Goal: Task Accomplishment & Management: Manage account settings

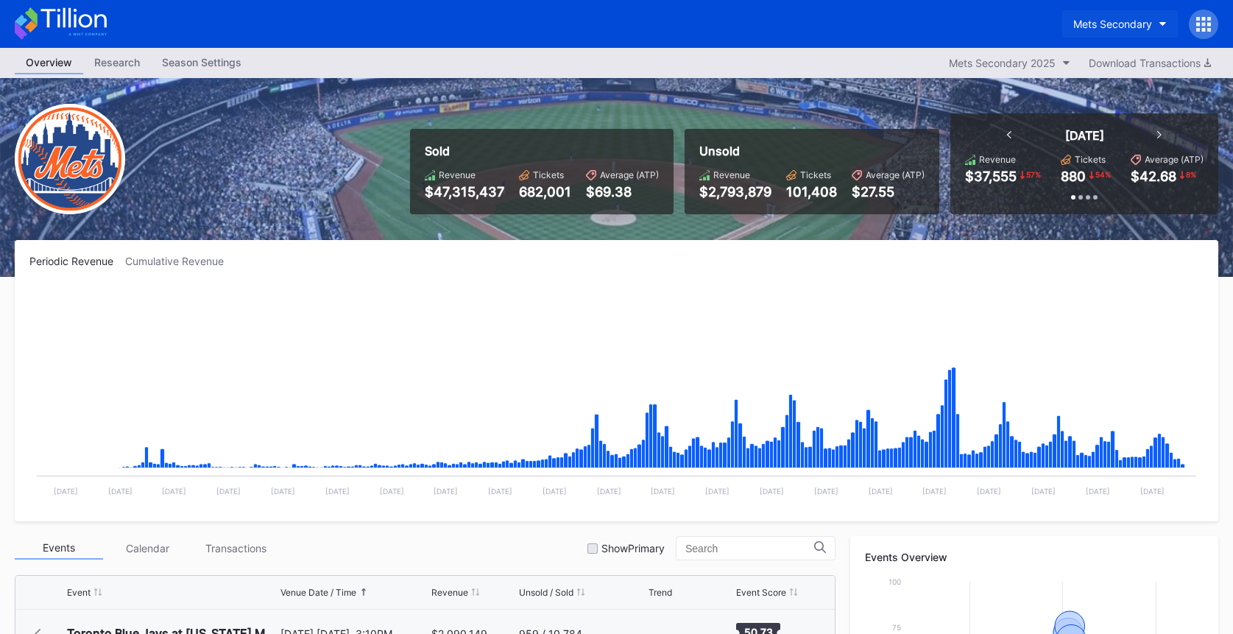
click at [1099, 21] on div "Mets Secondary" at bounding box center [1113, 24] width 79 height 13
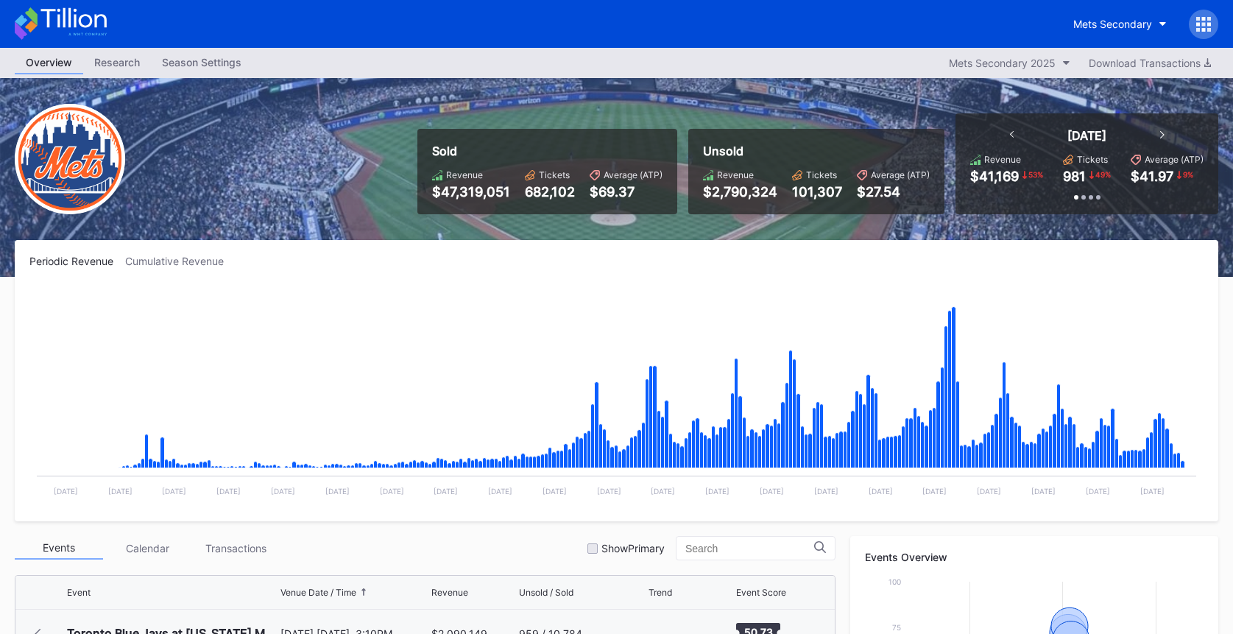
scroll to position [3347, 0]
drag, startPoint x: 85, startPoint y: 21, endPoint x: 587, endPoint y: 13, distance: 501.6
click at [87, 21] on icon at bounding box center [61, 23] width 92 height 32
click at [1118, 21] on div "Mets Secondary" at bounding box center [1113, 24] width 79 height 13
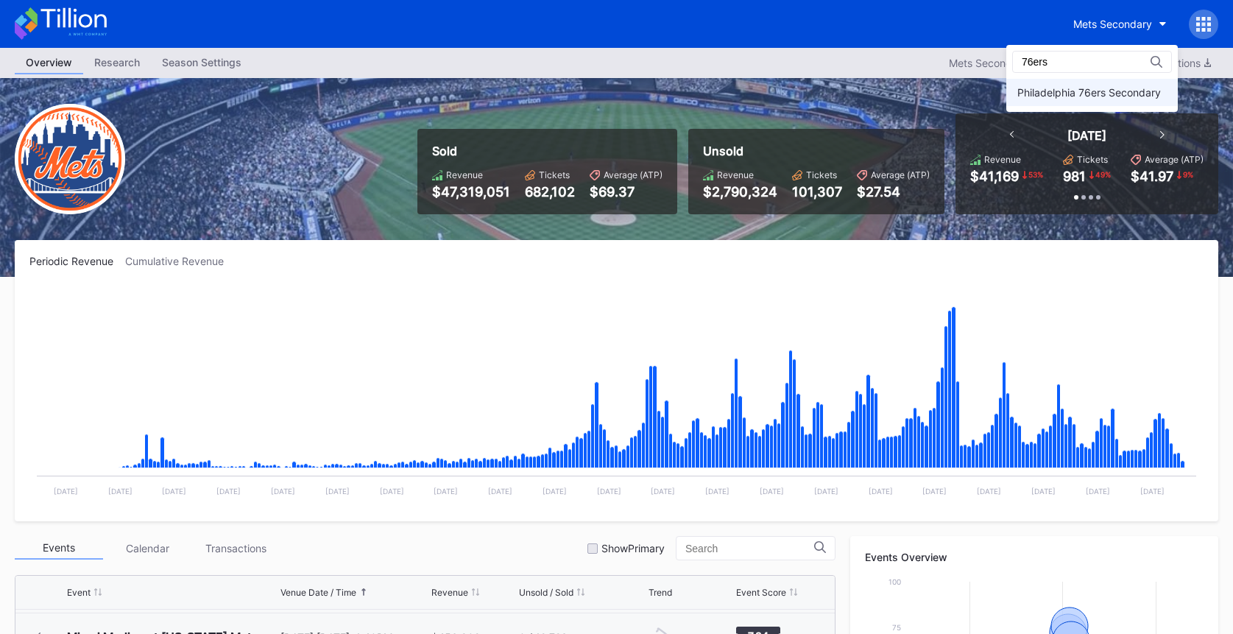
type input "76ers"
click at [1092, 93] on div "Philadelphia 76ers Secondary" at bounding box center [1090, 92] width 144 height 13
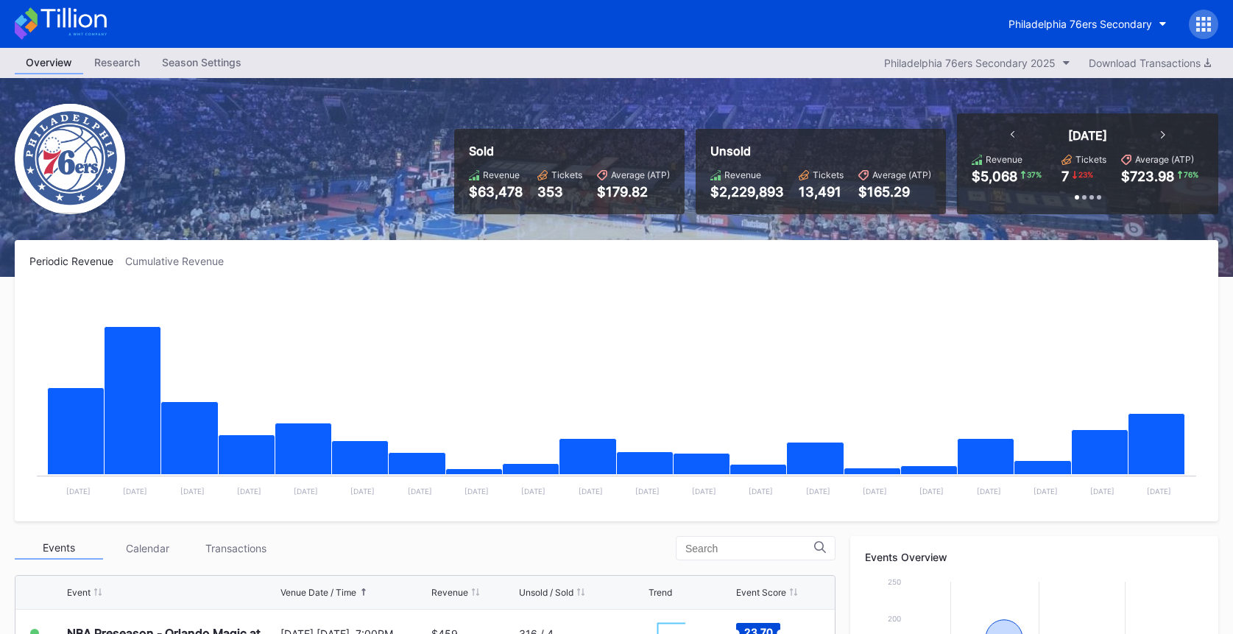
click at [1209, 17] on icon at bounding box center [1204, 24] width 15 height 15
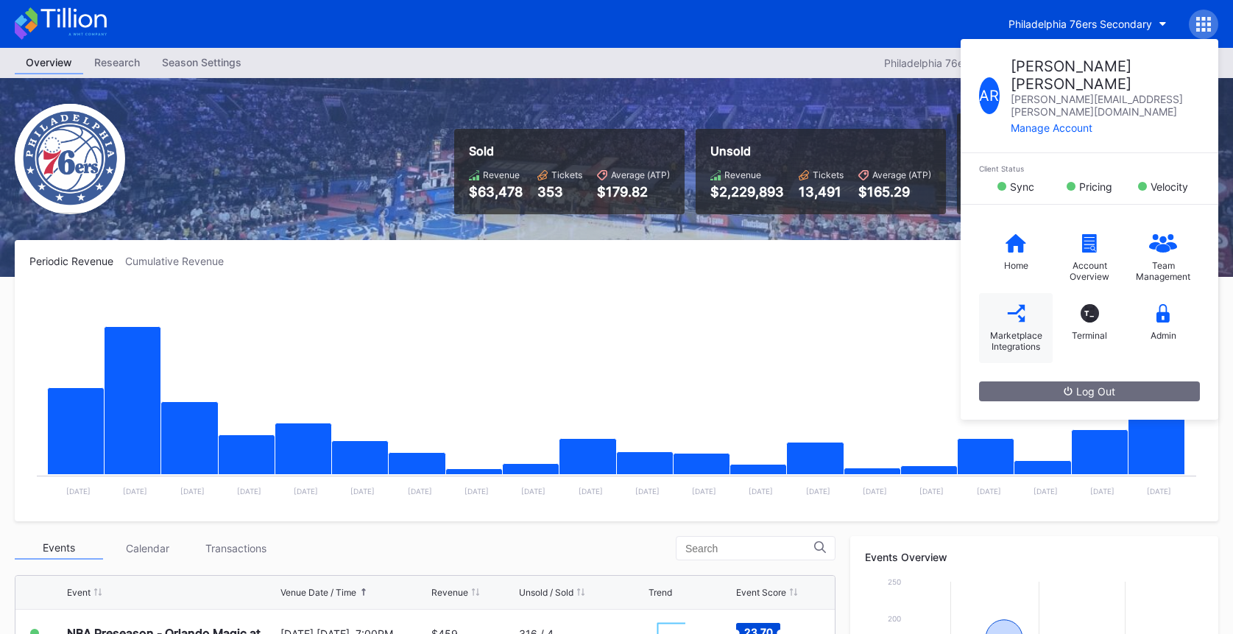
click at [1021, 330] on div "Marketplace Integrations" at bounding box center [1016, 341] width 59 height 22
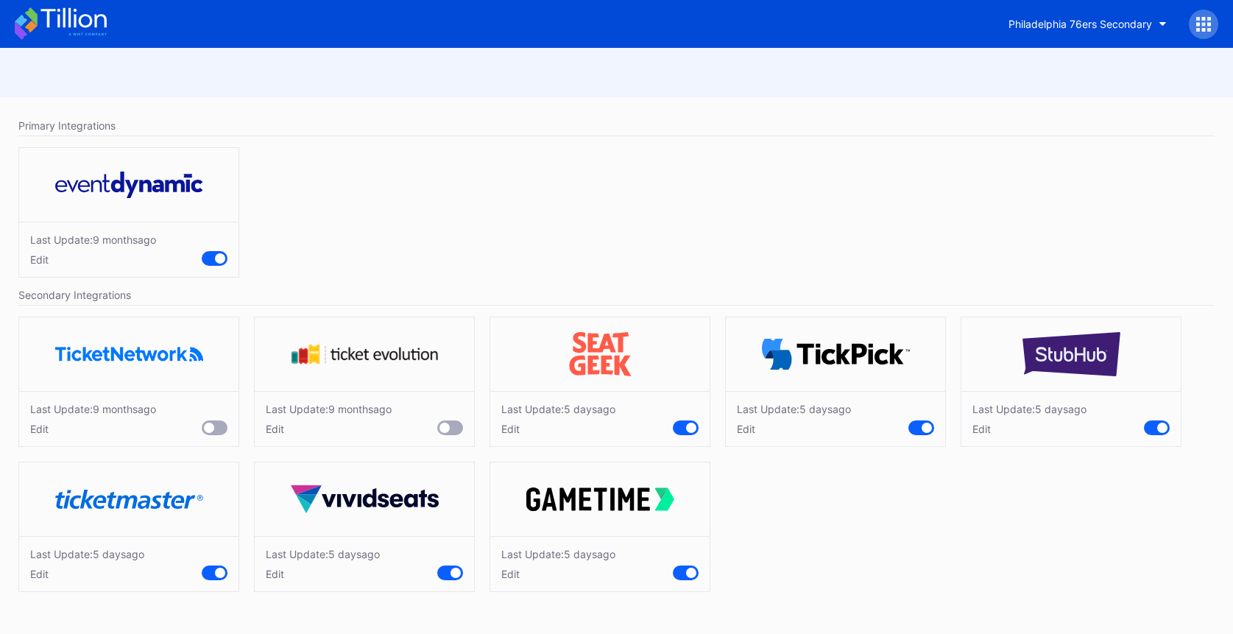
click at [520, 435] on div "Last Update: 5 days ago Edit" at bounding box center [599, 418] width 219 height 55
click at [515, 432] on div "Edit" at bounding box center [558, 429] width 114 height 13
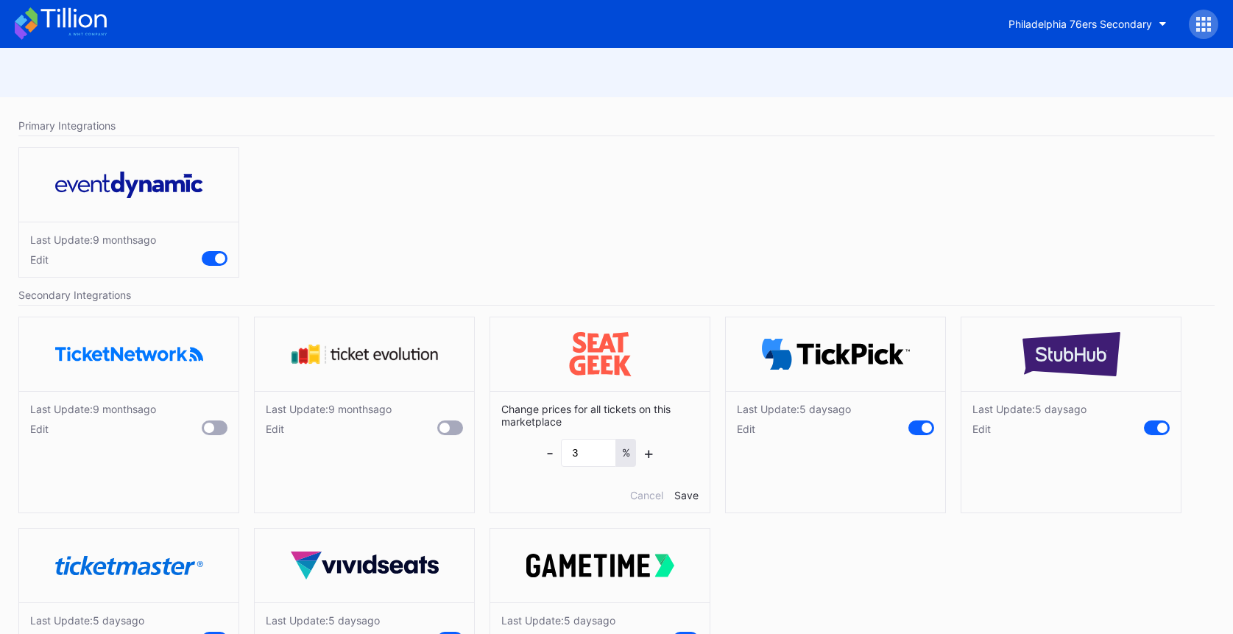
click at [747, 434] on div "Edit" at bounding box center [794, 429] width 114 height 13
click at [993, 429] on div "Edit" at bounding box center [1030, 429] width 114 height 13
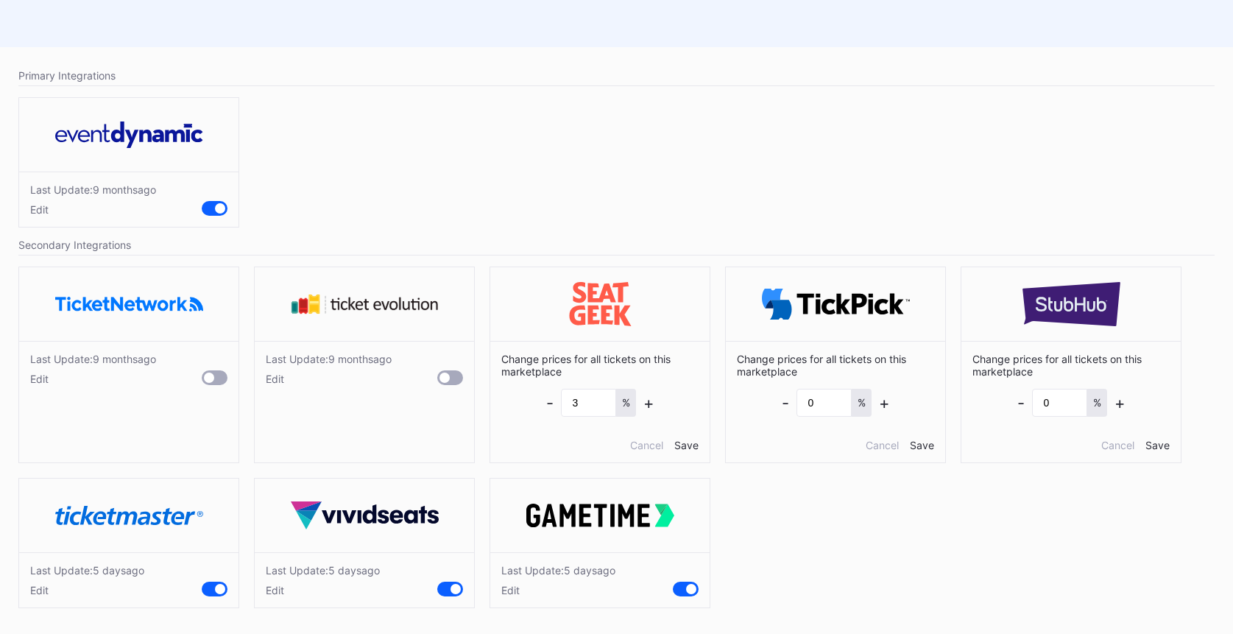
click at [515, 592] on div "Edit" at bounding box center [558, 590] width 114 height 13
click at [281, 592] on div "Edit" at bounding box center [323, 590] width 114 height 13
click at [48, 591] on div "Edit" at bounding box center [87, 590] width 114 height 13
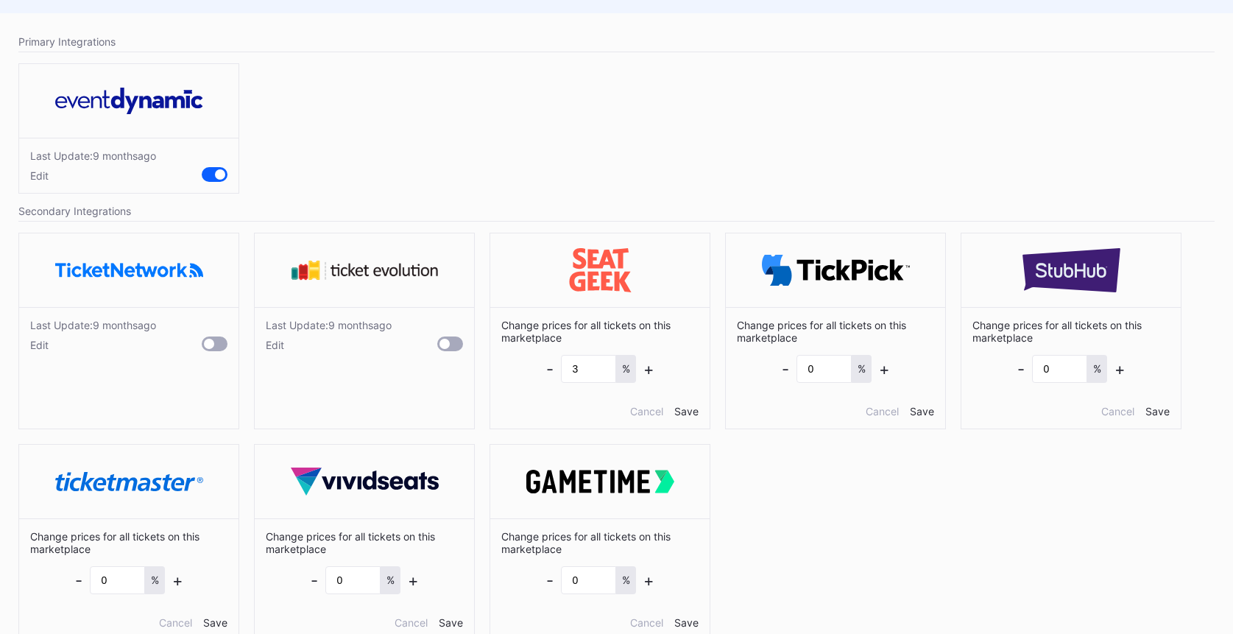
scroll to position [116, 0]
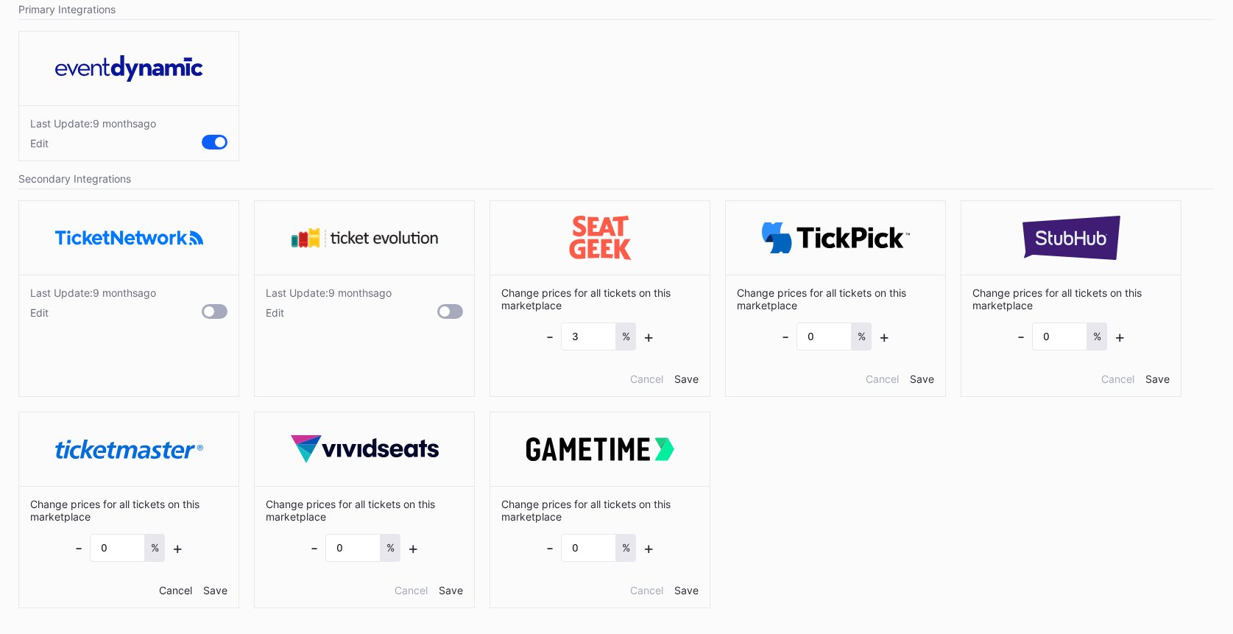
click at [175, 587] on div "Cancel" at bounding box center [175, 590] width 33 height 13
click at [409, 591] on div "Cancel" at bounding box center [411, 590] width 33 height 13
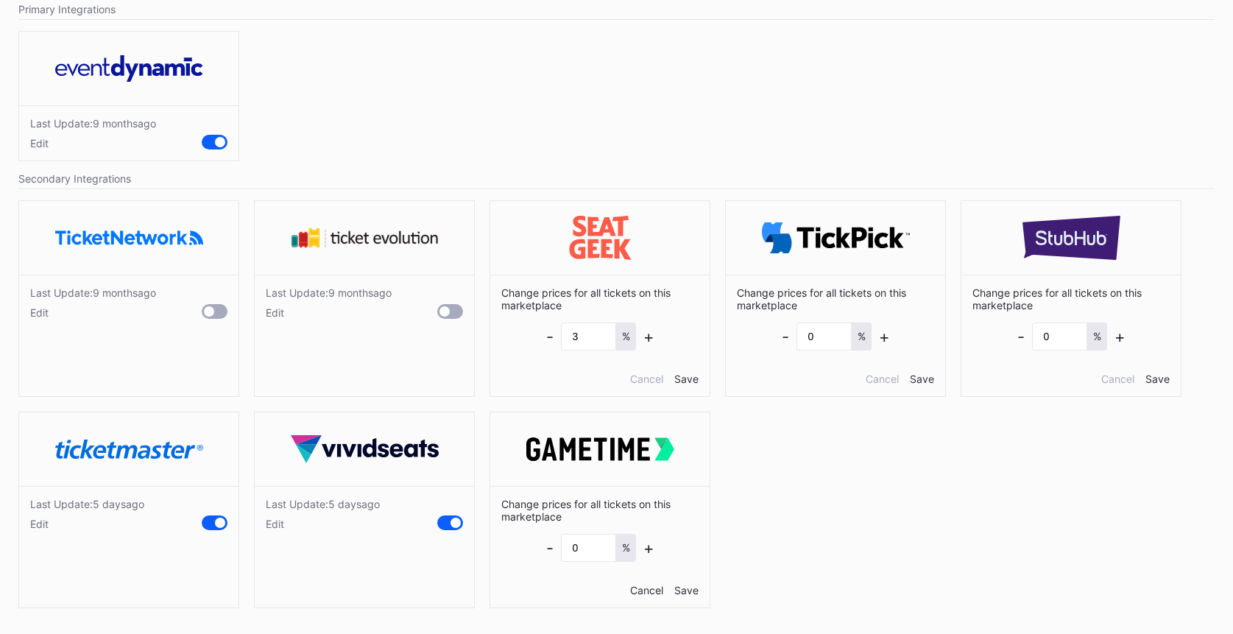
click at [648, 589] on div "Cancel" at bounding box center [646, 590] width 33 height 13
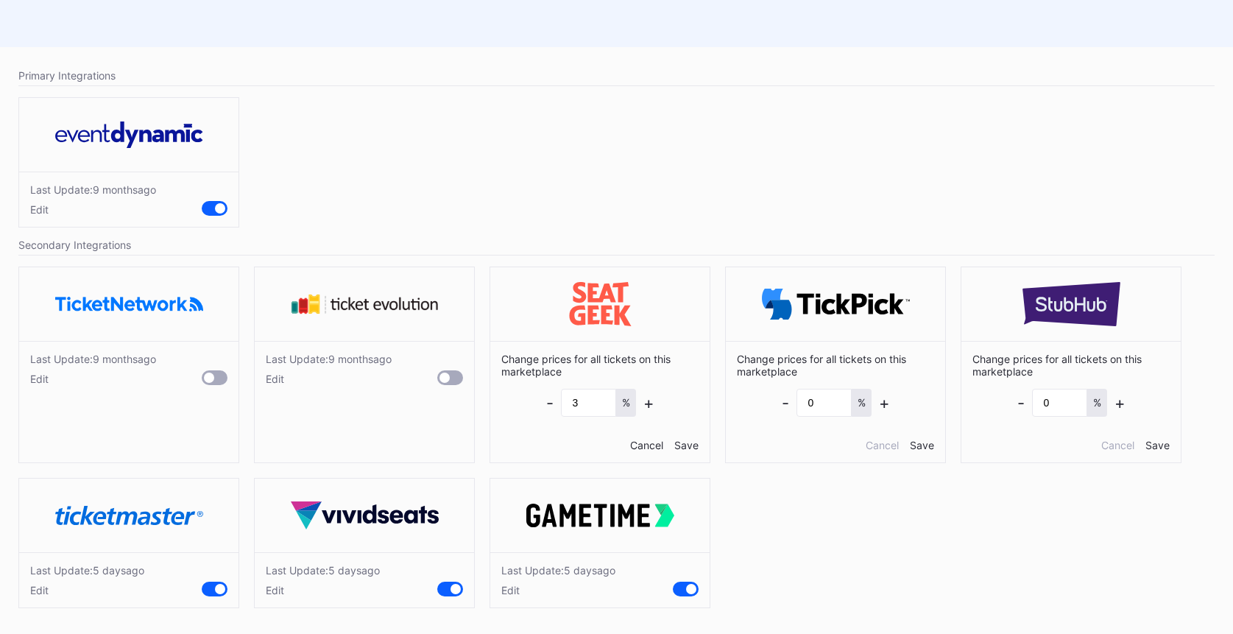
click at [644, 449] on div "Cancel" at bounding box center [646, 445] width 33 height 13
click at [886, 443] on div "Cancel" at bounding box center [882, 445] width 33 height 13
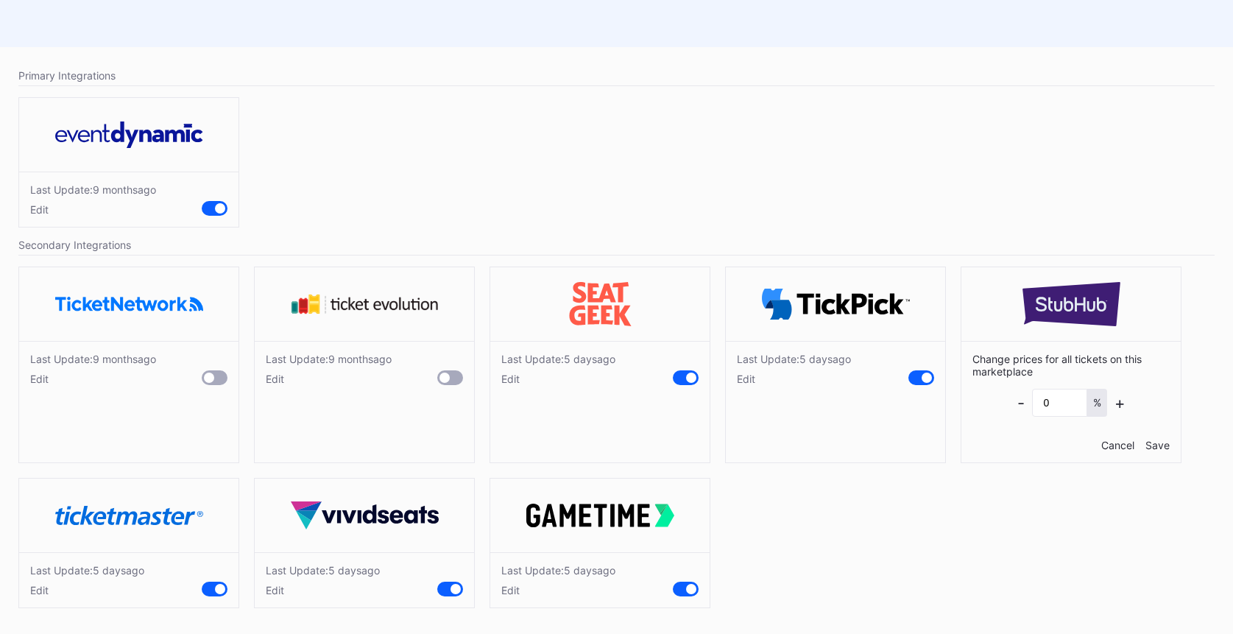
click at [1108, 441] on div "Cancel" at bounding box center [1118, 445] width 33 height 13
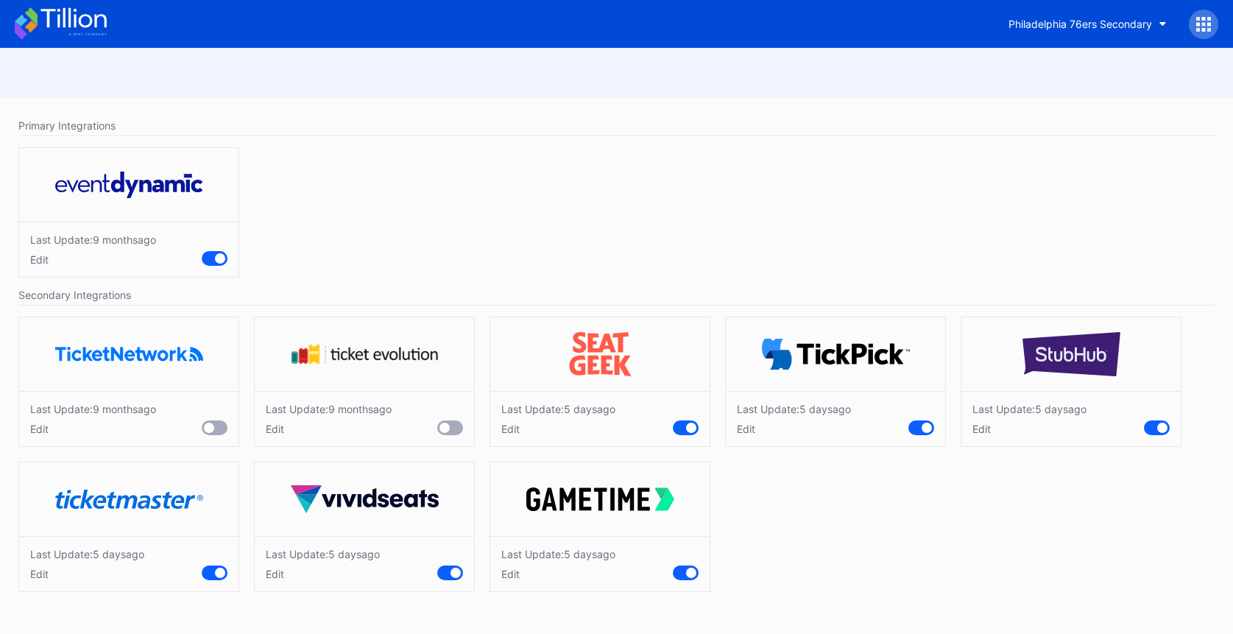
scroll to position [0, 0]
click at [41, 569] on div "Edit" at bounding box center [87, 574] width 114 height 13
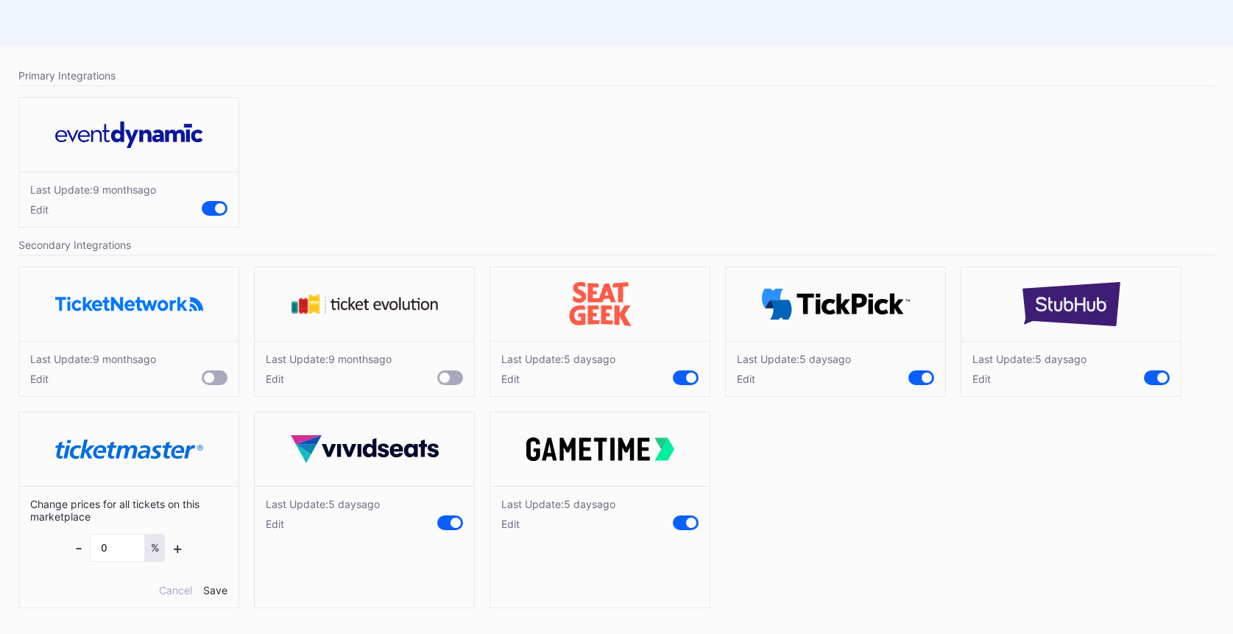
click at [273, 526] on div "Edit" at bounding box center [323, 524] width 114 height 13
click at [516, 528] on div "Edit" at bounding box center [558, 524] width 114 height 13
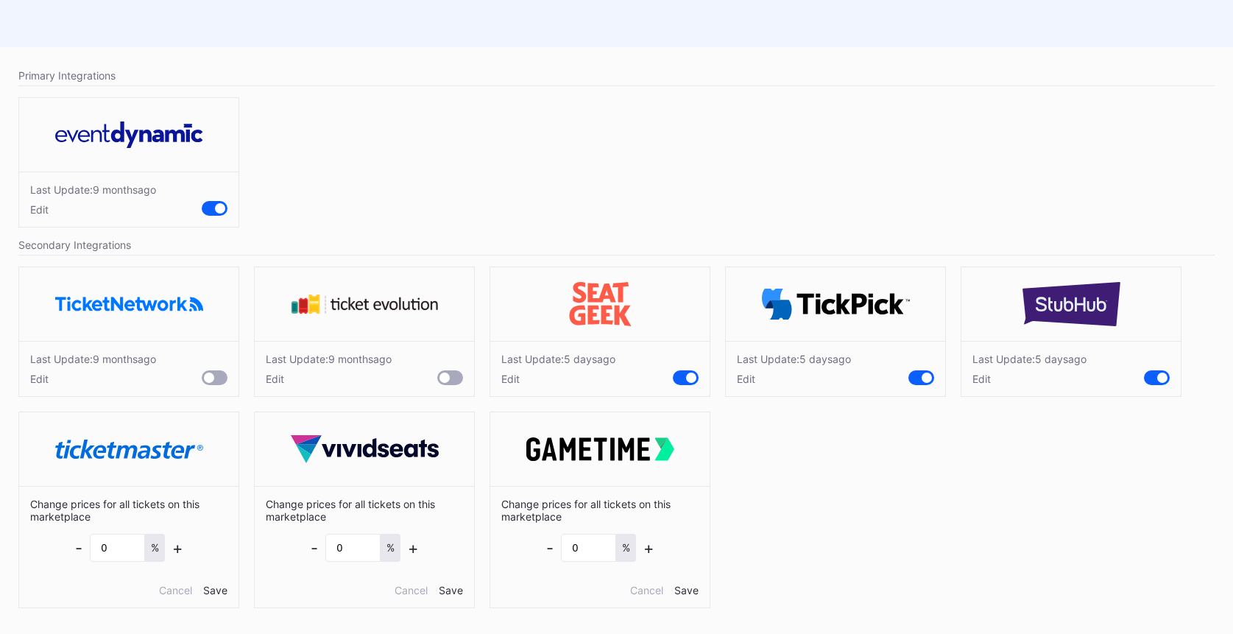
click at [511, 379] on div "Edit" at bounding box center [558, 379] width 114 height 13
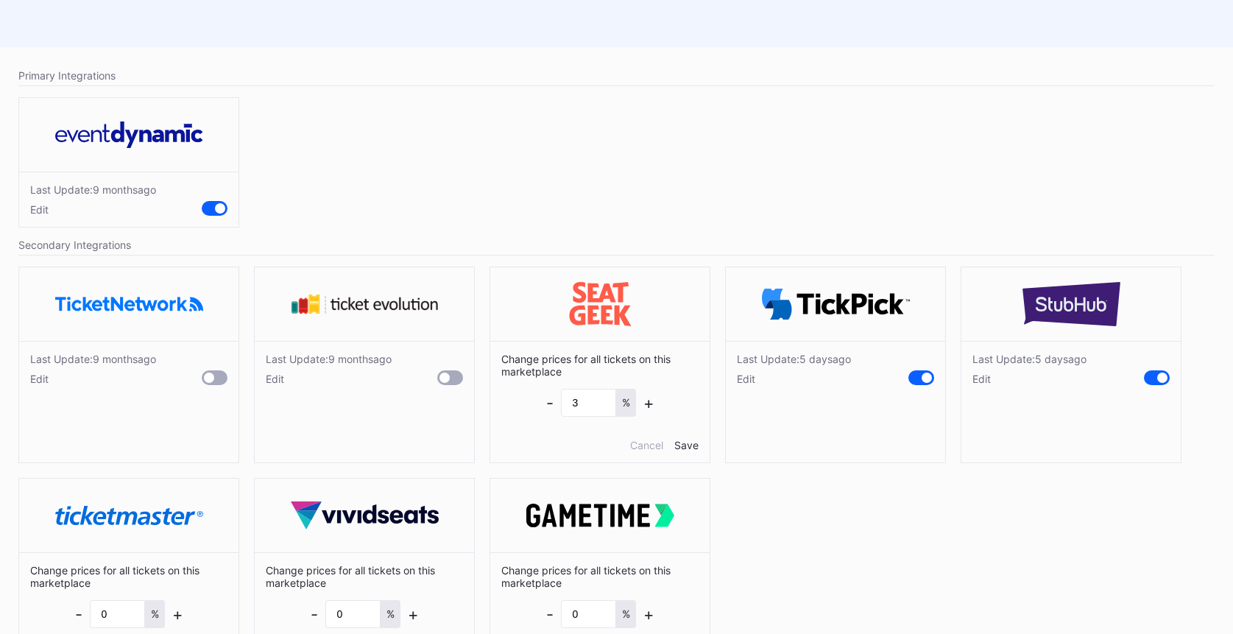
click at [753, 377] on div "Edit" at bounding box center [794, 379] width 114 height 13
click at [988, 370] on div "Last Update: 5 days ago Edit" at bounding box center [1030, 369] width 114 height 32
click at [980, 381] on div "Edit" at bounding box center [1030, 379] width 114 height 13
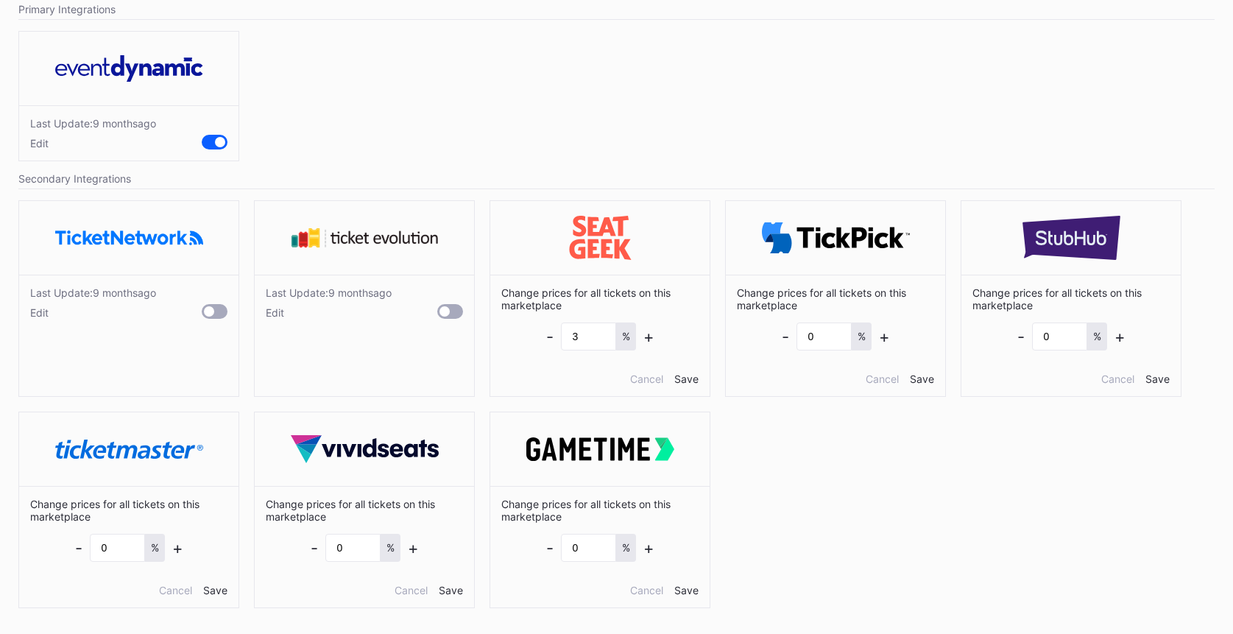
scroll to position [0, 0]
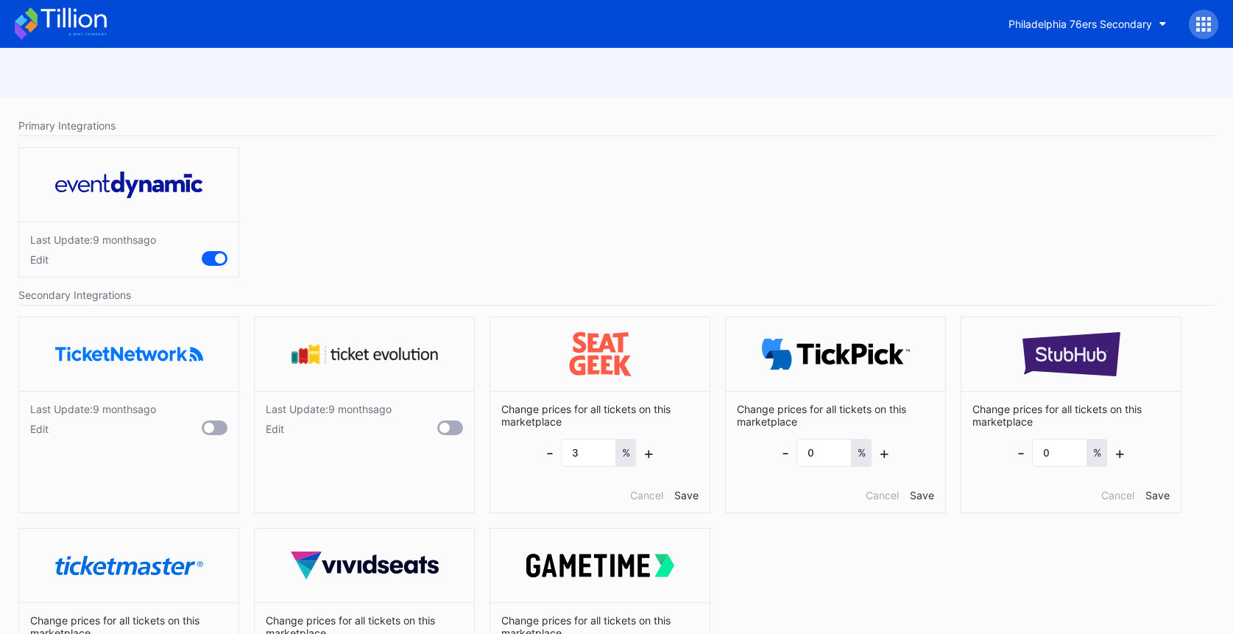
click at [55, 26] on icon at bounding box center [61, 23] width 92 height 32
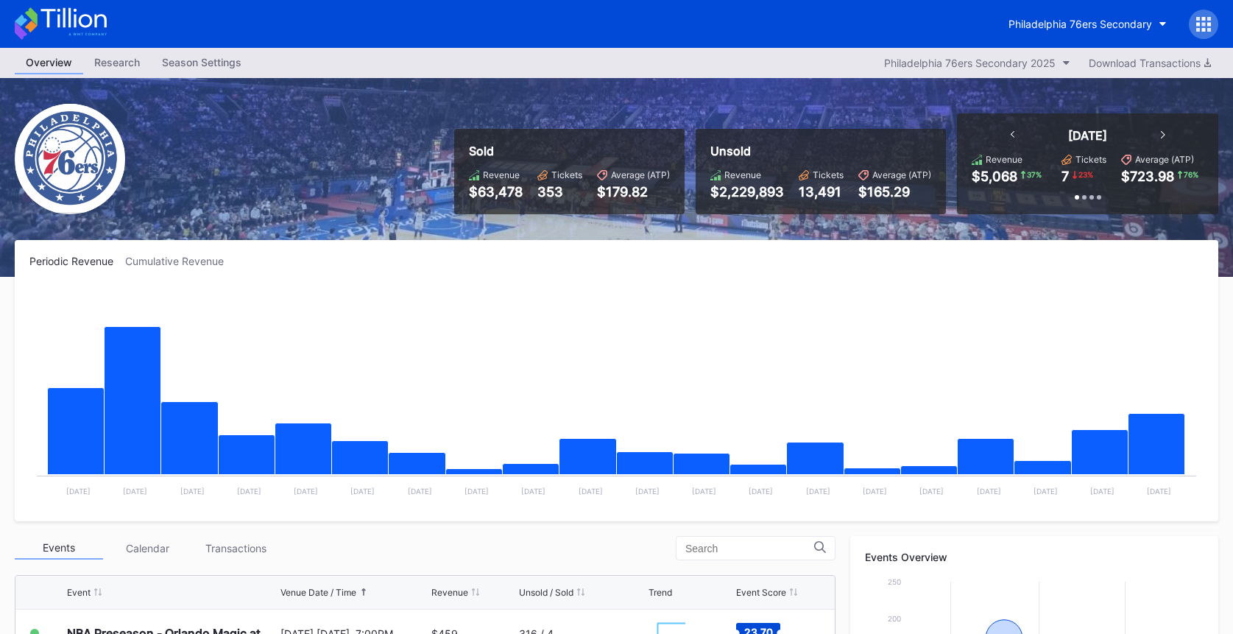
click at [68, 29] on icon at bounding box center [61, 23] width 92 height 32
click at [119, 25] on div "Philadelphia 76ers Secondary" at bounding box center [616, 24] width 1233 height 48
click at [106, 26] on icon at bounding box center [74, 18] width 66 height 20
click at [86, 27] on icon at bounding box center [74, 18] width 66 height 20
click at [1052, 27] on div "Philadelphia 76ers Secondary" at bounding box center [1081, 24] width 144 height 13
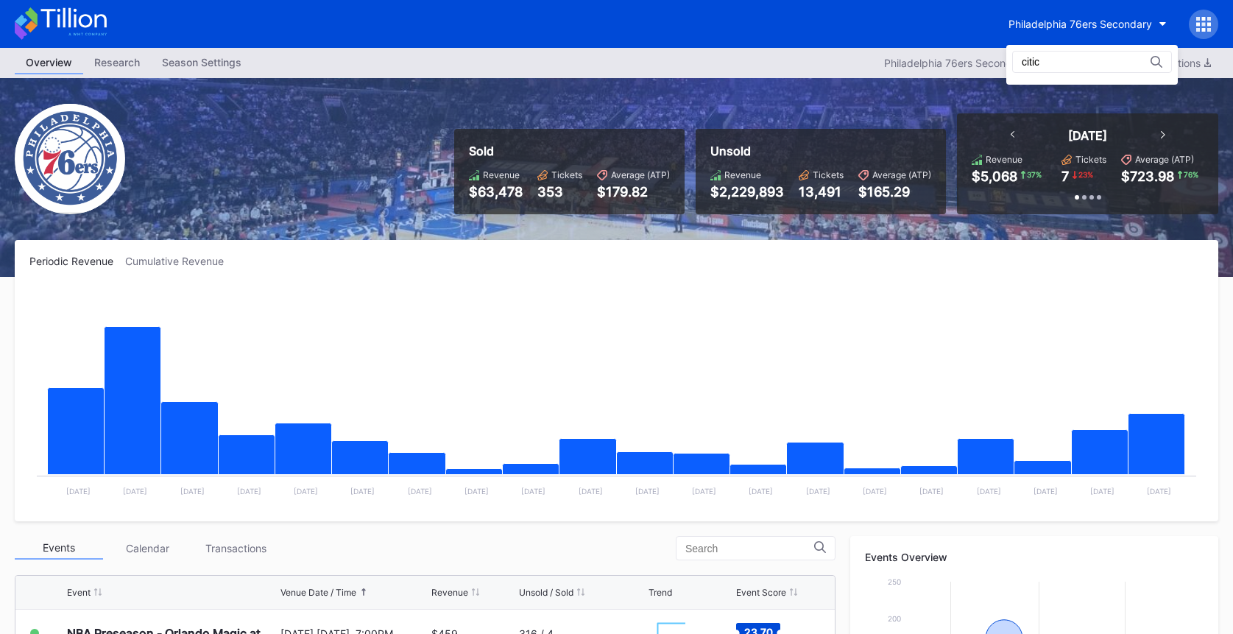
type input "citi"
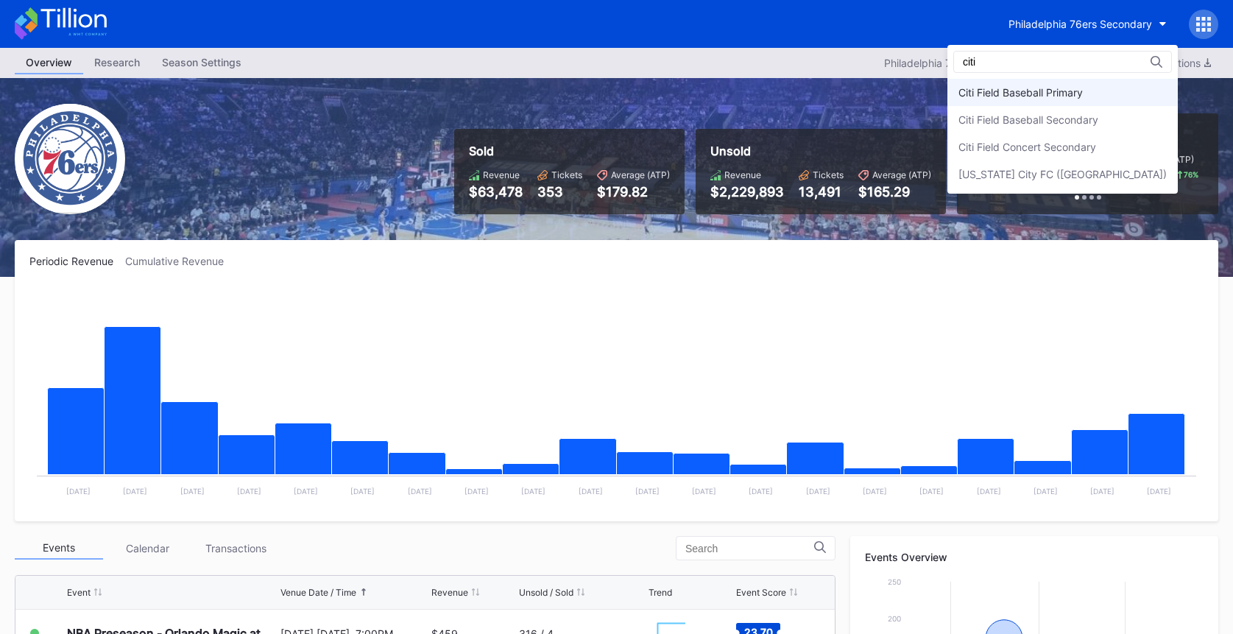
click at [1050, 86] on div "Citi Field Baseball Primary" at bounding box center [1021, 92] width 124 height 13
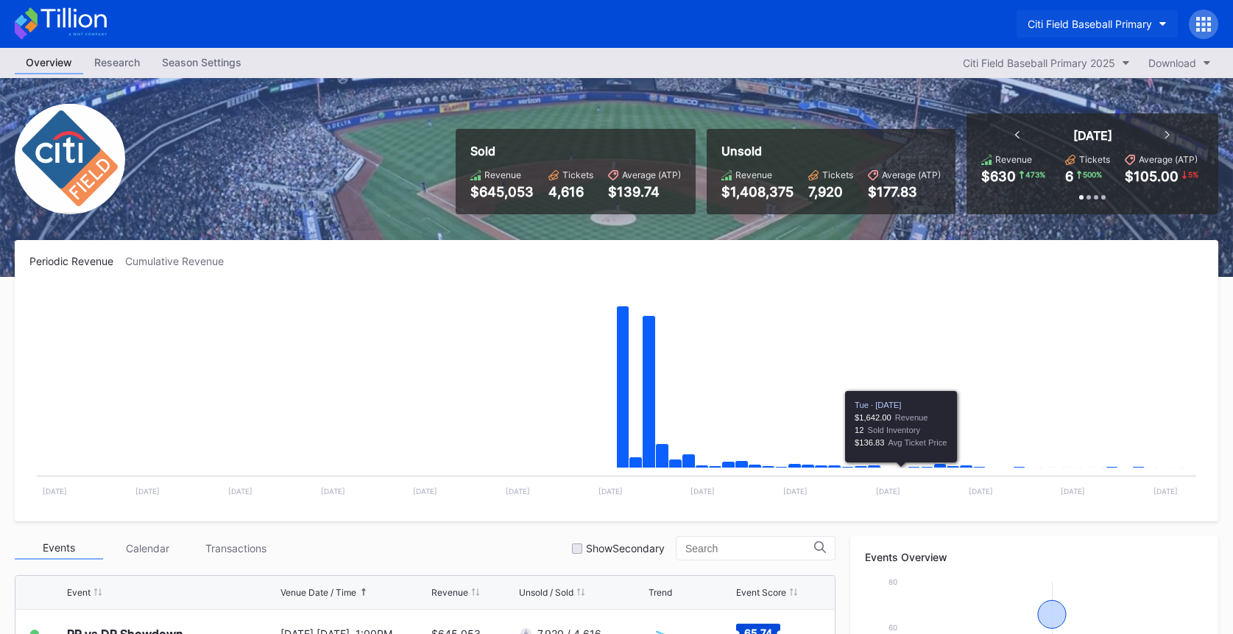
click at [1101, 26] on div "Citi Field Baseball Primary" at bounding box center [1090, 24] width 124 height 13
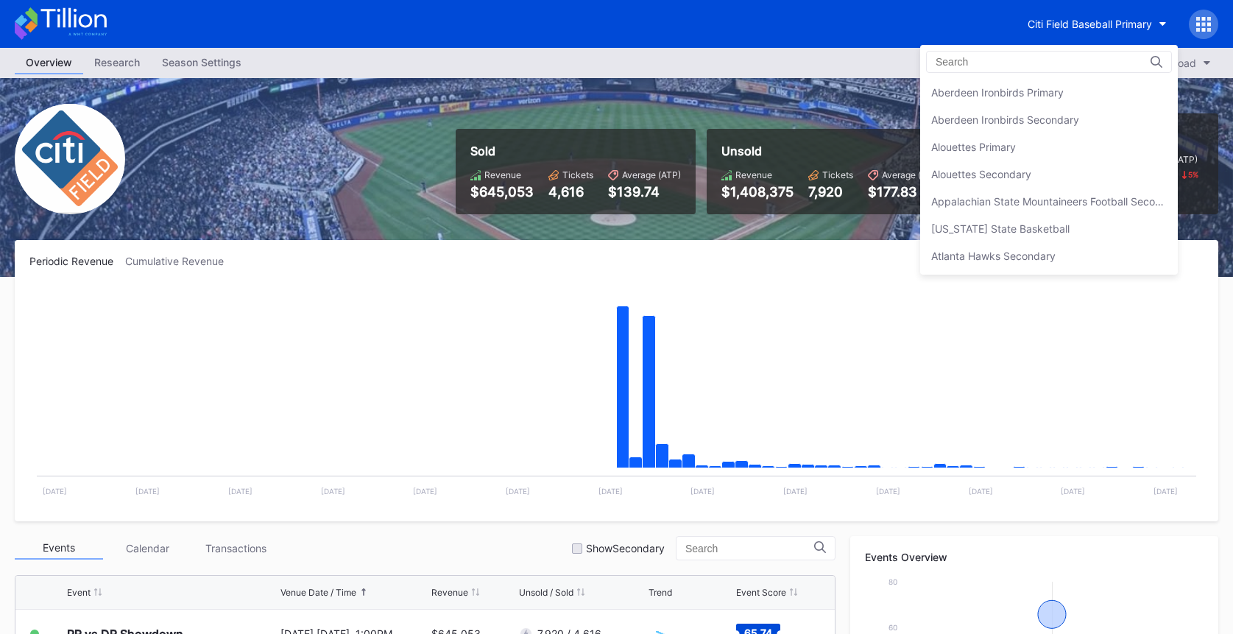
scroll to position [817, 0]
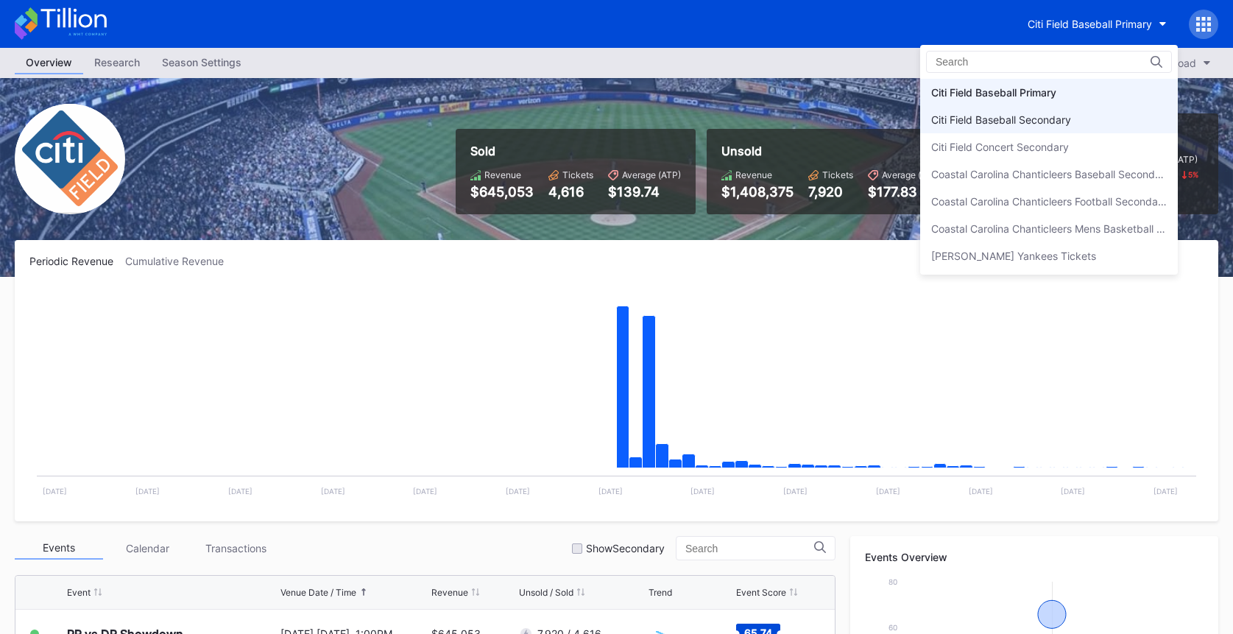
click at [1079, 115] on div "Citi Field Baseball Secondary" at bounding box center [1050, 119] width 258 height 27
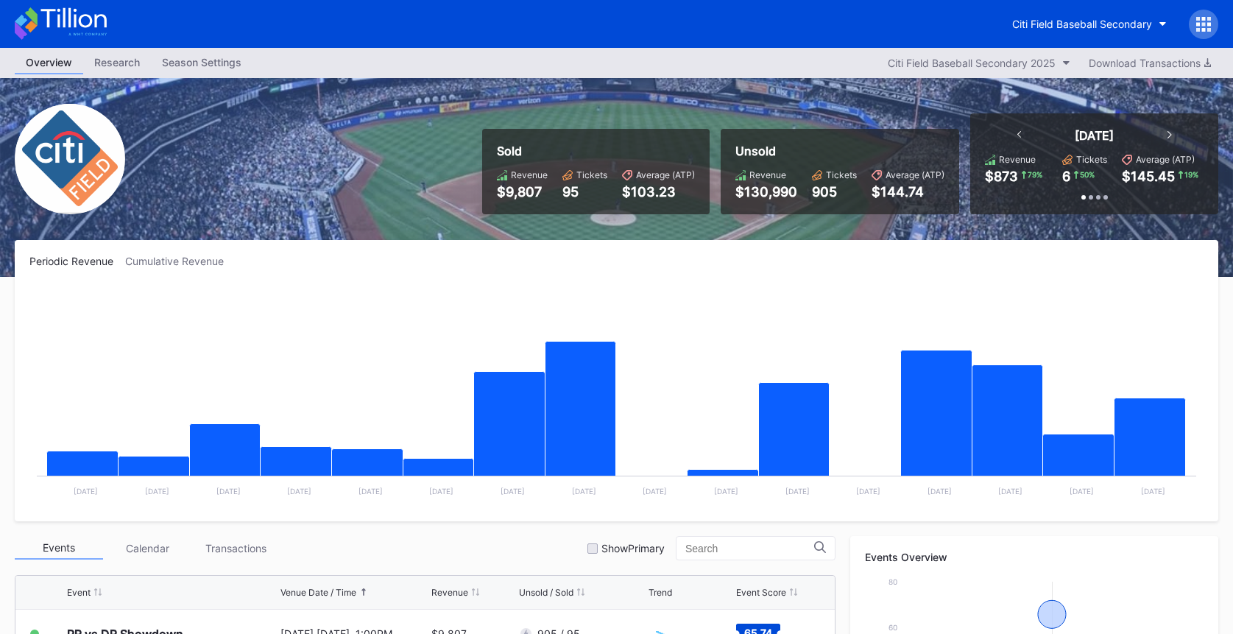
click at [86, 21] on icon at bounding box center [61, 23] width 92 height 32
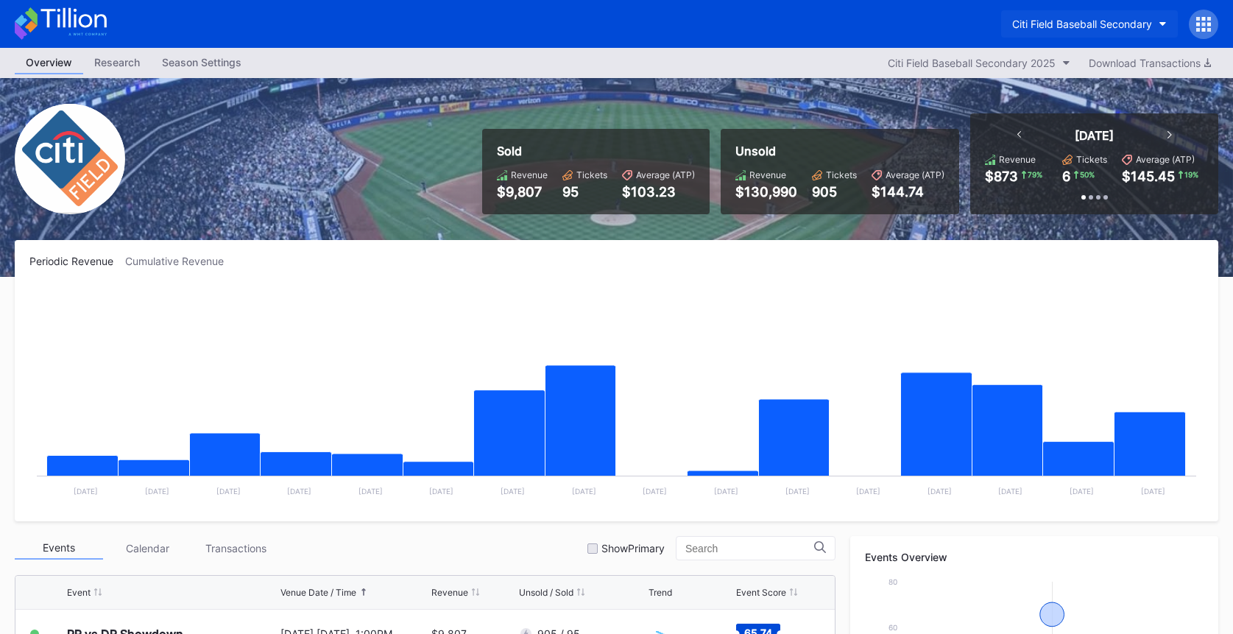
click at [1075, 25] on div "Citi Field Baseball Secondary" at bounding box center [1083, 24] width 140 height 13
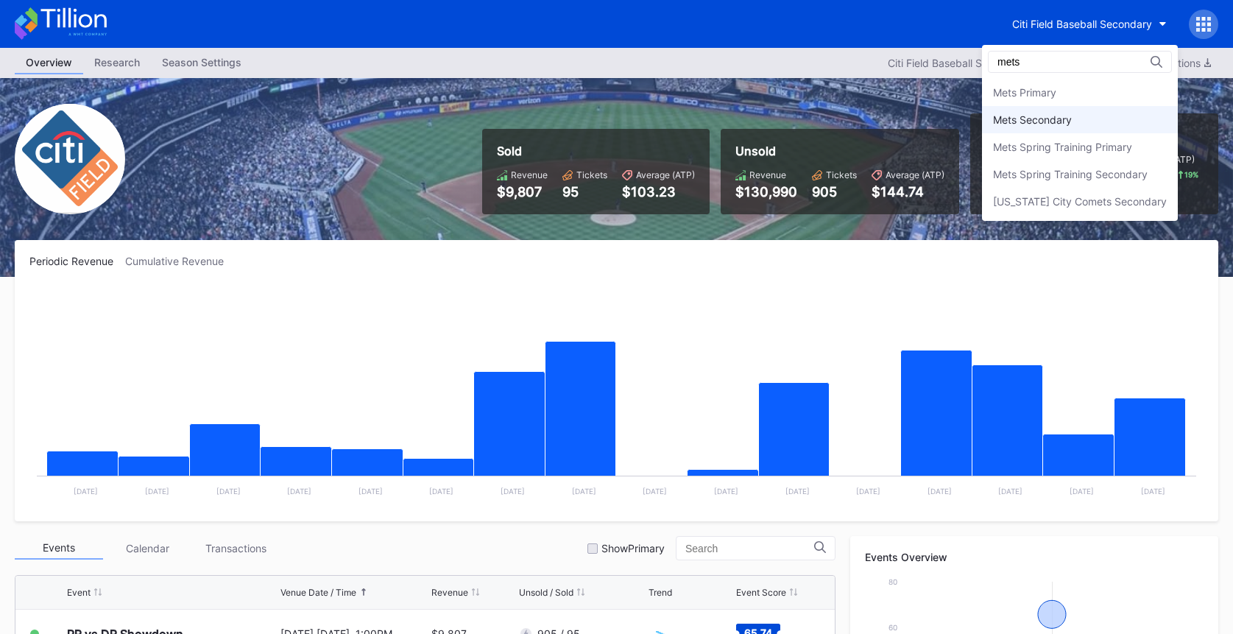
type input "mets"
click at [1054, 116] on div "Mets Secondary" at bounding box center [1032, 119] width 79 height 13
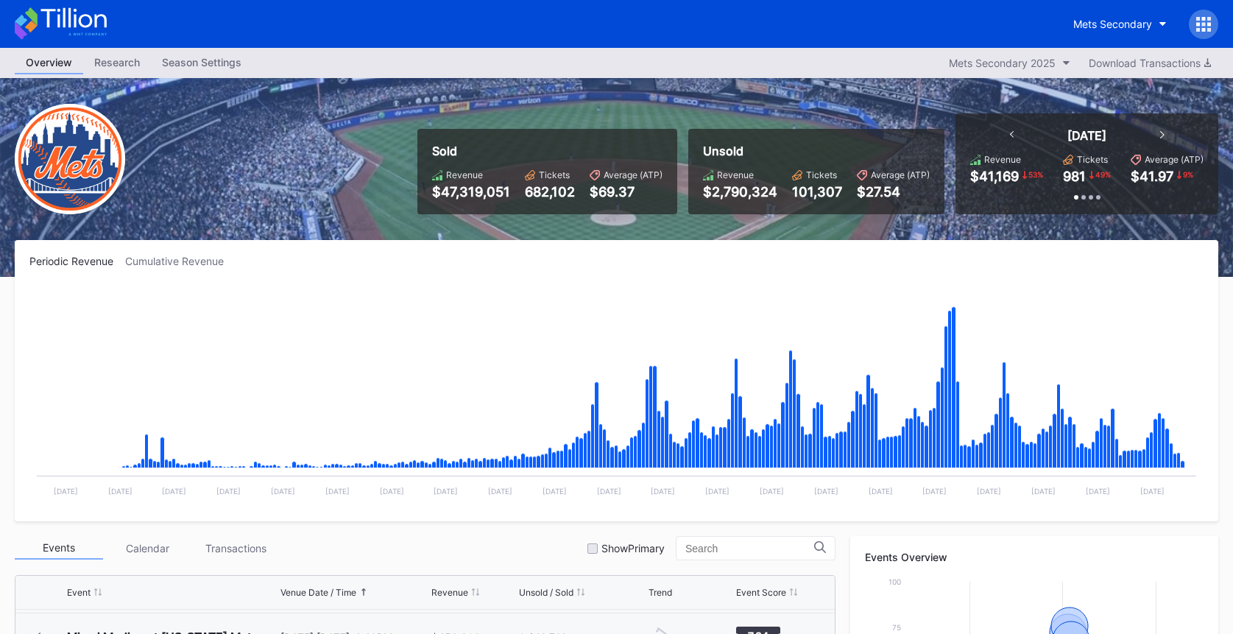
click at [52, 19] on icon at bounding box center [61, 23] width 92 height 32
click at [1078, 26] on div "Mets Secondary" at bounding box center [1113, 24] width 79 height 13
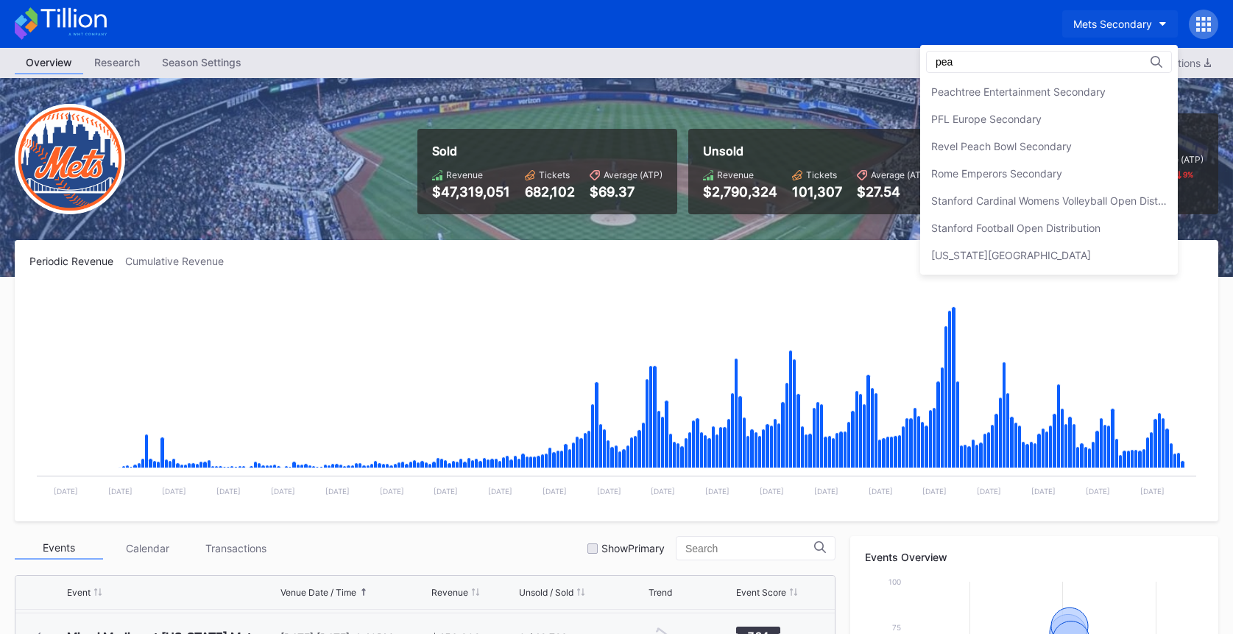
scroll to position [0, 0]
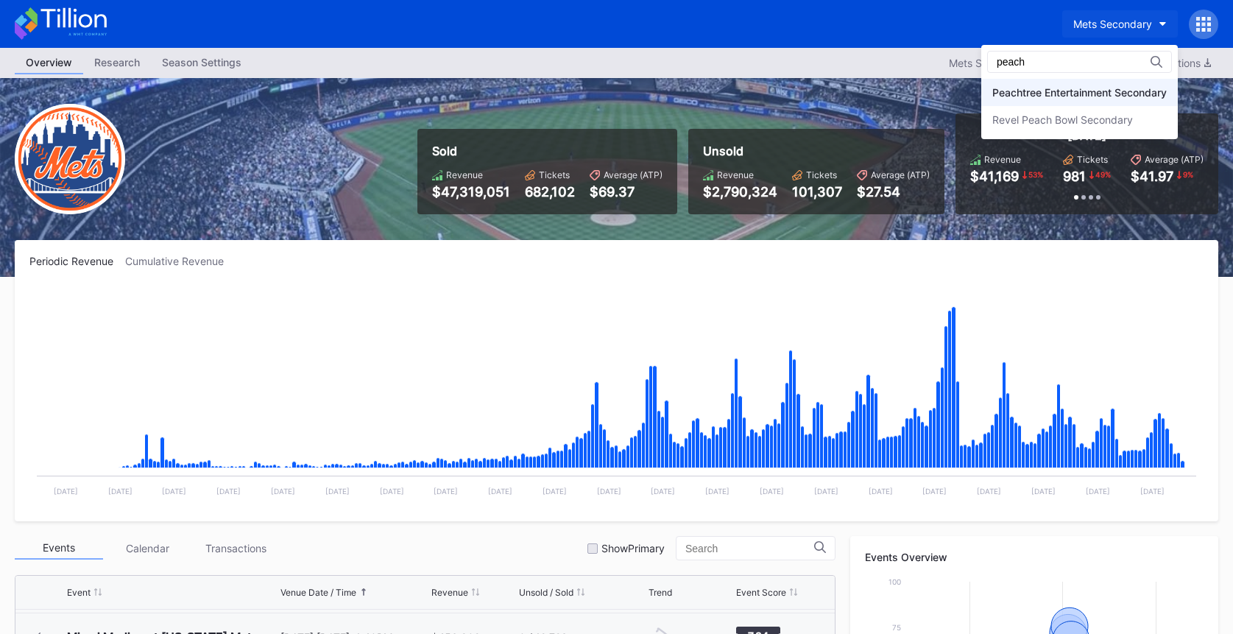
type input "peach"
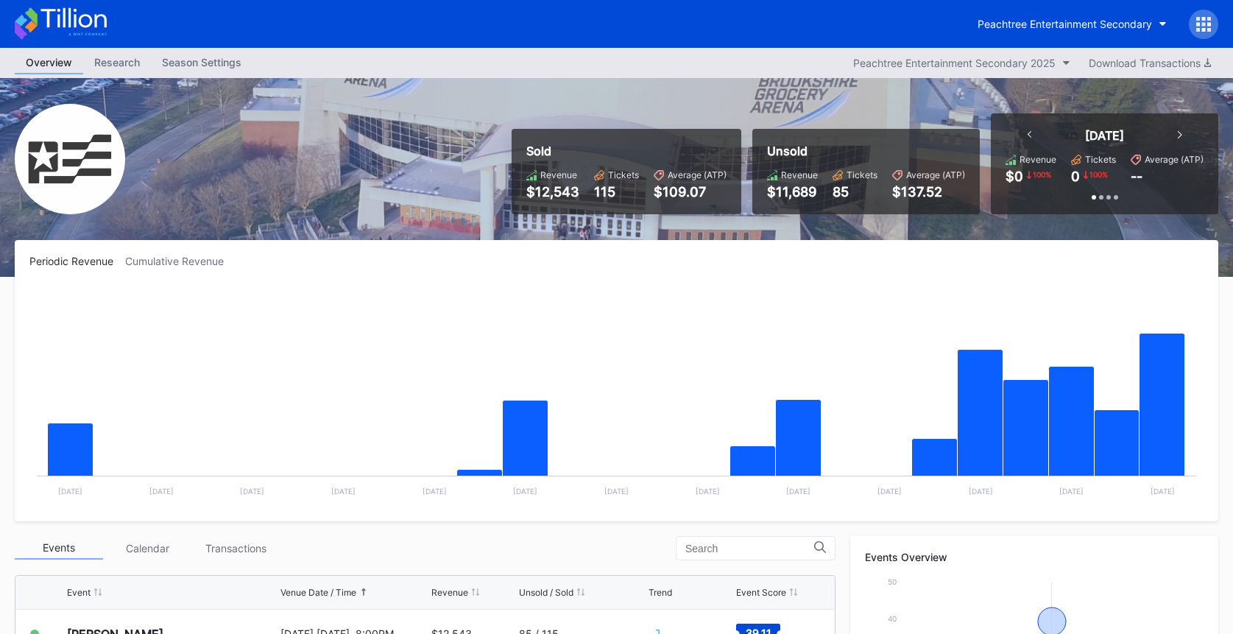
click at [1193, 31] on div at bounding box center [1203, 24] width 29 height 29
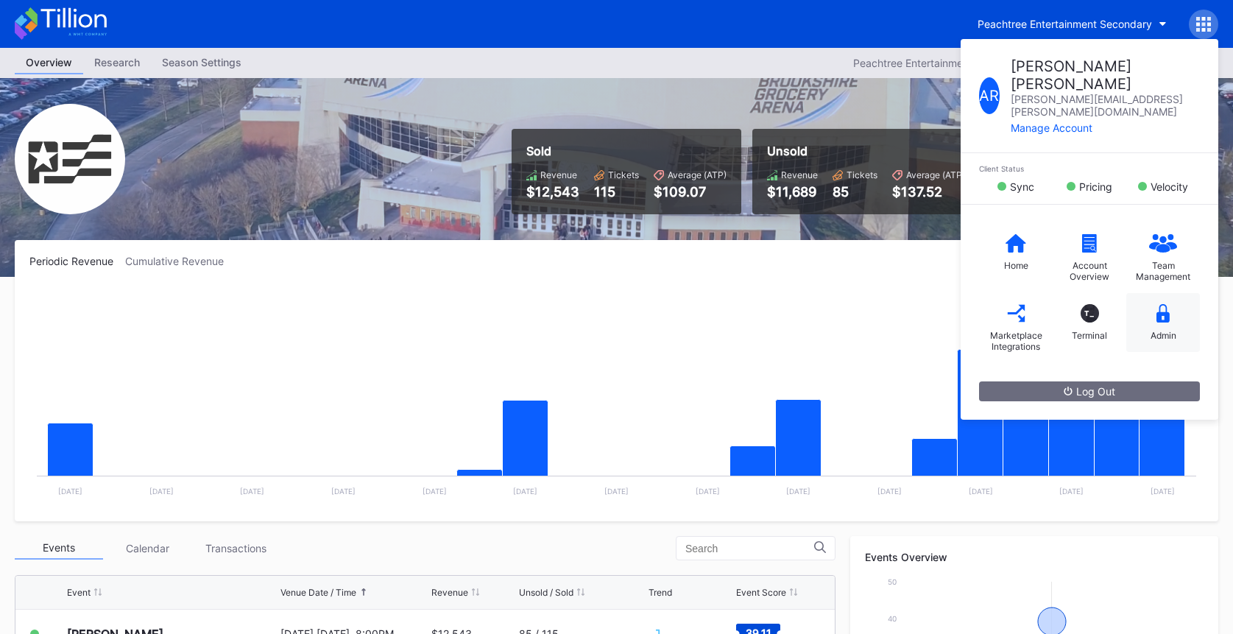
click at [1169, 295] on div "Admin" at bounding box center [1164, 322] width 74 height 59
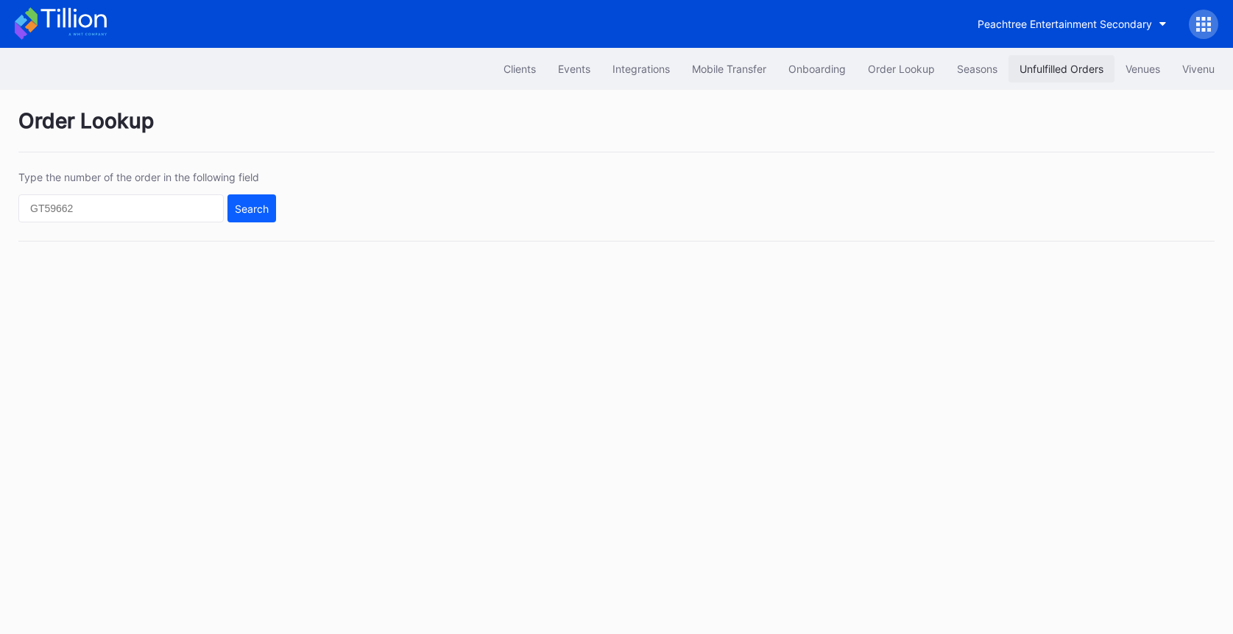
click at [1073, 77] on button "Unfulfilled Orders" at bounding box center [1062, 68] width 106 height 27
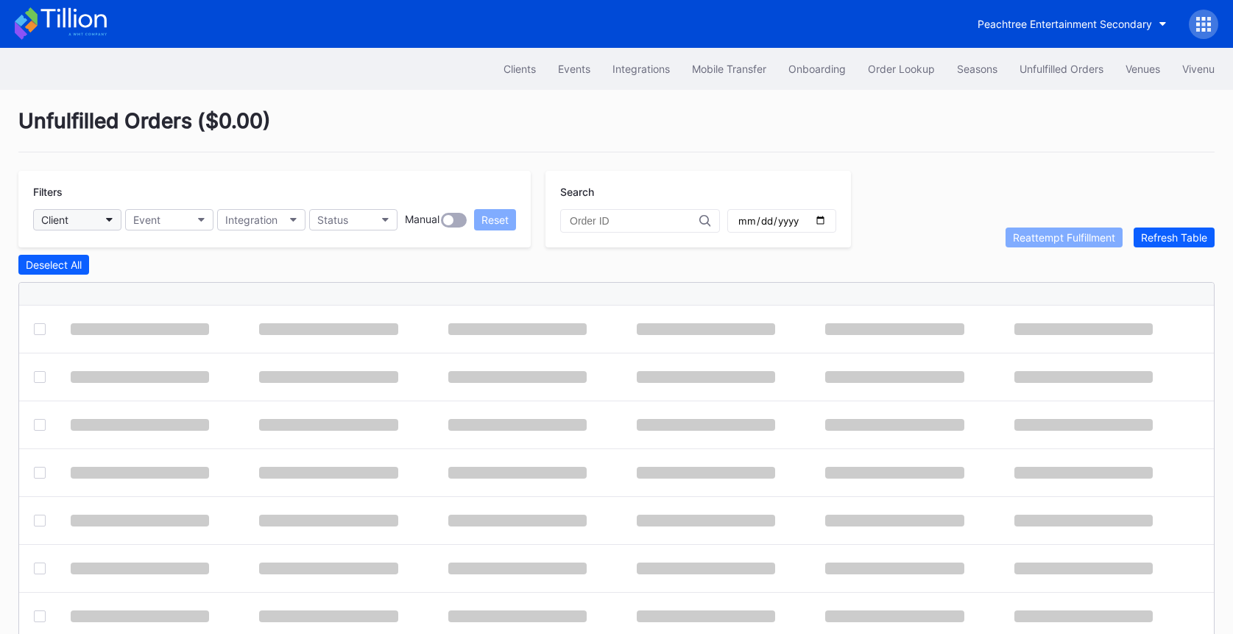
click at [98, 221] on button "Client" at bounding box center [77, 219] width 88 height 21
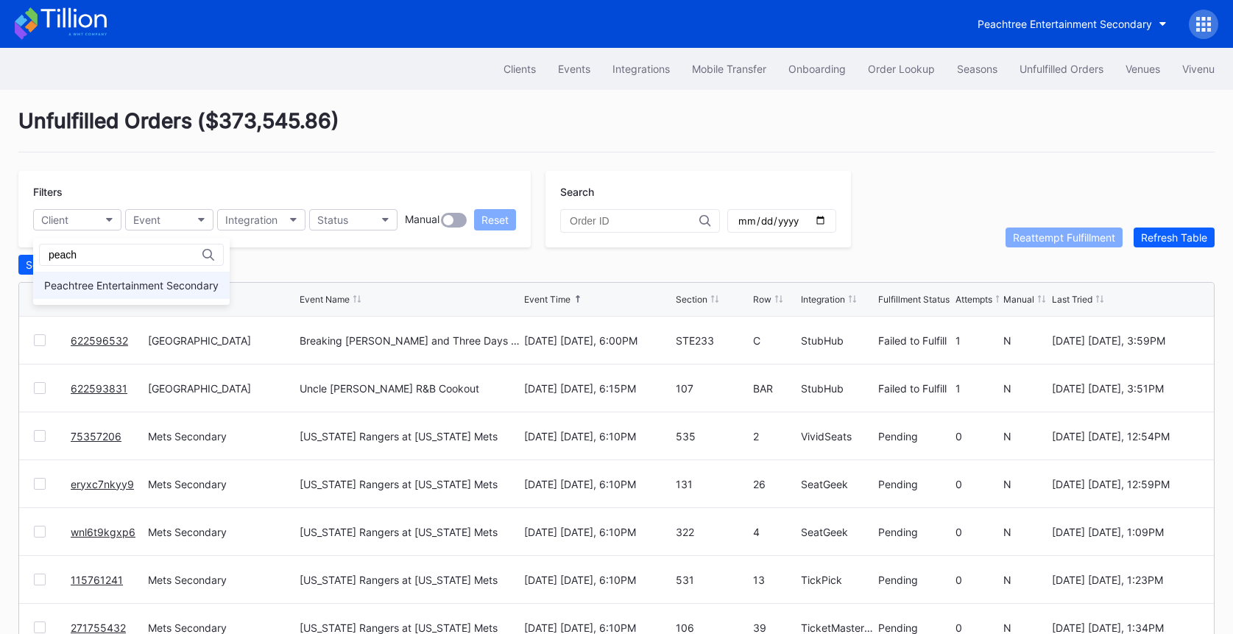
scroll to position [1, 0]
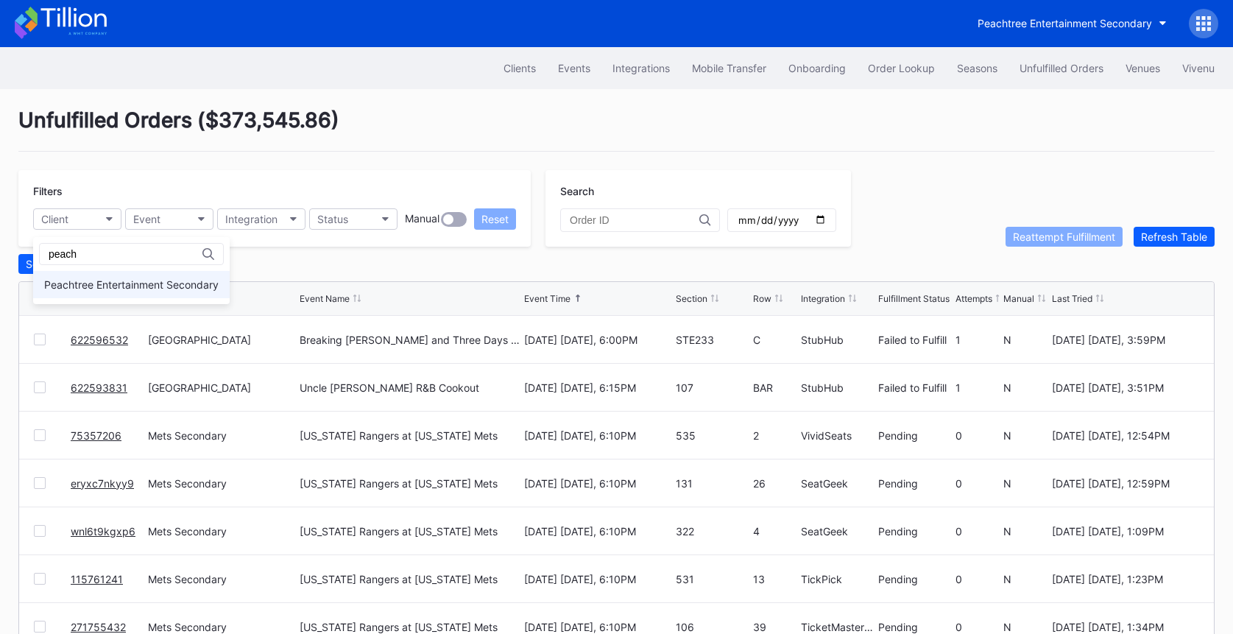
type input "peach"
click at [161, 275] on div "Peachtree Entertainment Secondary" at bounding box center [131, 284] width 197 height 27
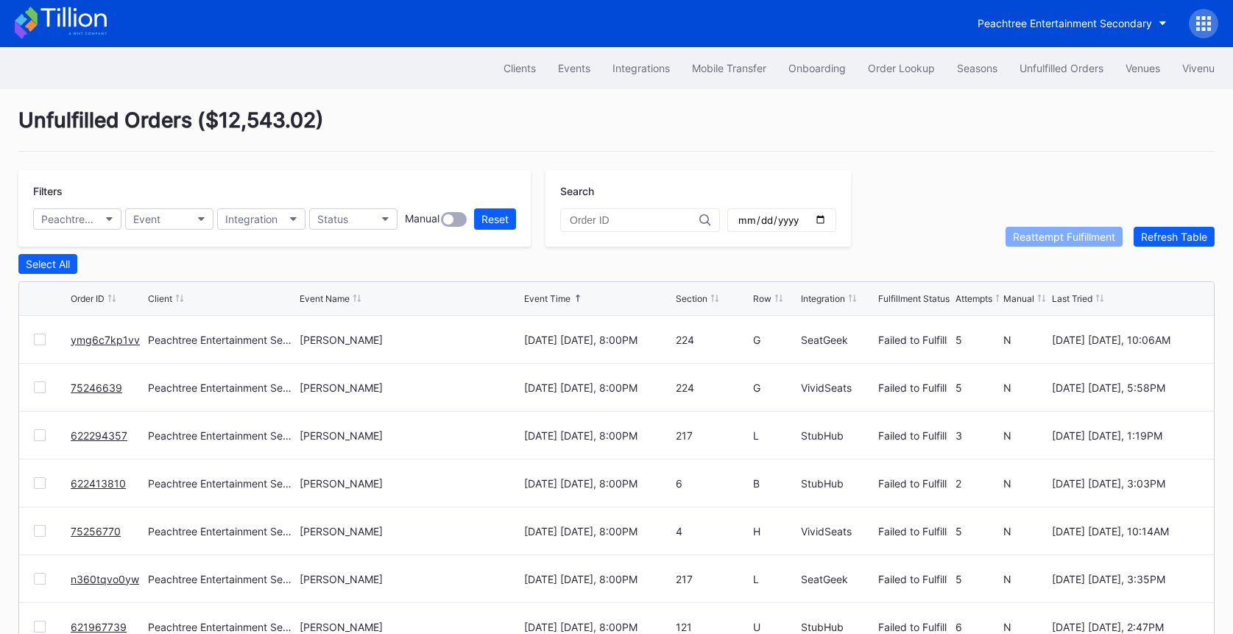
click at [351, 272] on div "Select All" at bounding box center [616, 264] width 1197 height 20
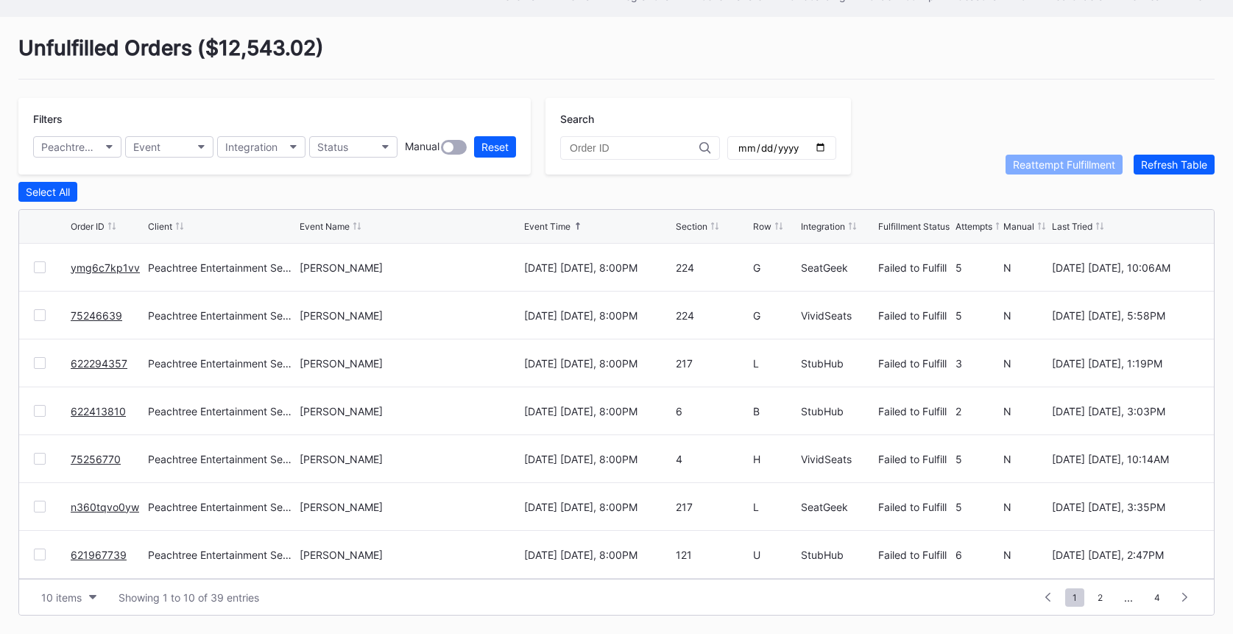
scroll to position [0, 0]
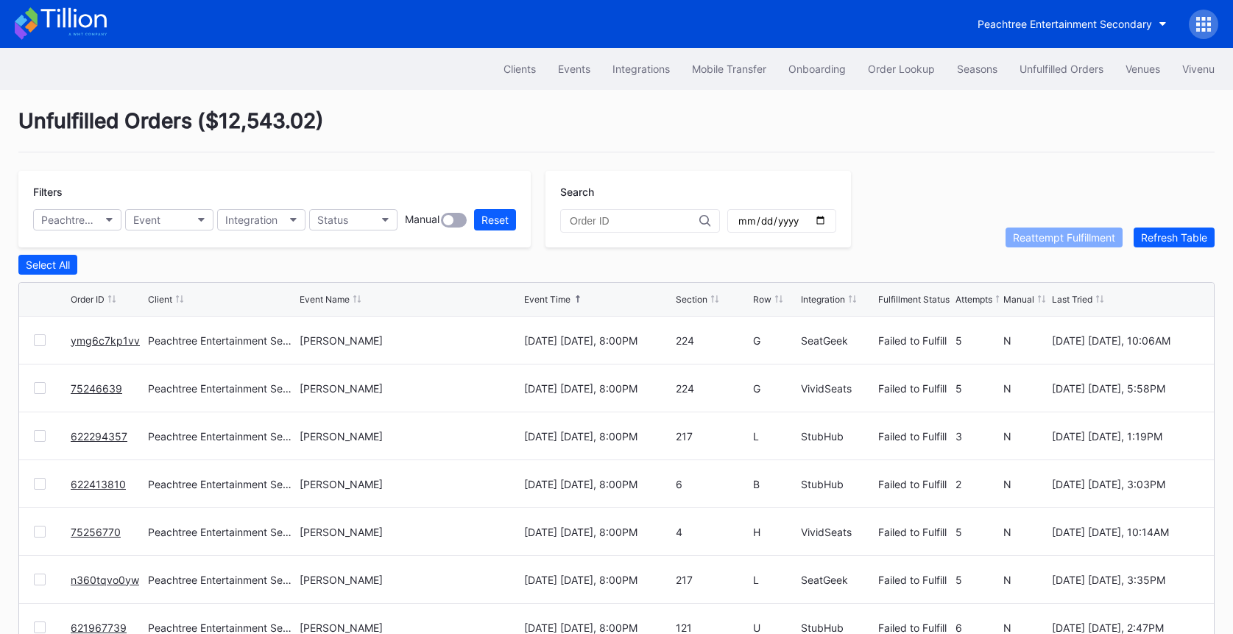
click at [91, 26] on icon at bounding box center [61, 23] width 92 height 32
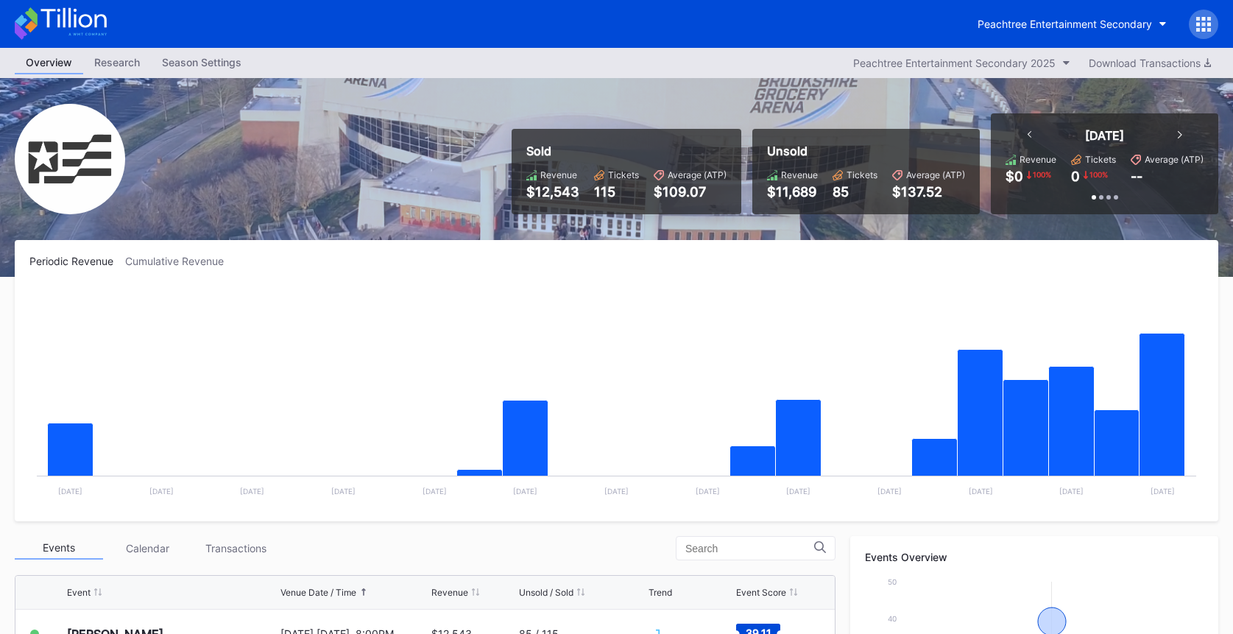
click at [66, 15] on icon at bounding box center [61, 23] width 92 height 32
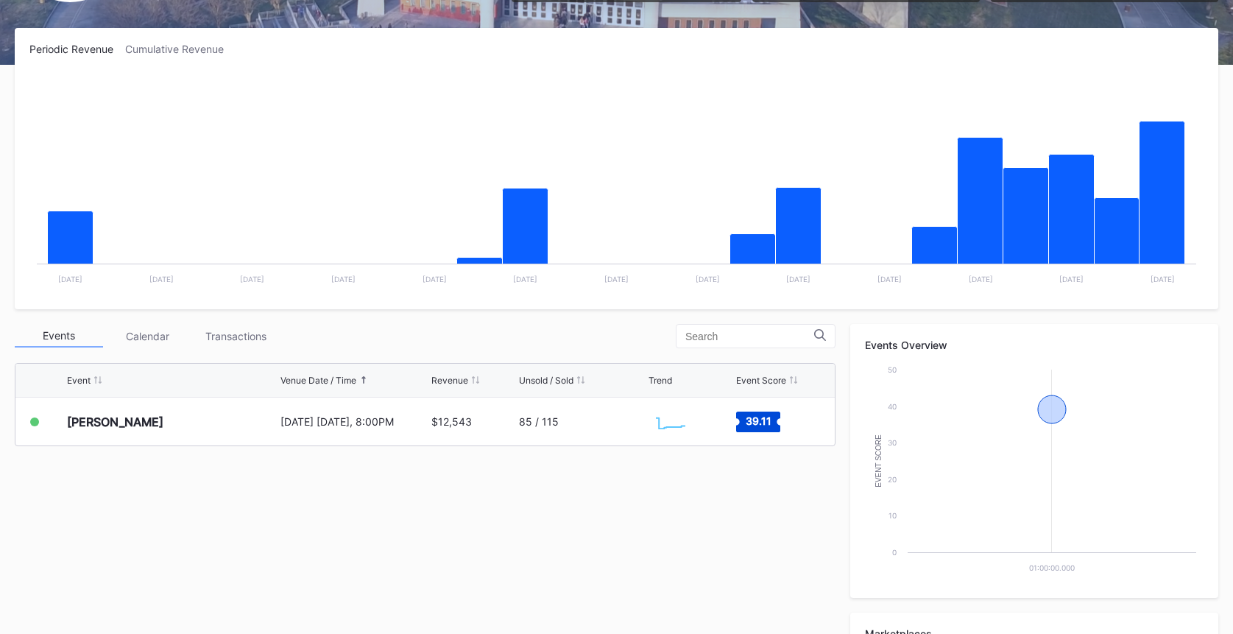
scroll to position [211, 0]
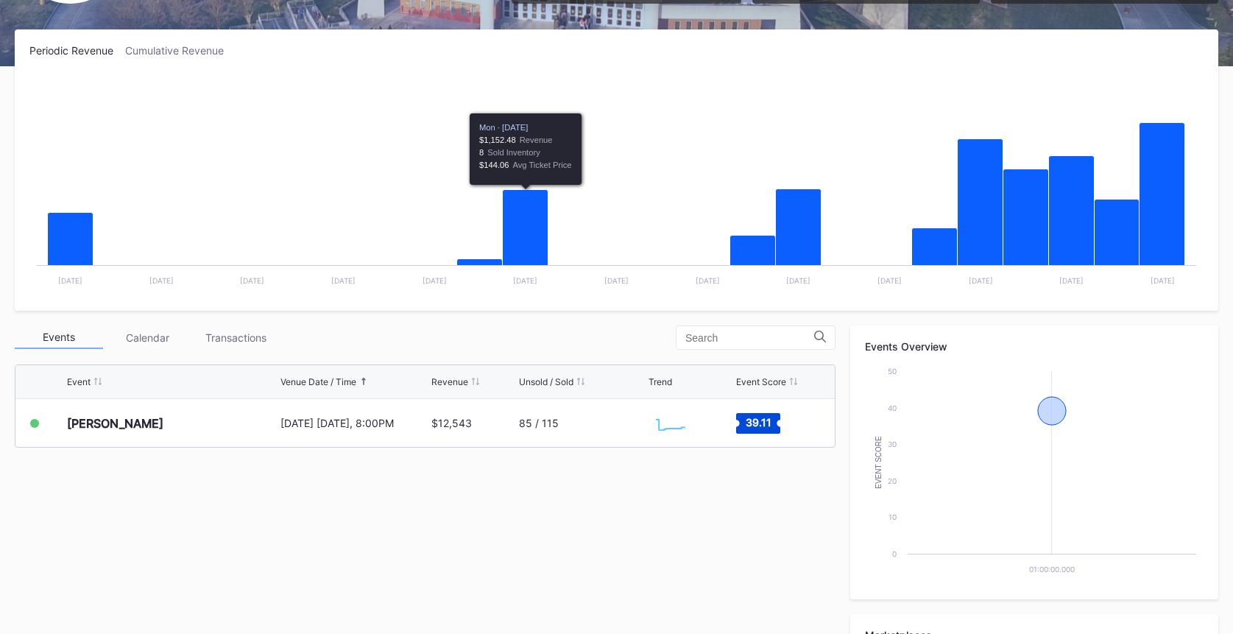
click at [474, 389] on div "Event Venue Date / Time Revenue Unsold / Sold Trend Event Score" at bounding box center [425, 382] width 820 height 34
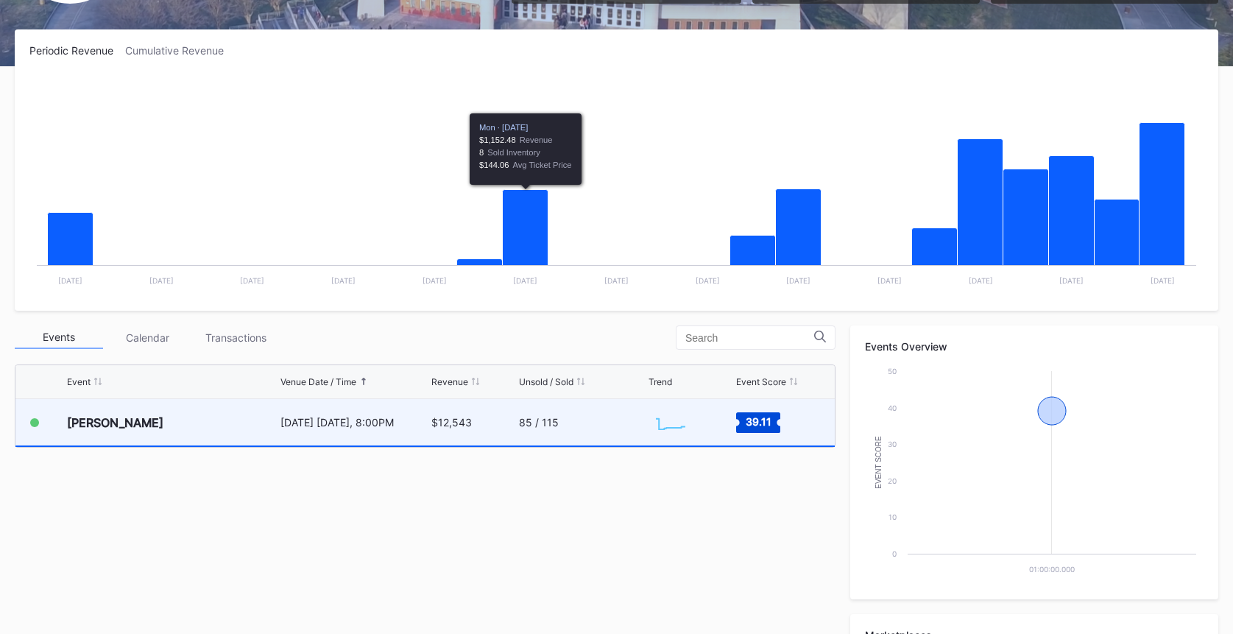
click at [473, 406] on div "$12,543" at bounding box center [474, 422] width 84 height 46
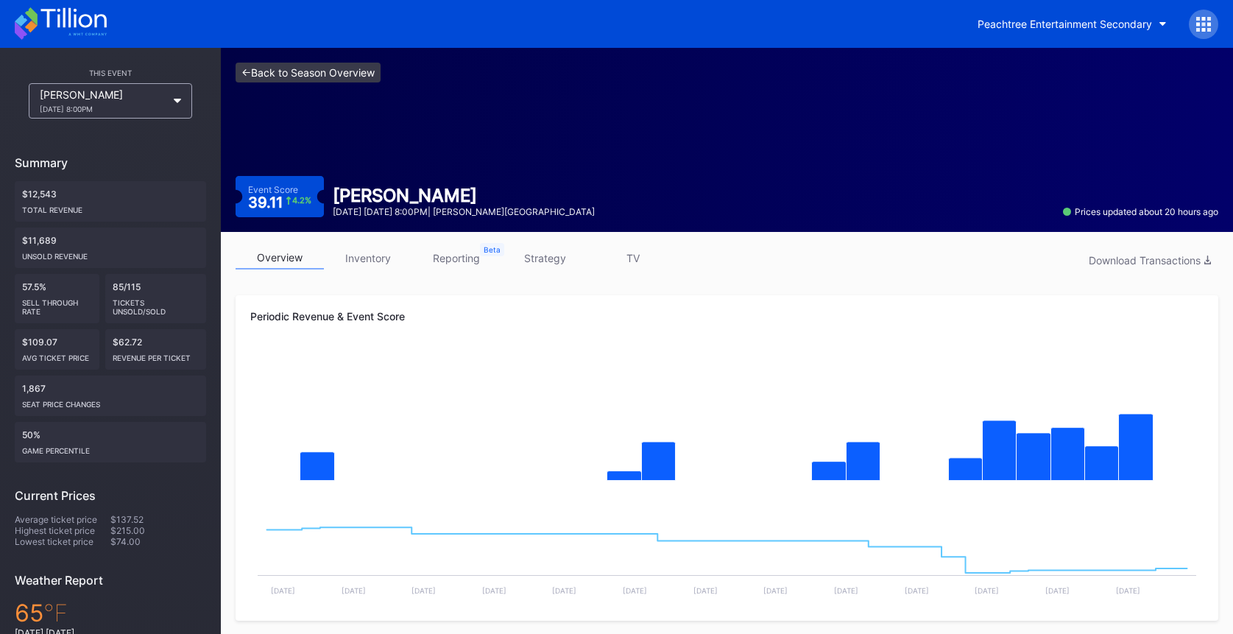
click at [351, 74] on link "<- Back to Season Overview" at bounding box center [308, 73] width 145 height 20
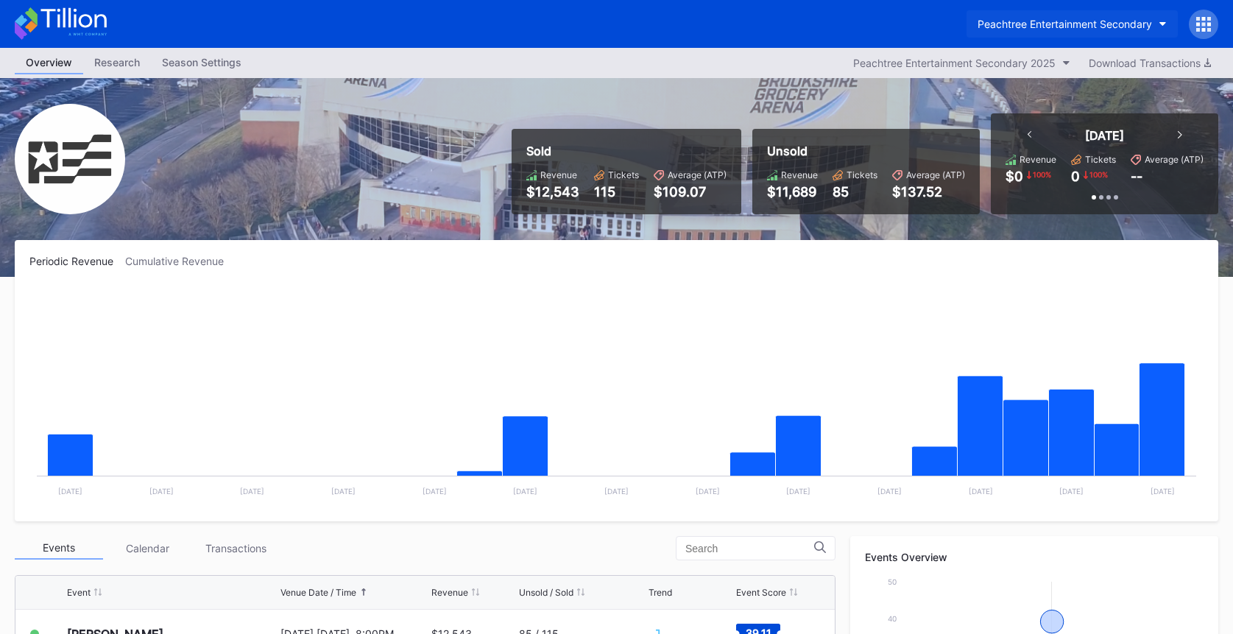
click at [1061, 24] on div "Peachtree Entertainment Secondary" at bounding box center [1065, 24] width 175 height 13
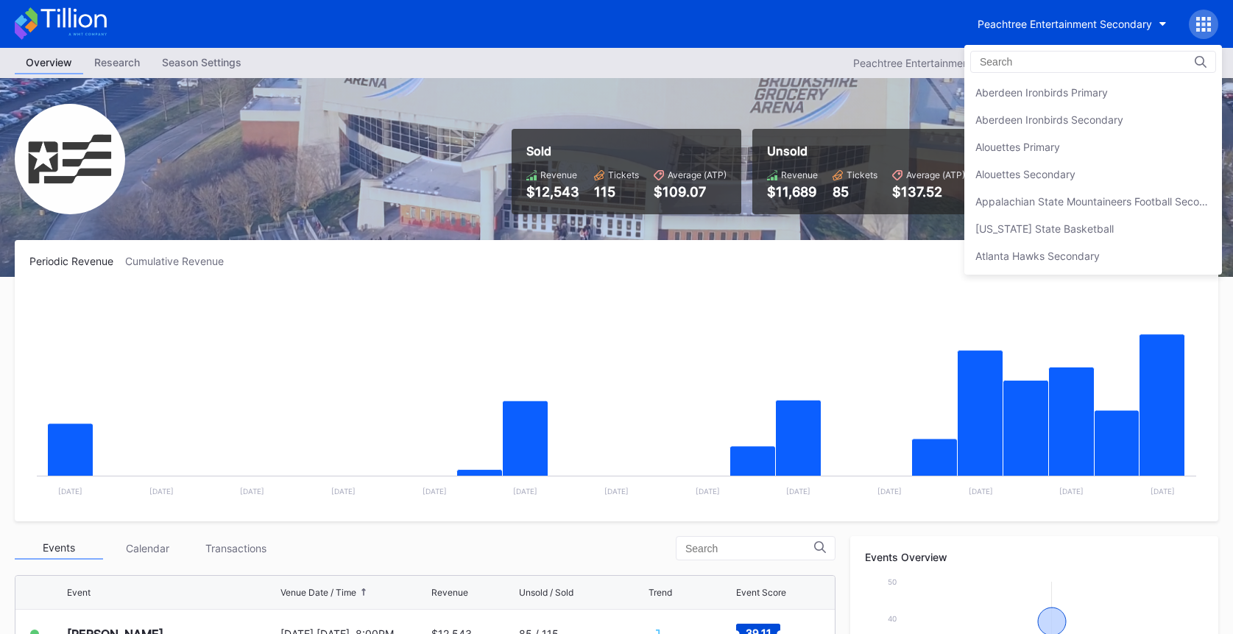
scroll to position [3161, 0]
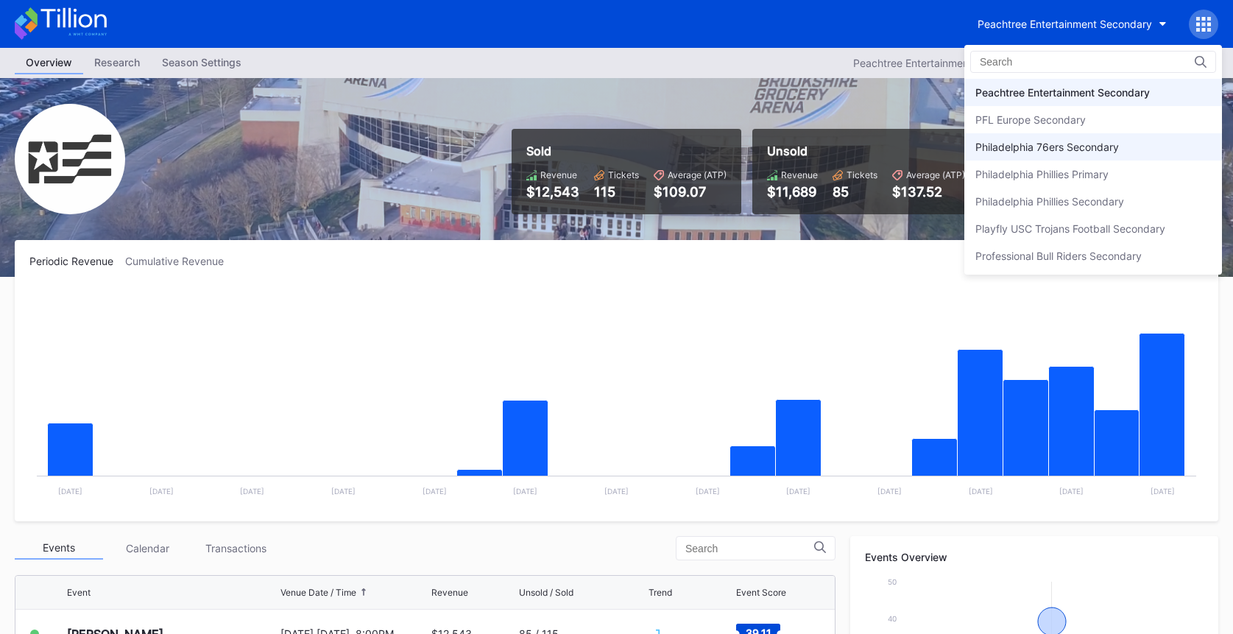
click at [1049, 138] on div "Philadelphia 76ers Secondary" at bounding box center [1094, 146] width 258 height 27
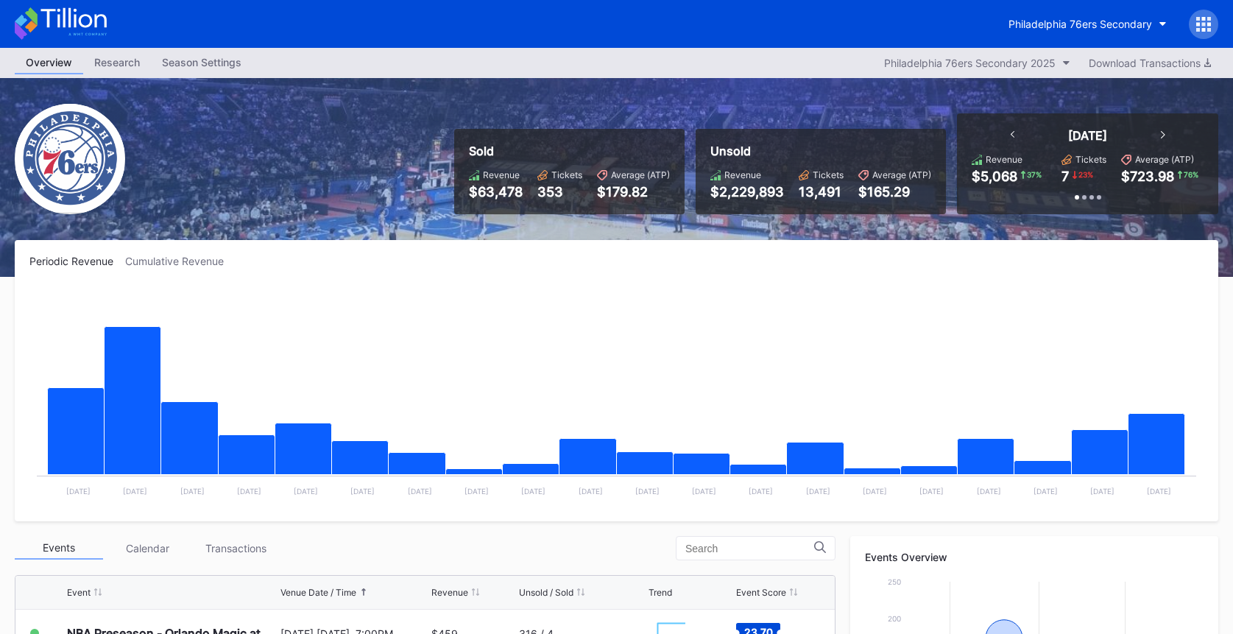
click at [1200, 18] on icon at bounding box center [1204, 24] width 15 height 15
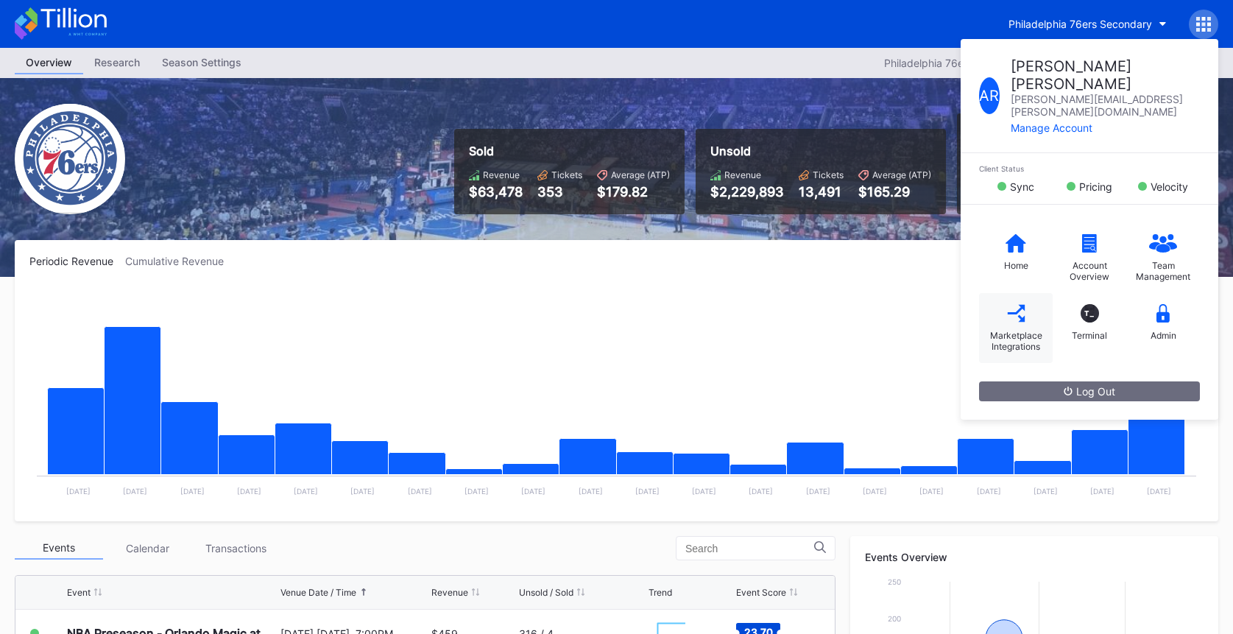
click at [1001, 330] on div "Marketplace Integrations" at bounding box center [1016, 341] width 59 height 22
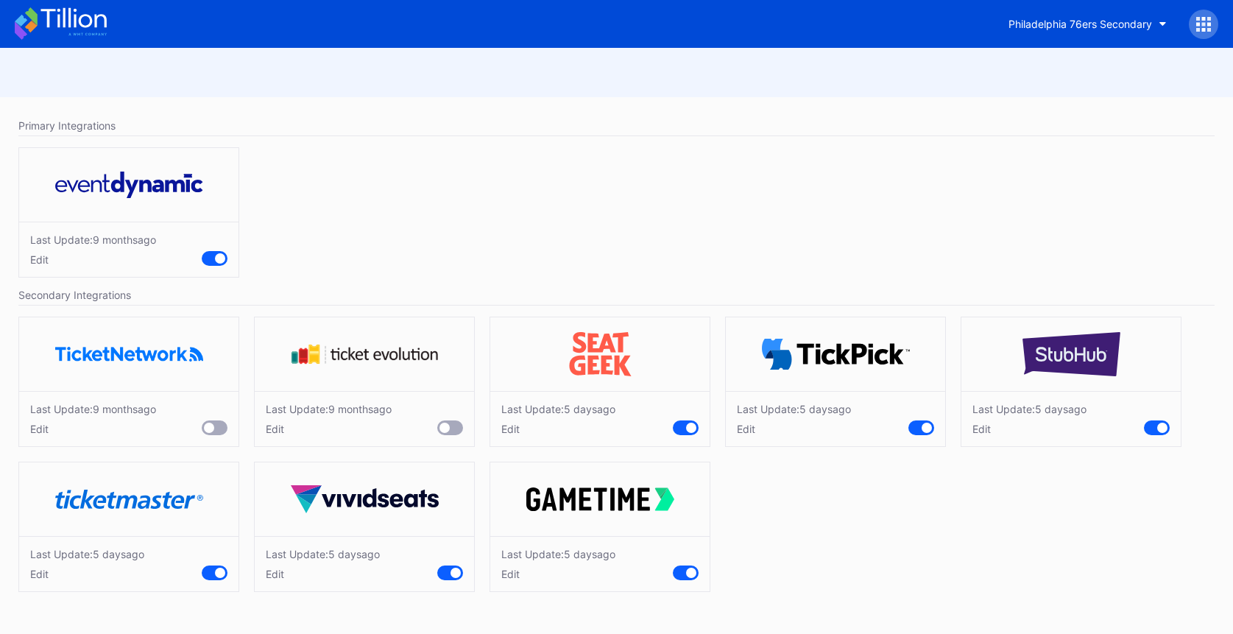
click at [43, 32] on icon at bounding box center [61, 23] width 92 height 32
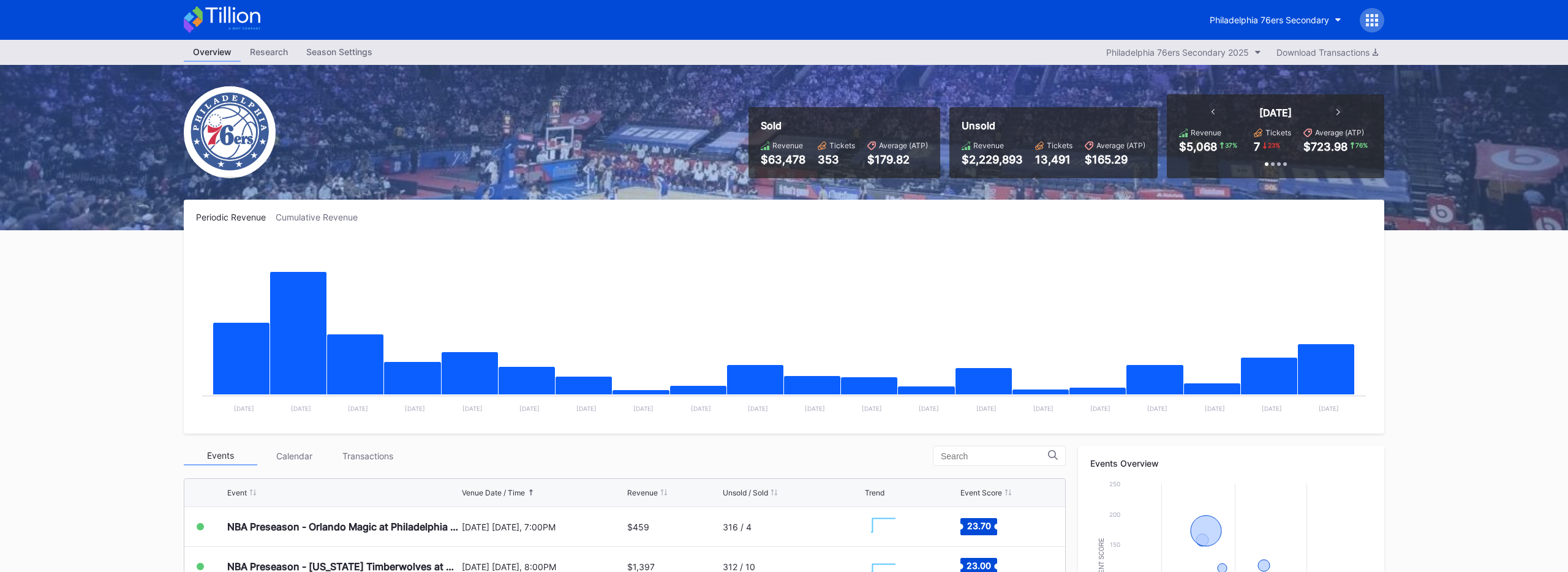
click at [1026, 23] on icon at bounding box center [1373, 25] width 3 height 3
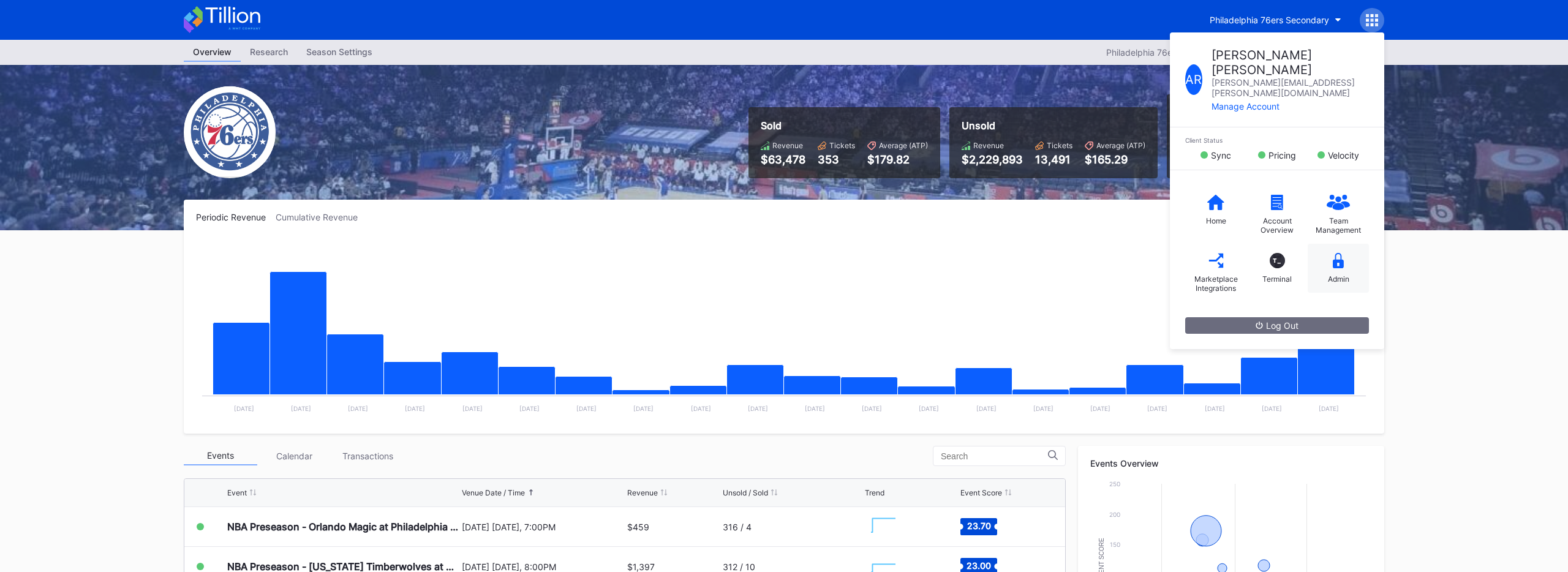
click at [1026, 274] on div "Admin" at bounding box center [1339, 279] width 22 height 9
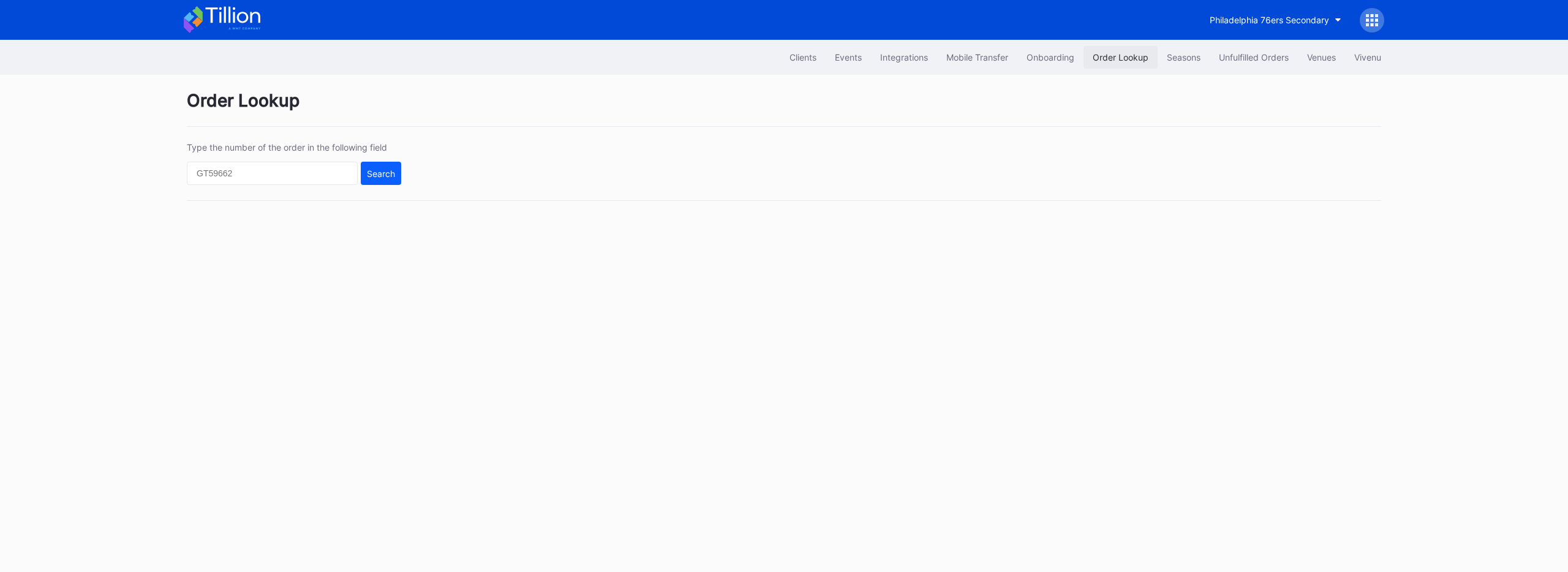
click at [1026, 61] on div "Order Lookup" at bounding box center [1120, 57] width 56 height 11
click at [259, 179] on input "text" at bounding box center [272, 173] width 171 height 23
paste input "wnl6t9plk1p"
click at [348, 179] on input "wnl6t9plk1p" at bounding box center [272, 173] width 171 height 23
click at [375, 177] on div "Search" at bounding box center [381, 174] width 28 height 11
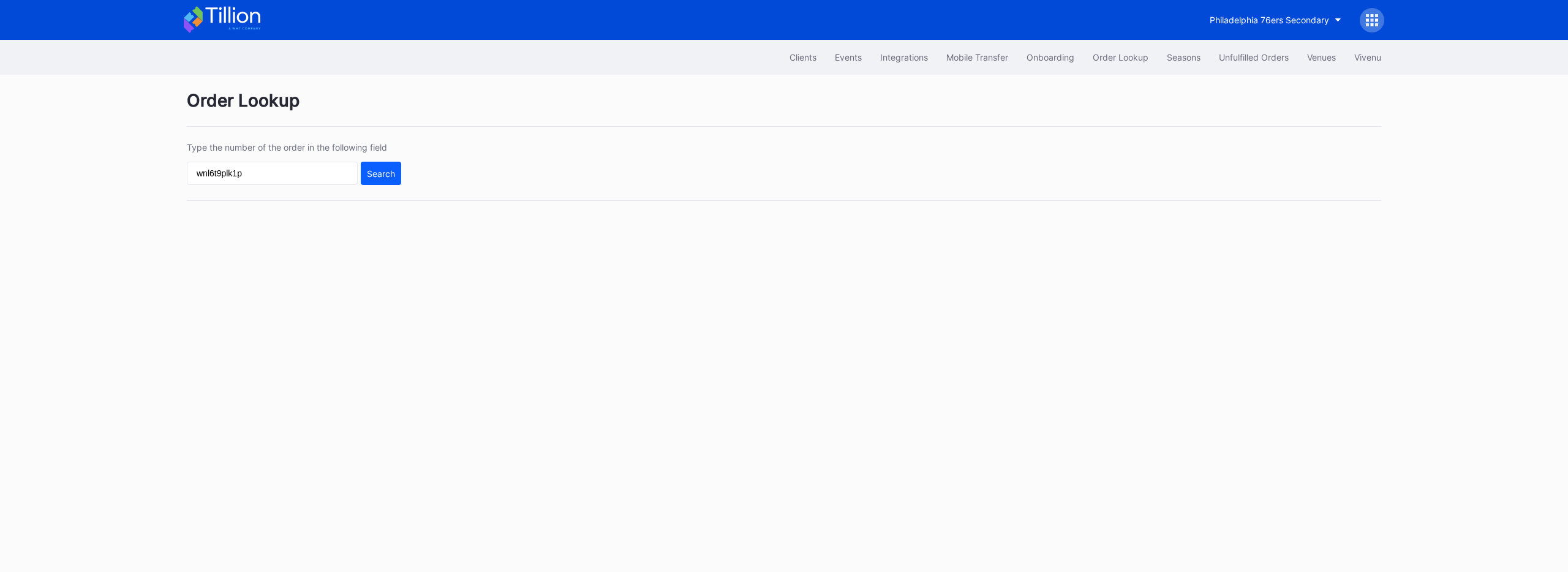
click at [501, 170] on div "Type the number of the order in the following field wnl6t9plk1p Search" at bounding box center [784, 171] width 1195 height 59
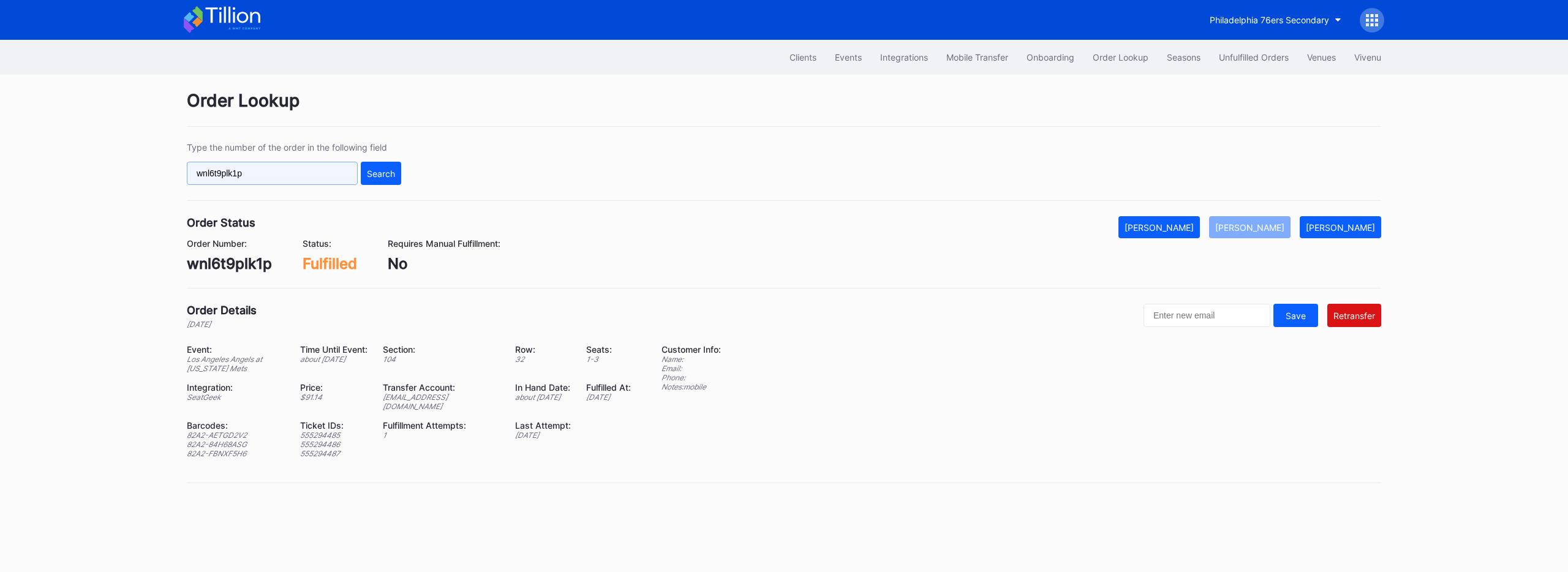
click at [255, 172] on input "wnl6t9plk1p" at bounding box center [272, 173] width 171 height 23
paste input "16416301"
click at [382, 177] on div "Search" at bounding box center [381, 174] width 28 height 11
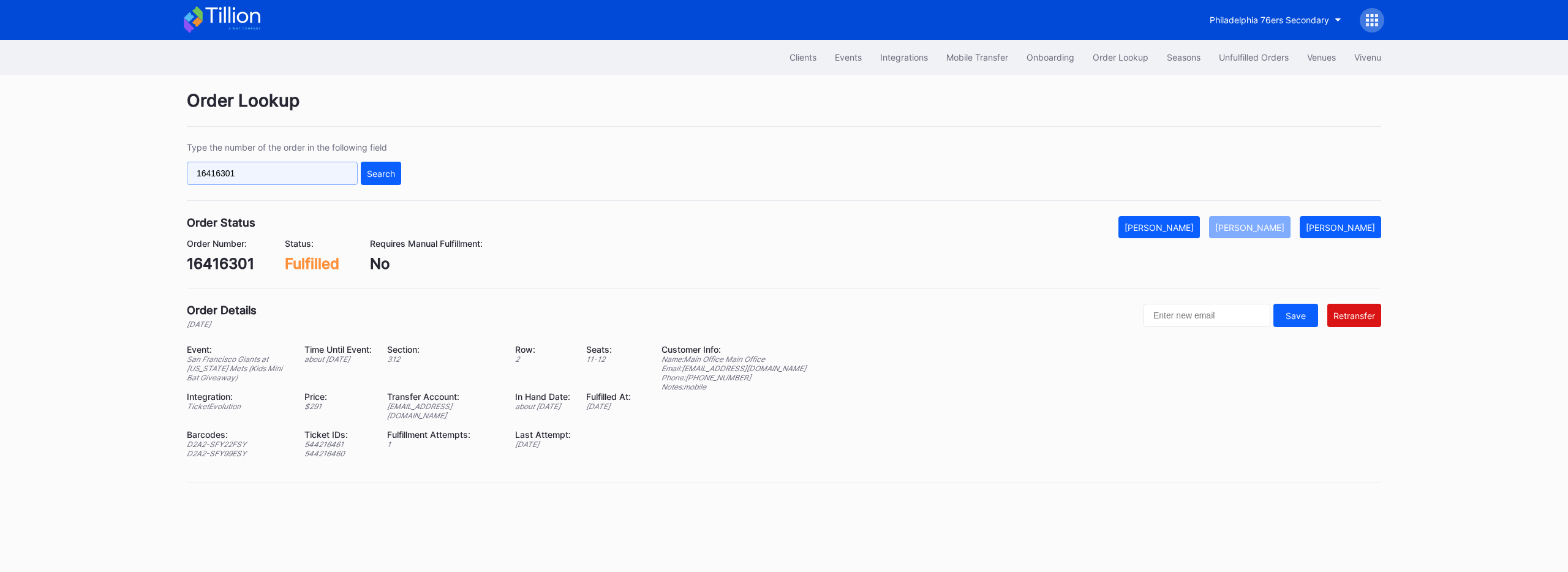
click at [265, 173] on input "16416301" at bounding box center [272, 173] width 171 height 23
paste input "278332500"
type input "278332500"
click at [397, 180] on button "Search" at bounding box center [381, 173] width 41 height 23
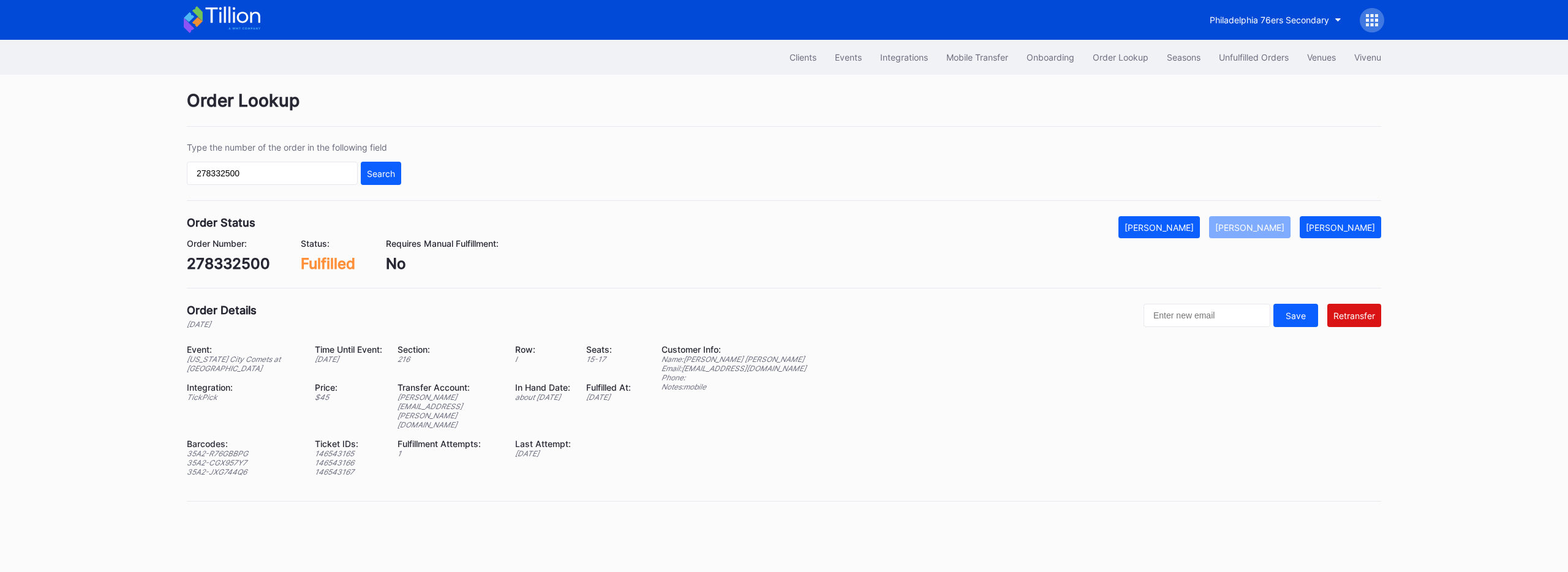
click at [251, 20] on icon at bounding box center [233, 15] width 55 height 17
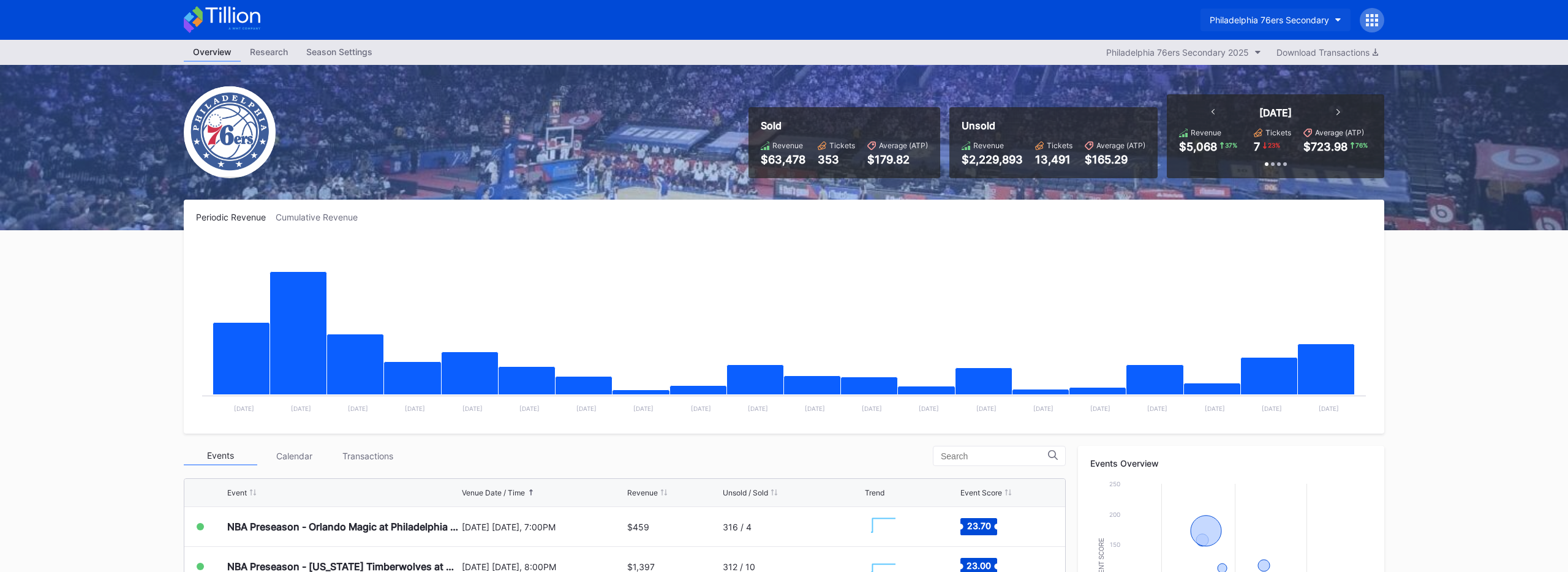
click at [1026, 22] on div "Philadelphia 76ers Secondary" at bounding box center [1269, 20] width 120 height 11
type input "beai"
click at [1026, 68] on div "Beairdco" at bounding box center [1272, 76] width 143 height 22
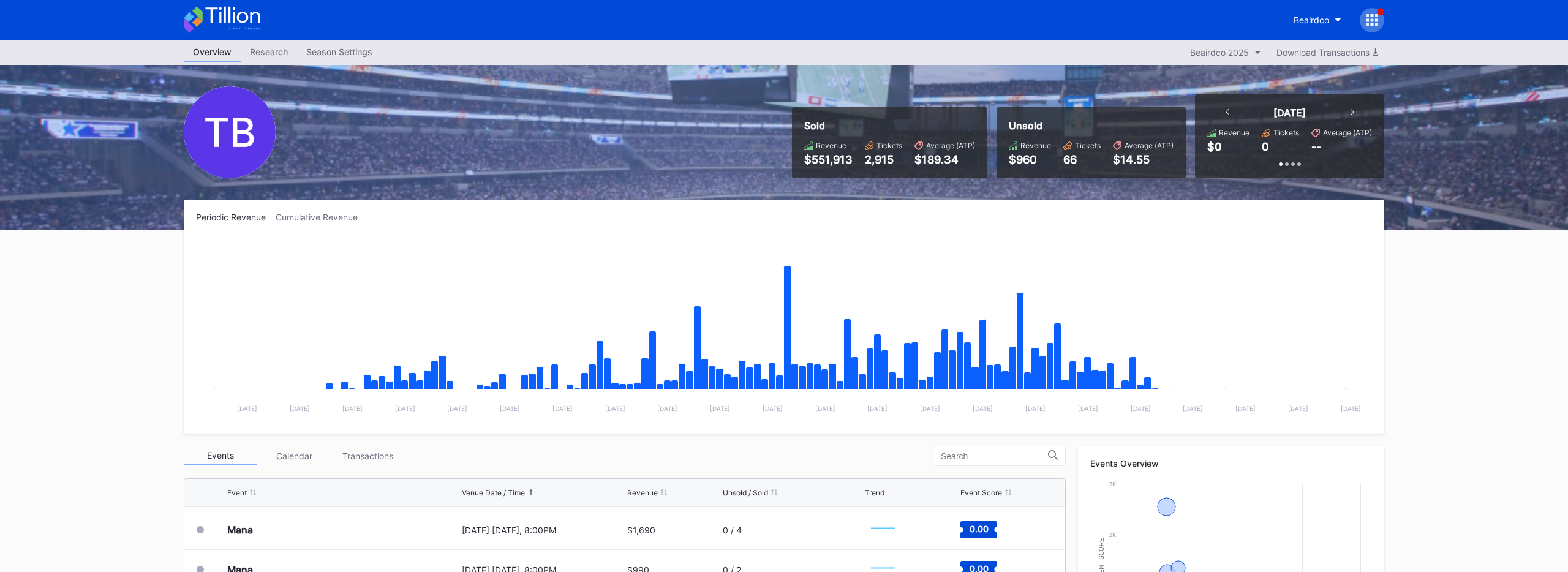
click at [243, 23] on icon at bounding box center [222, 19] width 77 height 27
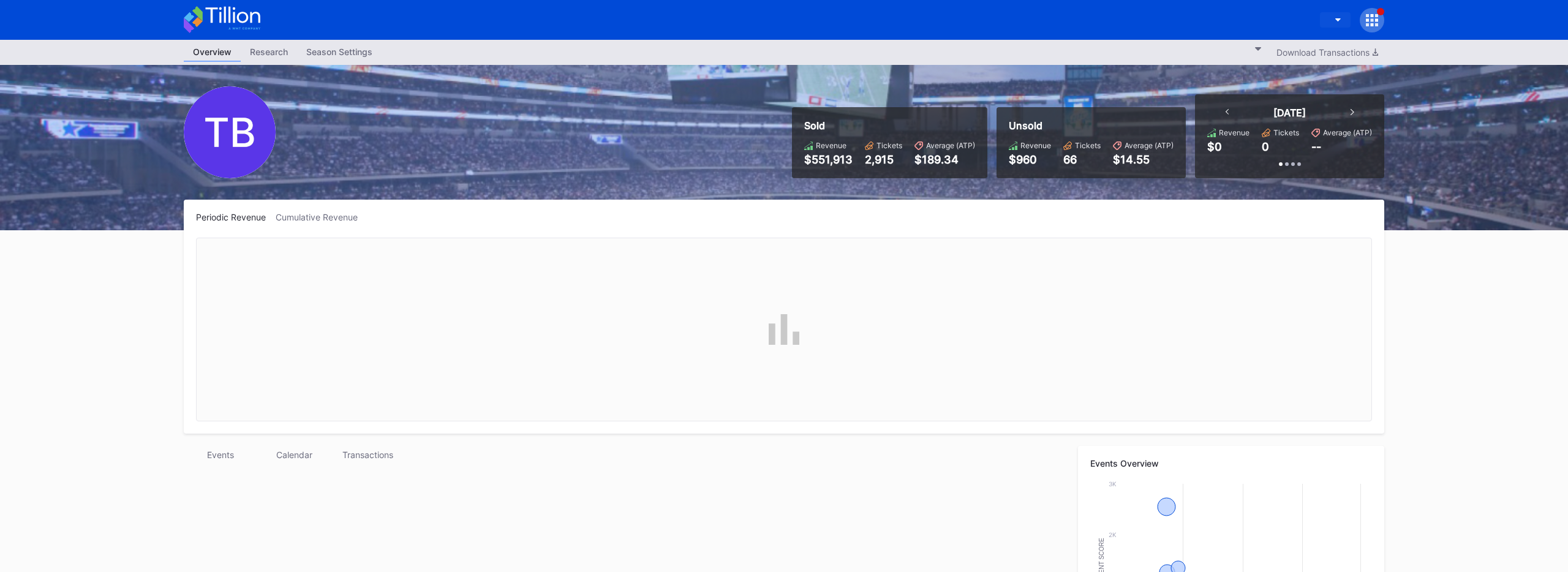
click at [1026, 27] on button "button" at bounding box center [1335, 20] width 31 height 16
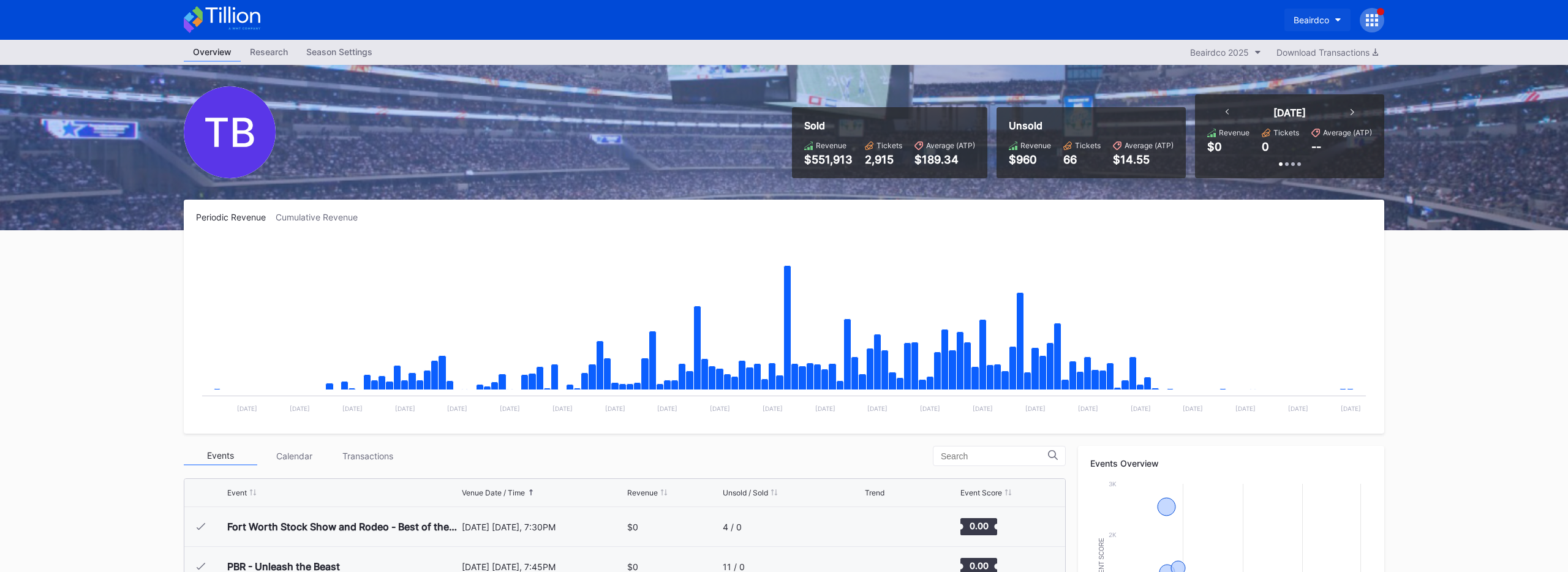
click at [1026, 15] on div "Beairdco" at bounding box center [1311, 20] width 36 height 11
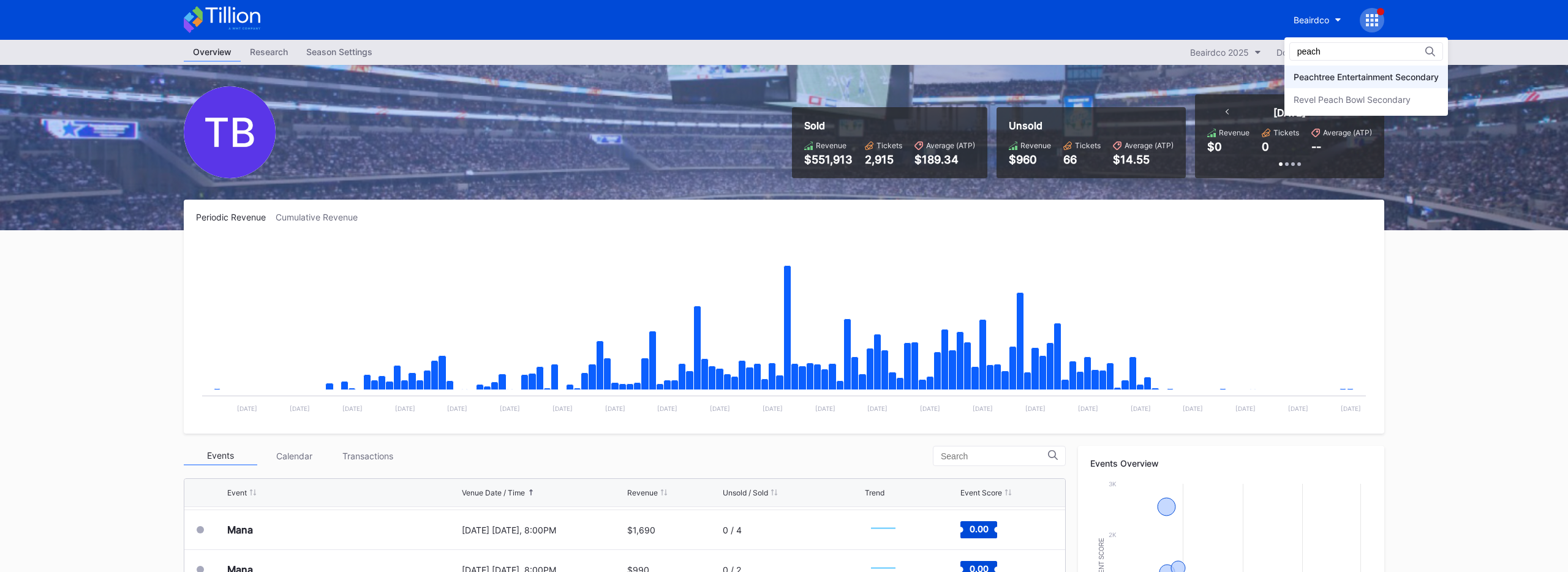
type input "peach"
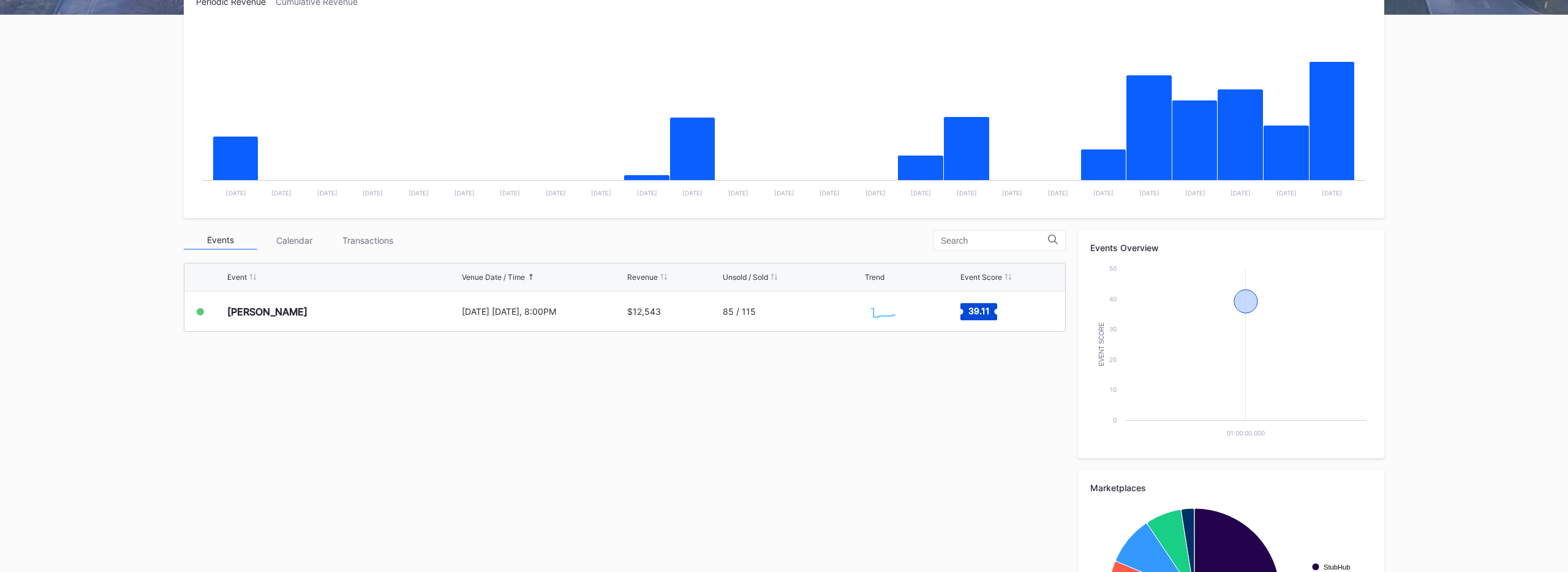
scroll to position [243, 0]
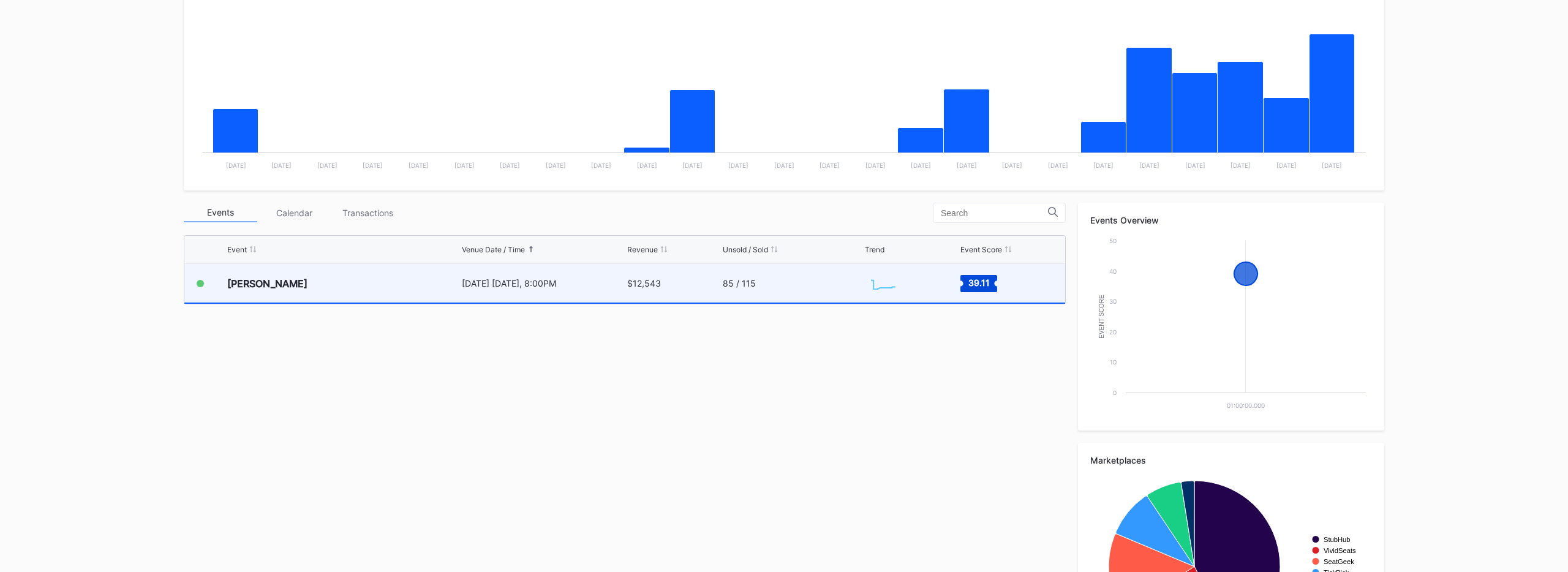
click at [688, 300] on div "$12,543" at bounding box center [673, 283] width 92 height 38
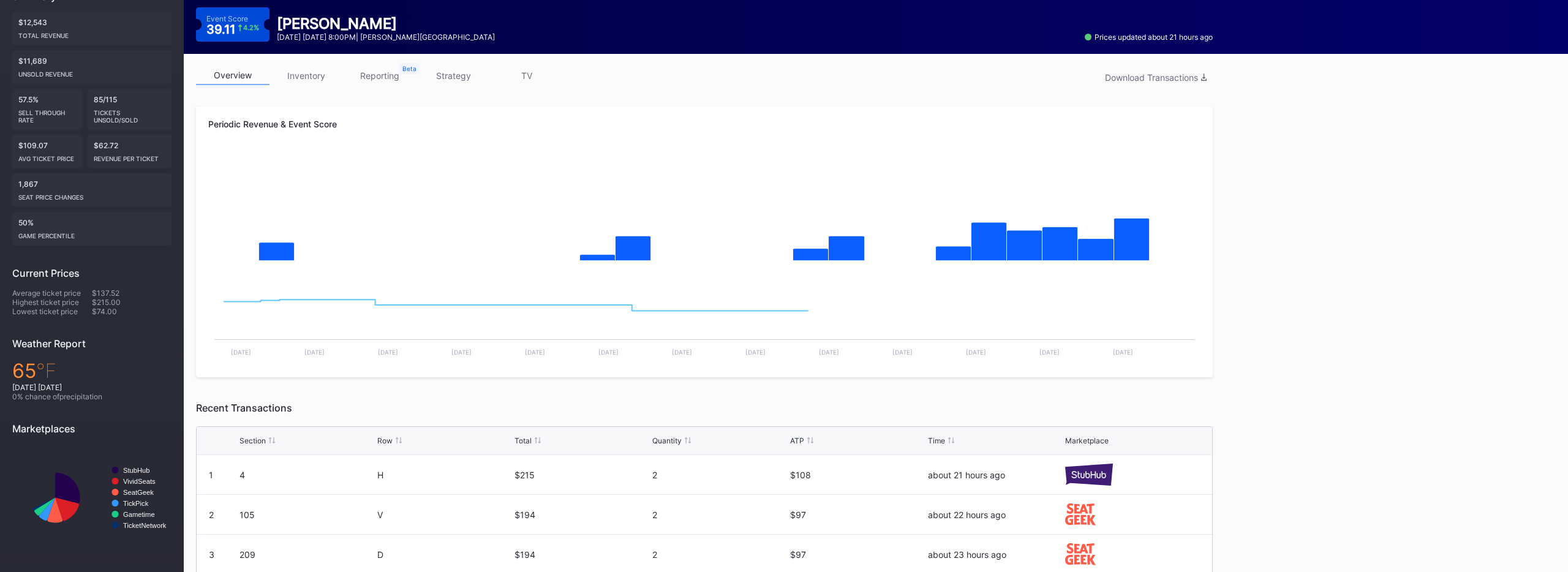
scroll to position [343, 0]
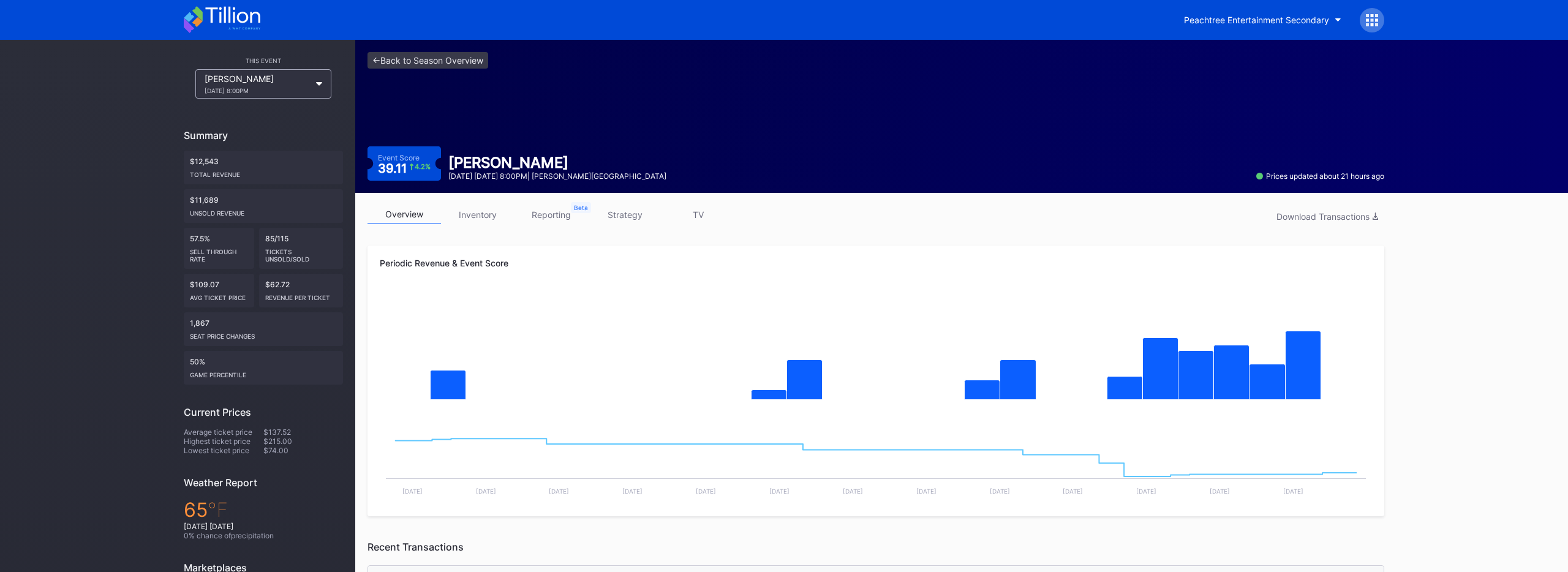
click at [452, 129] on div "<- Back to Season Overview Event Score 39.11 4.2 % Zach Top October 17 Friday 8…" at bounding box center [876, 116] width 1041 height 153
drag, startPoint x: 478, startPoint y: 152, endPoint x: 522, endPoint y: 170, distance: 47.5
click at [519, 169] on div "<- Back to Season Overview Event Score 39.11 4.2 % Zach Top October 17 Friday 8…" at bounding box center [876, 116] width 1041 height 153
click at [522, 170] on div "[PERSON_NAME]" at bounding box center [557, 162] width 218 height 17
click at [529, 136] on div "<- Back to Season Overview Event Score 39.11 4.2 % Zach Top October 17 Friday 8…" at bounding box center [876, 116] width 1041 height 153
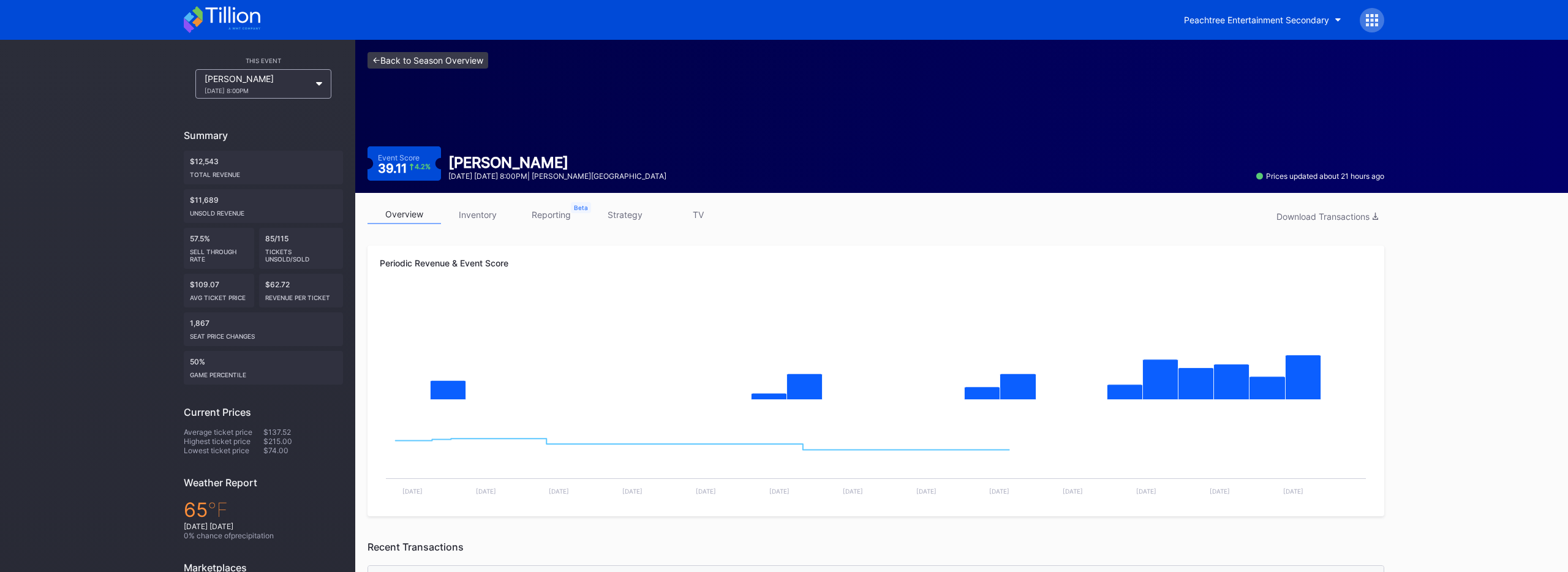
click at [438, 57] on link "<- Back to Season Overview" at bounding box center [428, 61] width 121 height 17
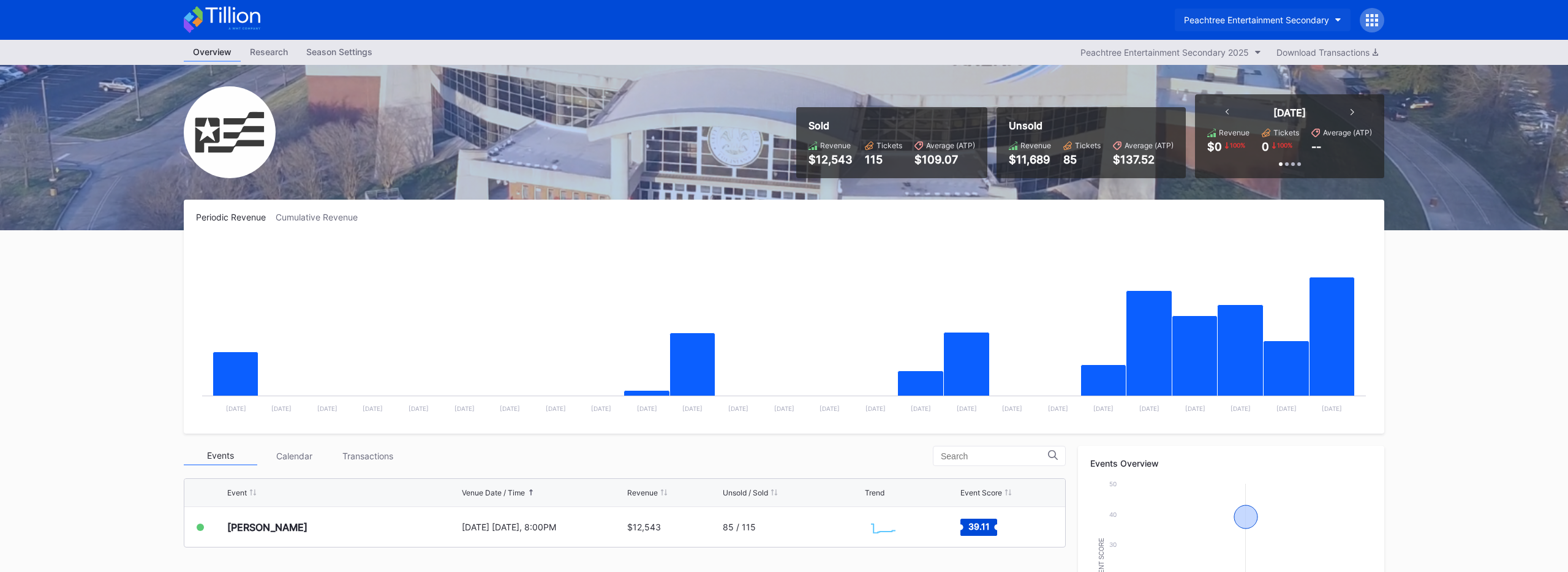
click at [1236, 15] on div "Peachtree Entertainment Secondary" at bounding box center [1256, 20] width 146 height 11
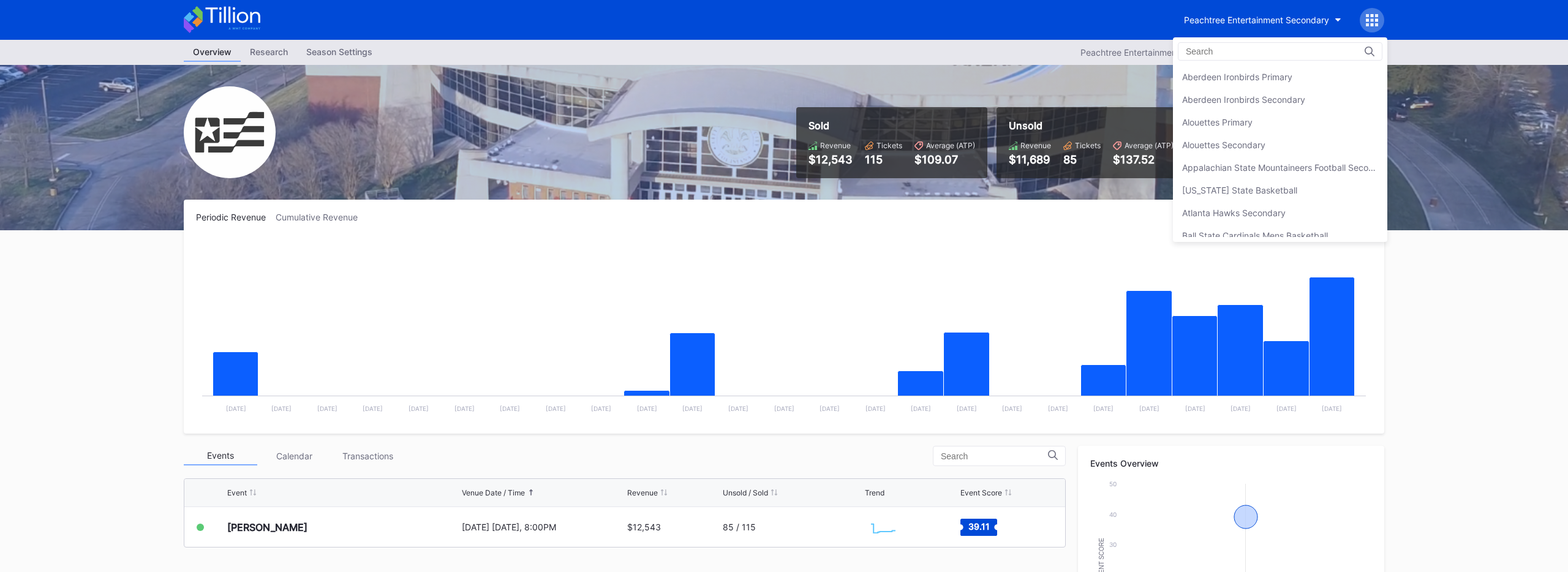
scroll to position [2628, 0]
click at [1234, 124] on div "Philadelphia 76ers Secondary" at bounding box center [1242, 122] width 120 height 11
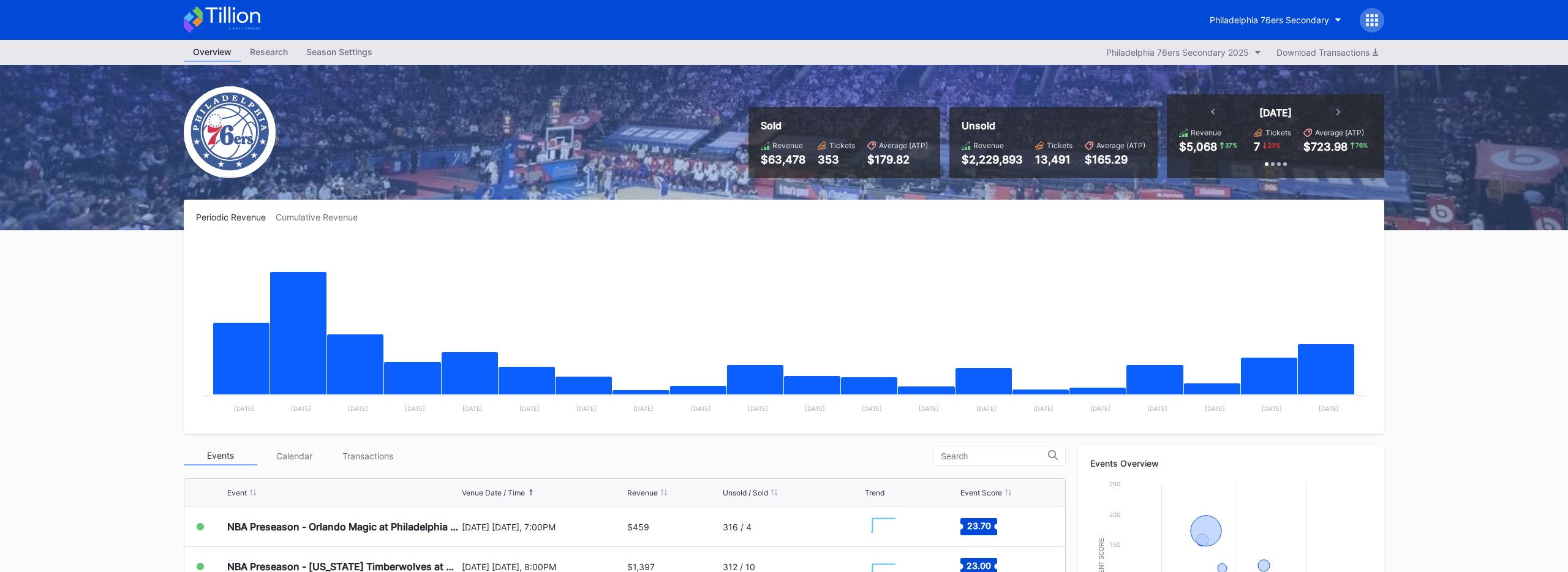
click at [256, 16] on icon at bounding box center [222, 19] width 77 height 27
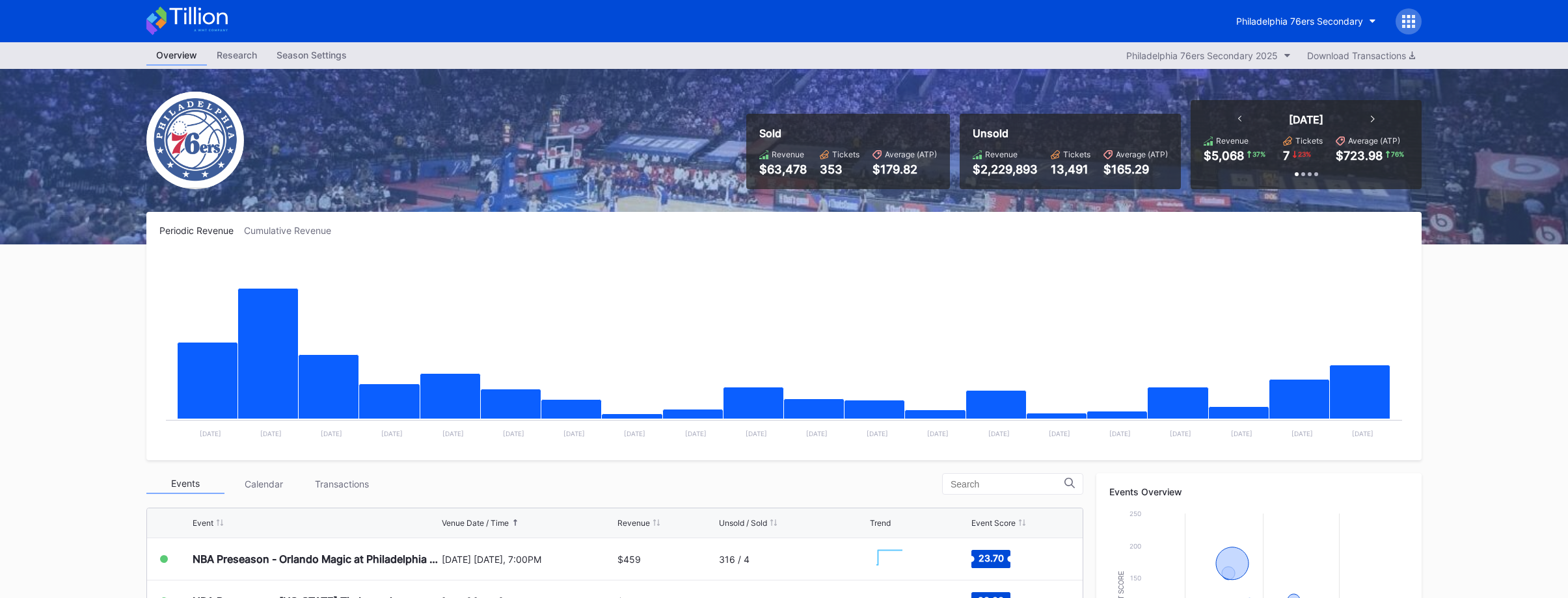
click at [204, 26] on icon at bounding box center [187, 20] width 81 height 28
click at [177, 21] on icon at bounding box center [198, 16] width 58 height 18
click at [215, 19] on icon at bounding box center [187, 20] width 81 height 28
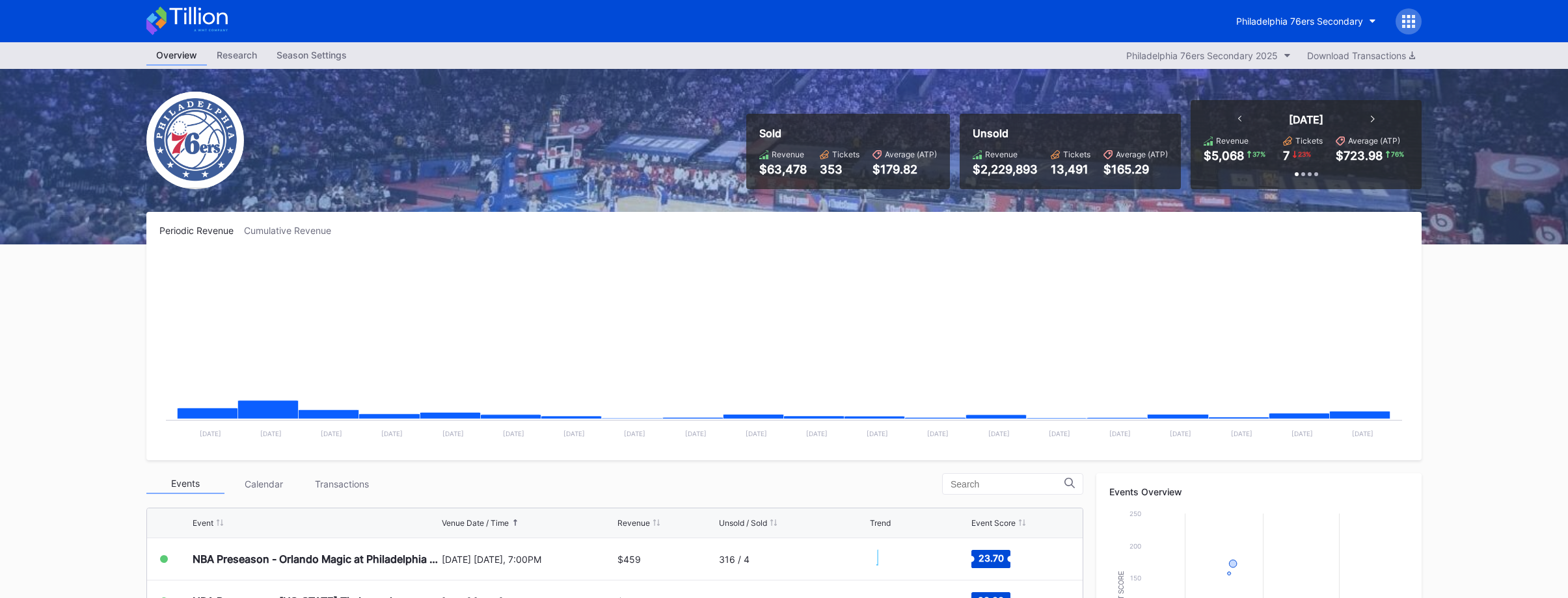
scroll to position [14, 0]
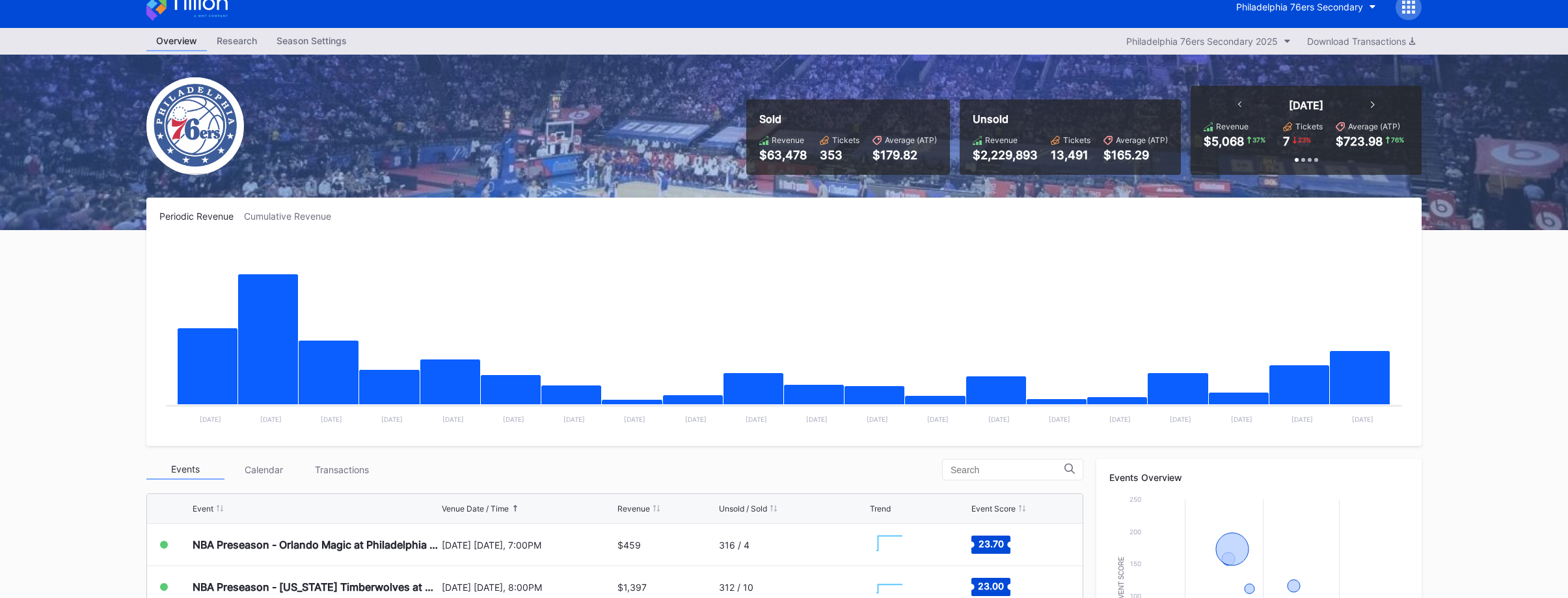
click at [191, 11] on icon at bounding box center [187, 6] width 81 height 28
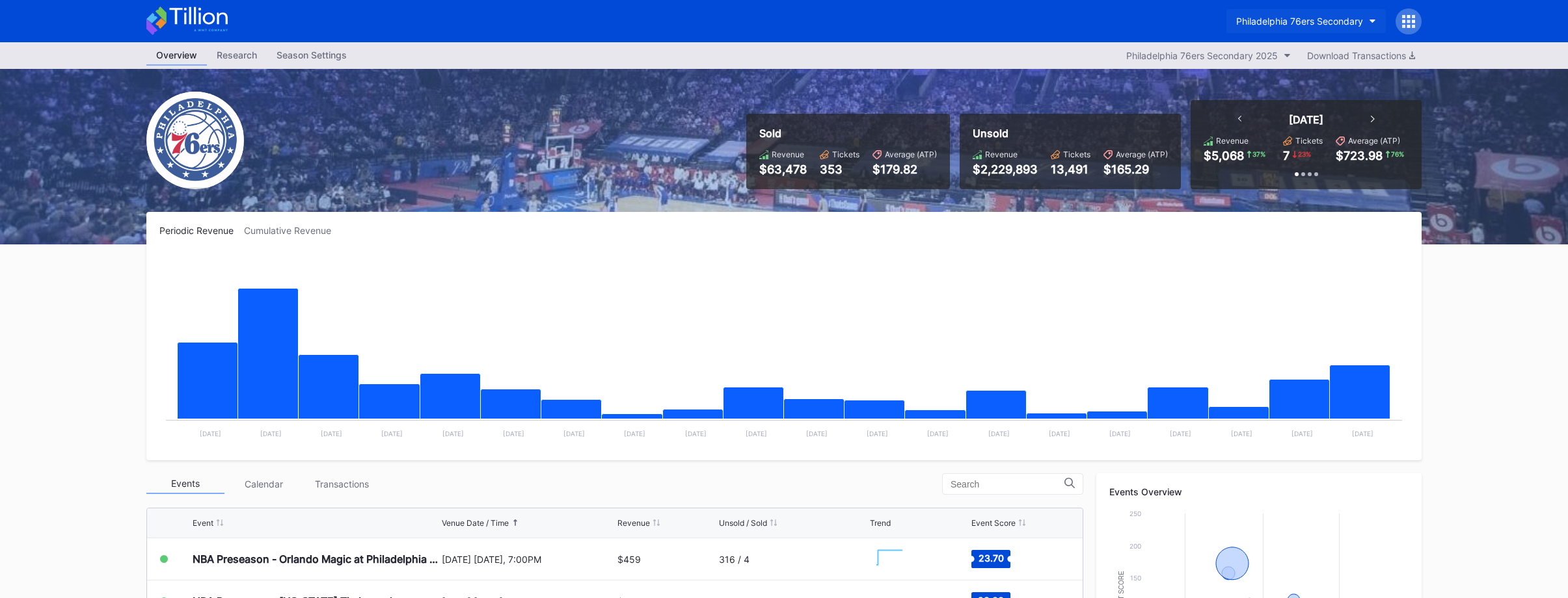
click at [1299, 24] on div "Philadelphia 76ers Secondary" at bounding box center [1299, 21] width 127 height 11
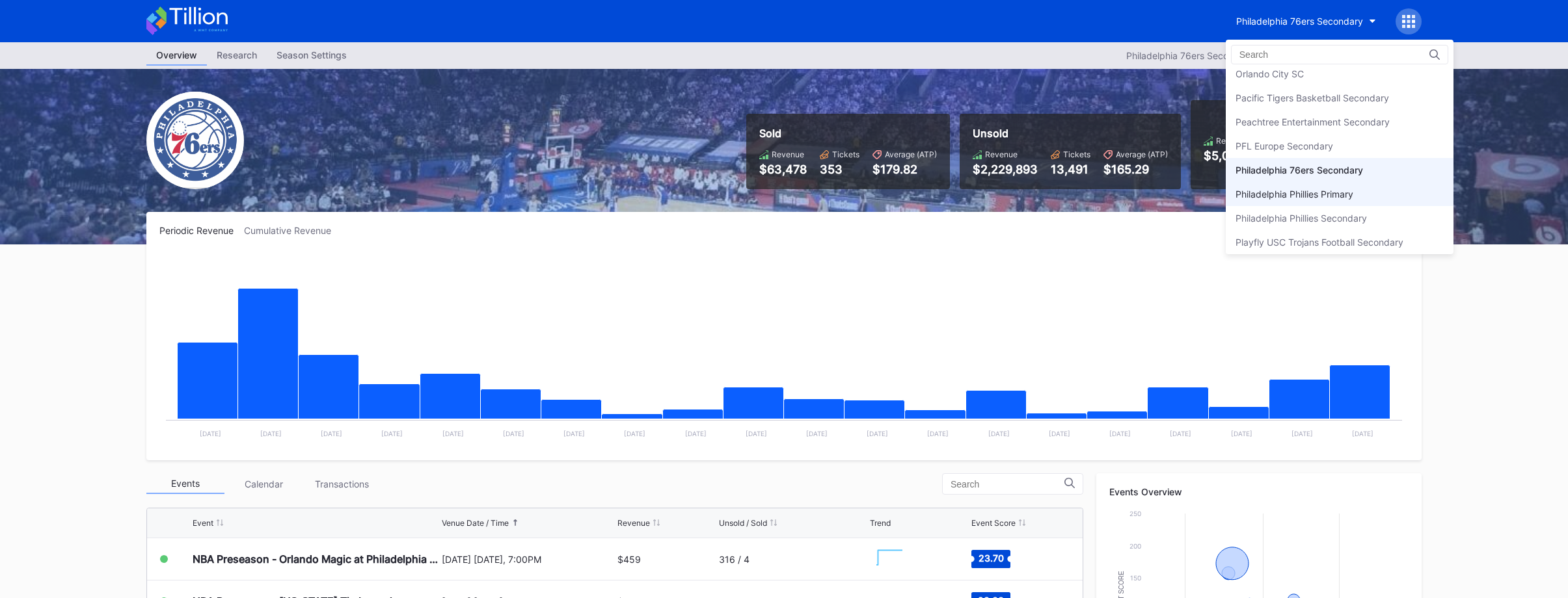
scroll to position [2743, 0]
click at [1297, 118] on div "Peachtree Entertainment Secondary" at bounding box center [1339, 130] width 228 height 24
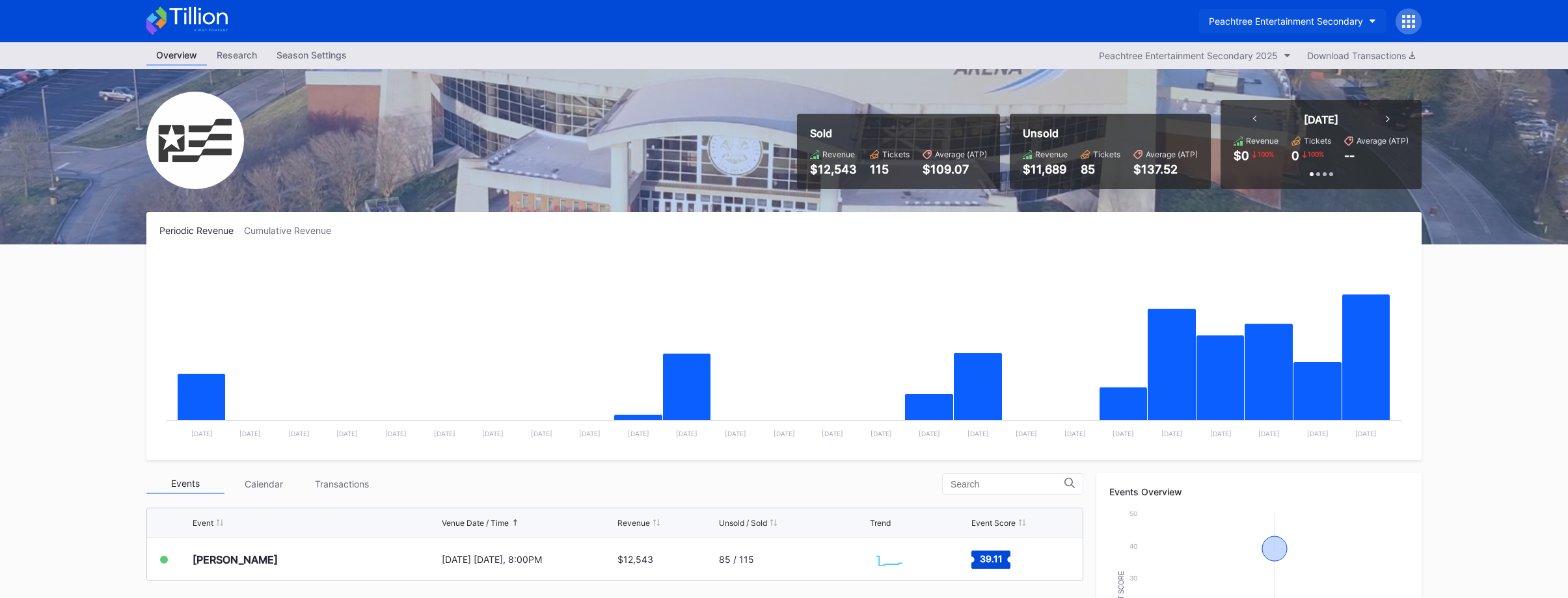
click at [1283, 26] on div "Peachtree Entertainment Secondary" at bounding box center [1285, 21] width 155 height 11
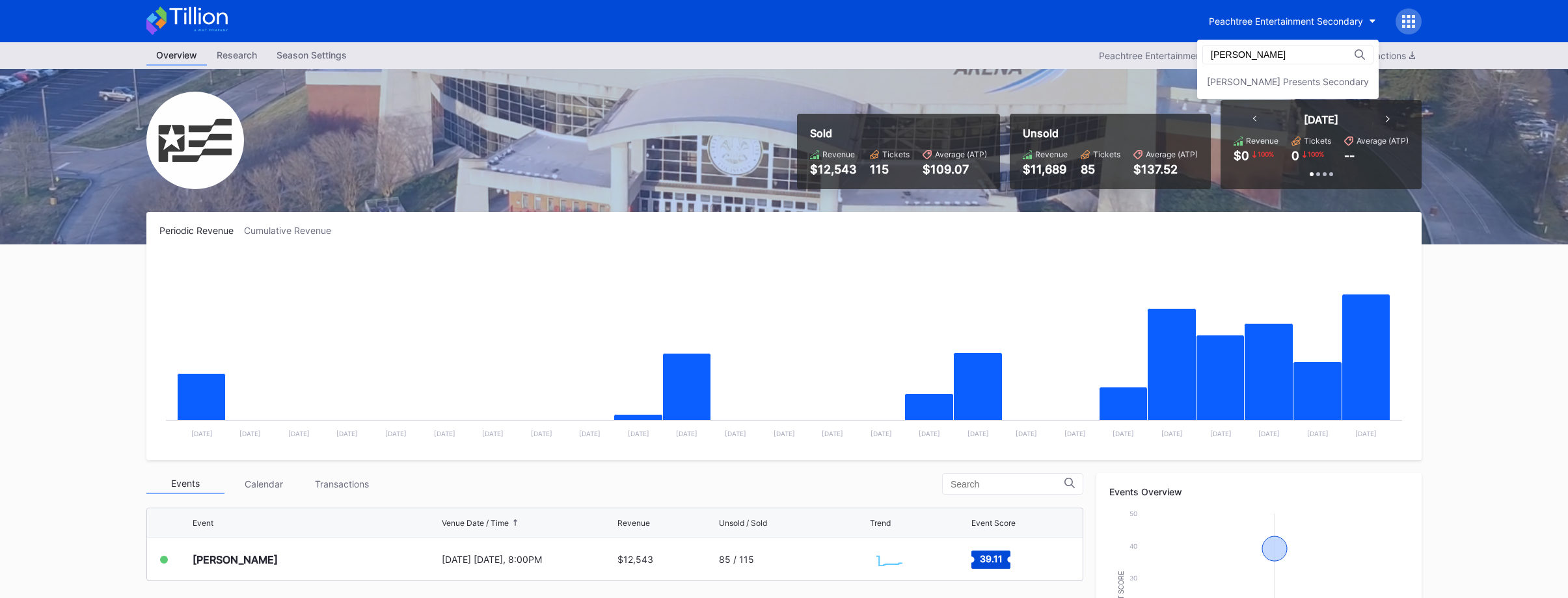
type input "danny"
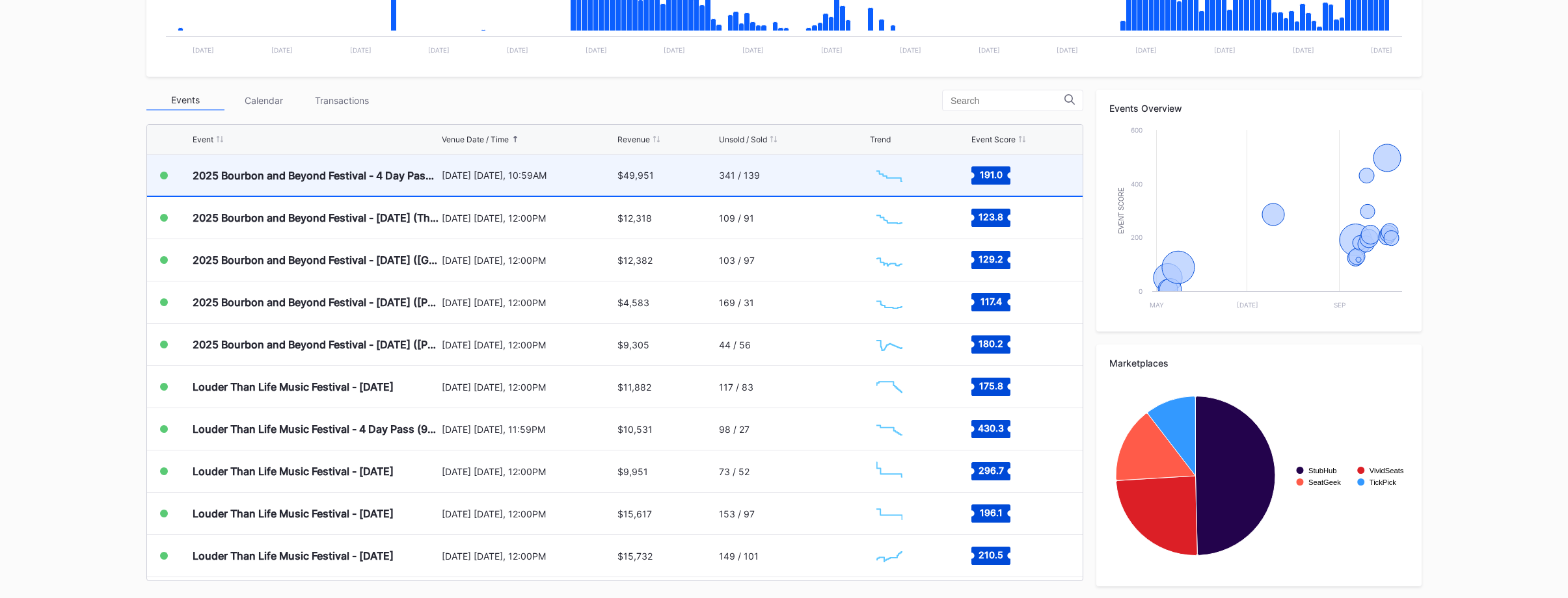
scroll to position [397, 0]
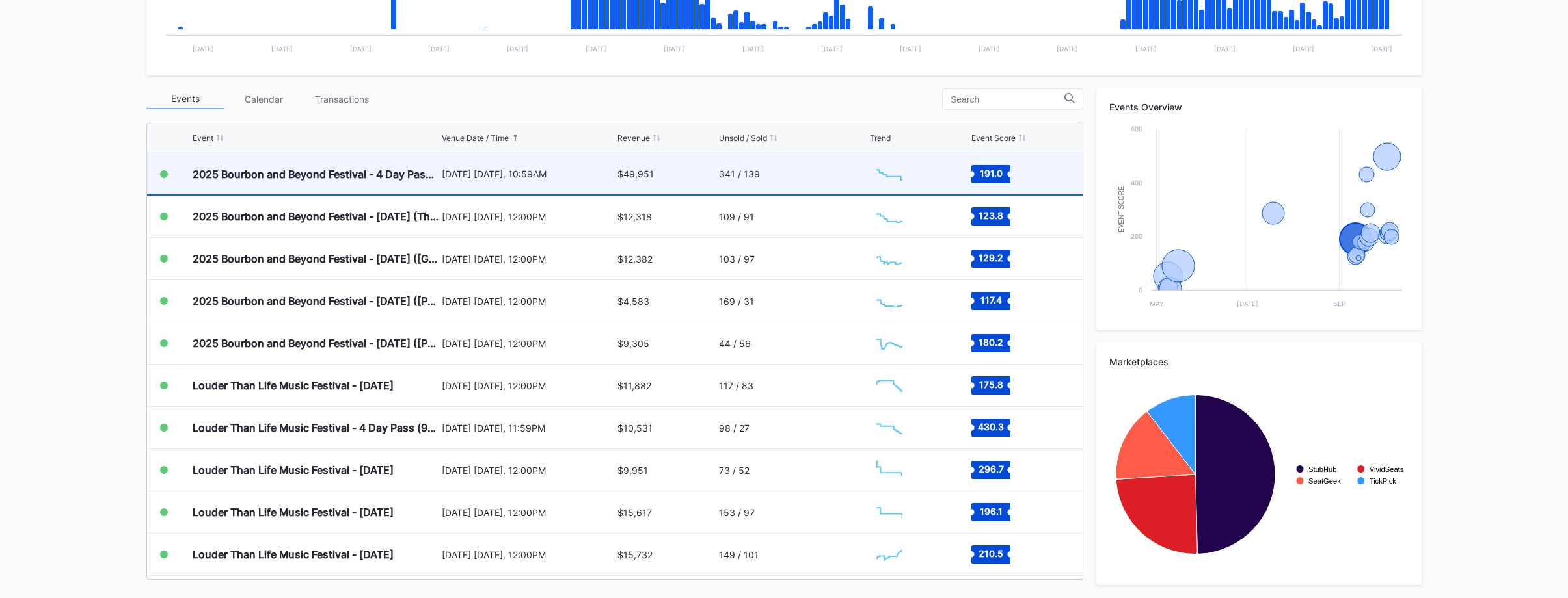
click at [680, 181] on div "$49,951" at bounding box center [666, 174] width 98 height 41
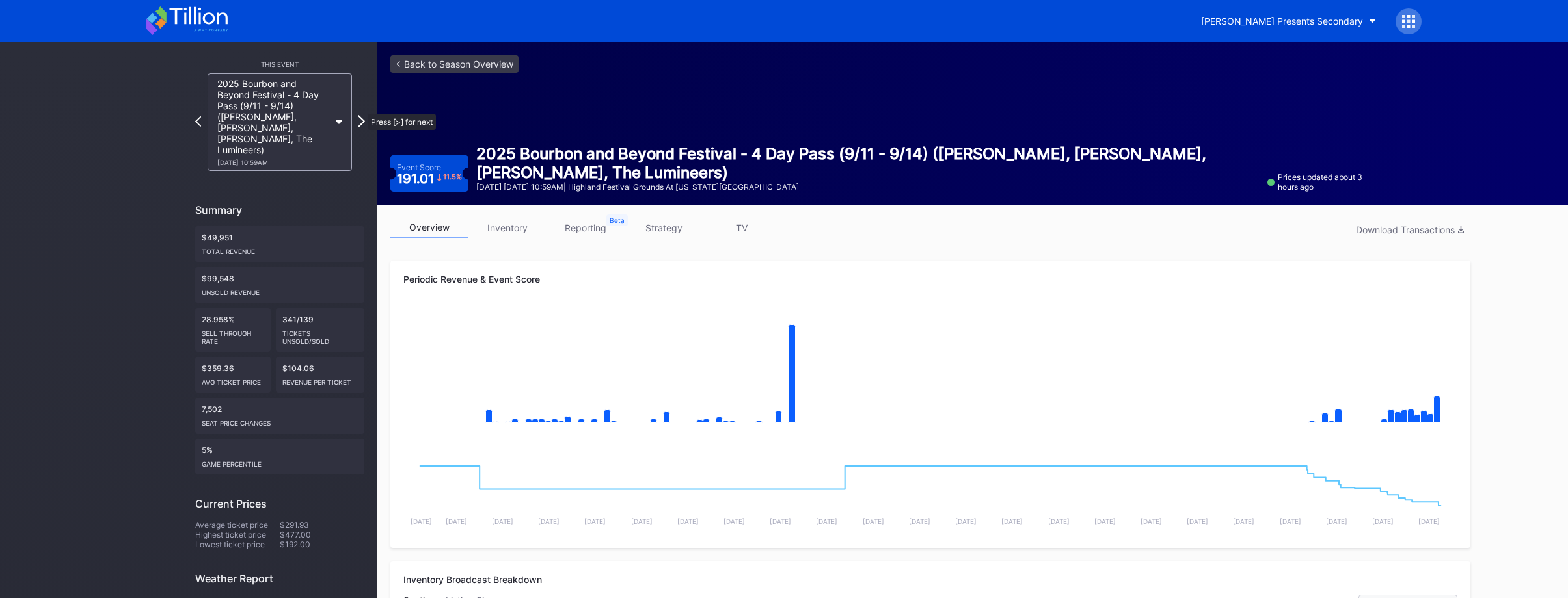
click at [361, 115] on icon at bounding box center [361, 121] width 7 height 12
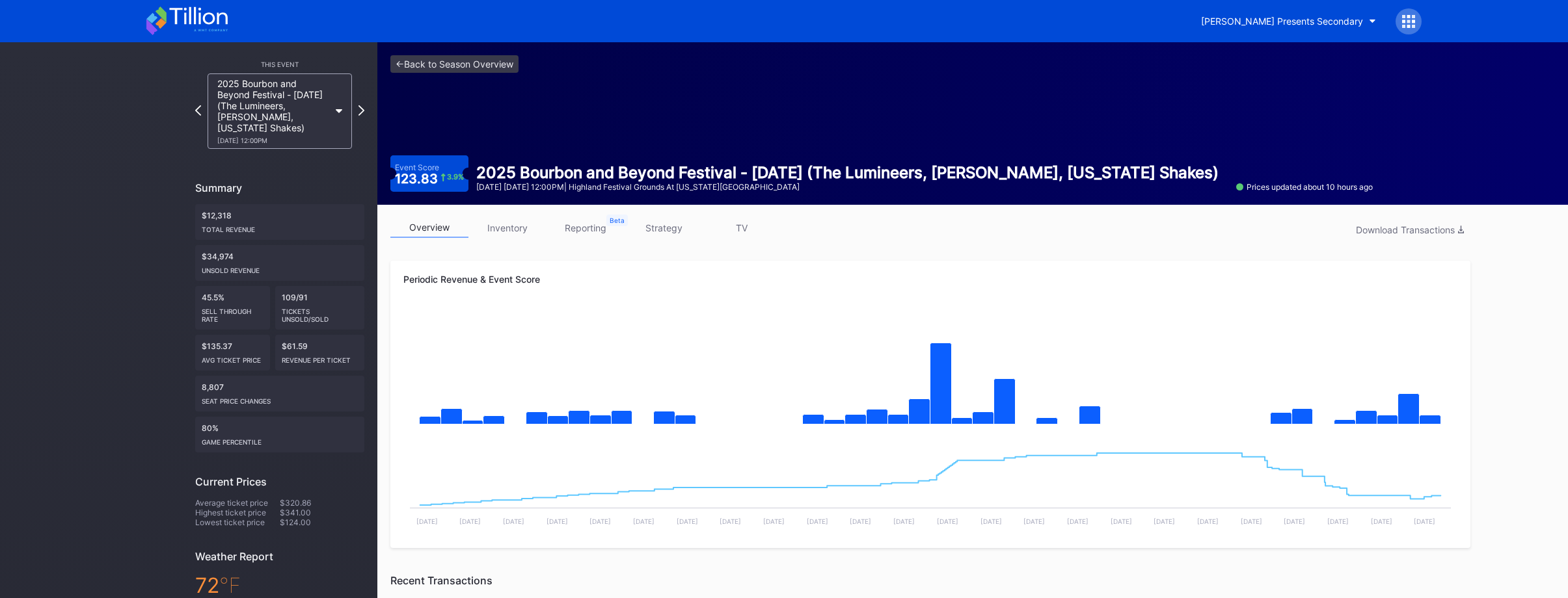
click at [361, 108] on icon at bounding box center [361, 110] width 6 height 11
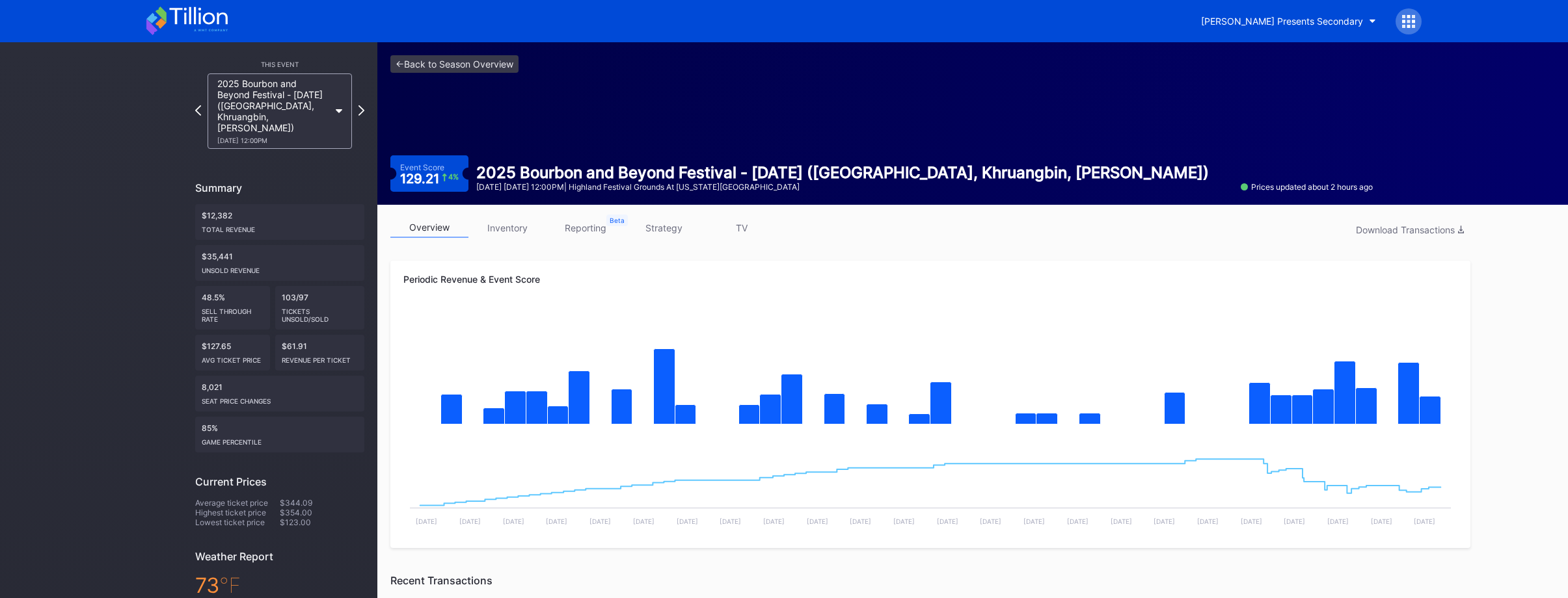
click at [361, 108] on icon at bounding box center [361, 110] width 6 height 11
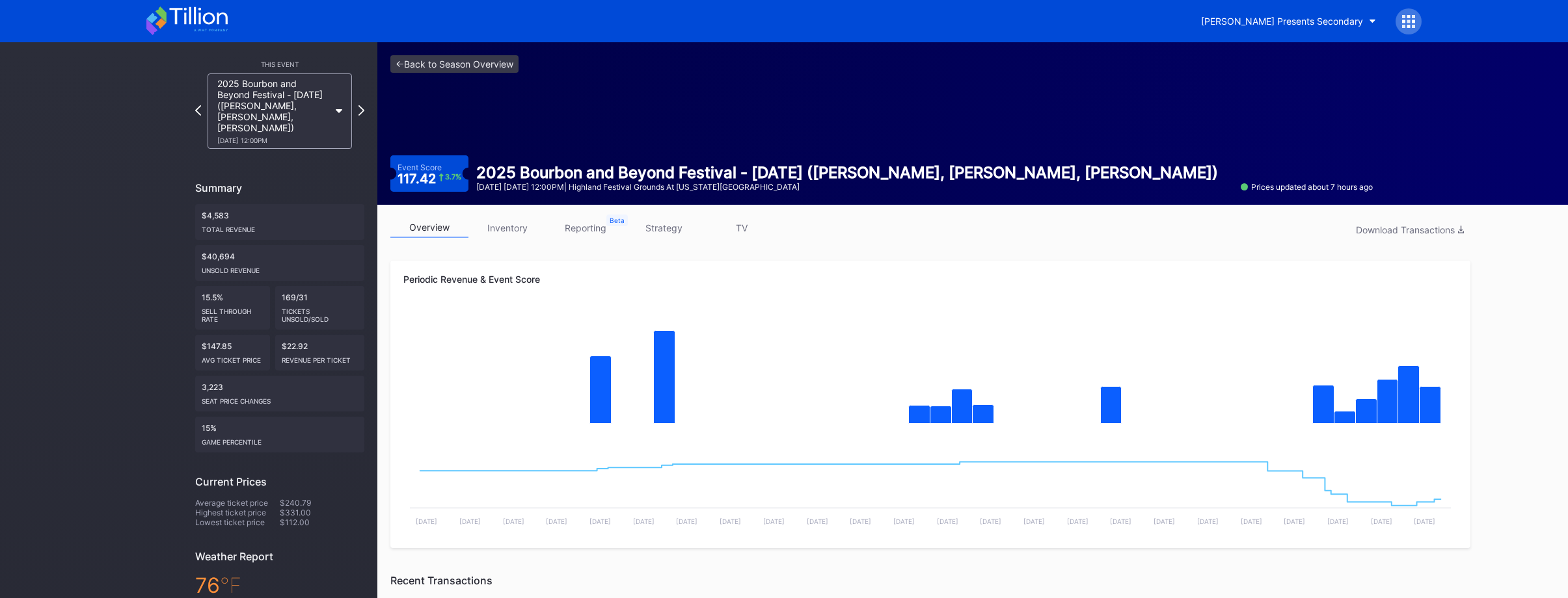
click at [361, 108] on icon at bounding box center [361, 110] width 6 height 11
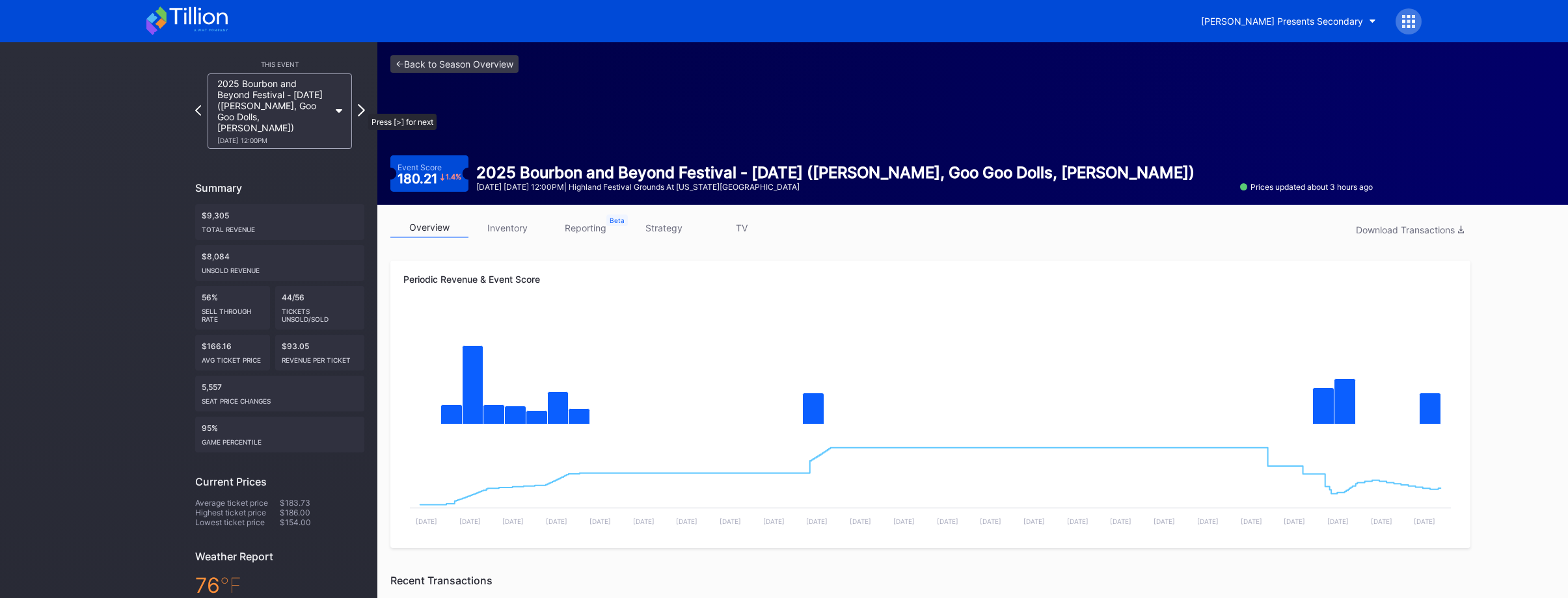
click at [361, 108] on icon at bounding box center [361, 110] width 7 height 12
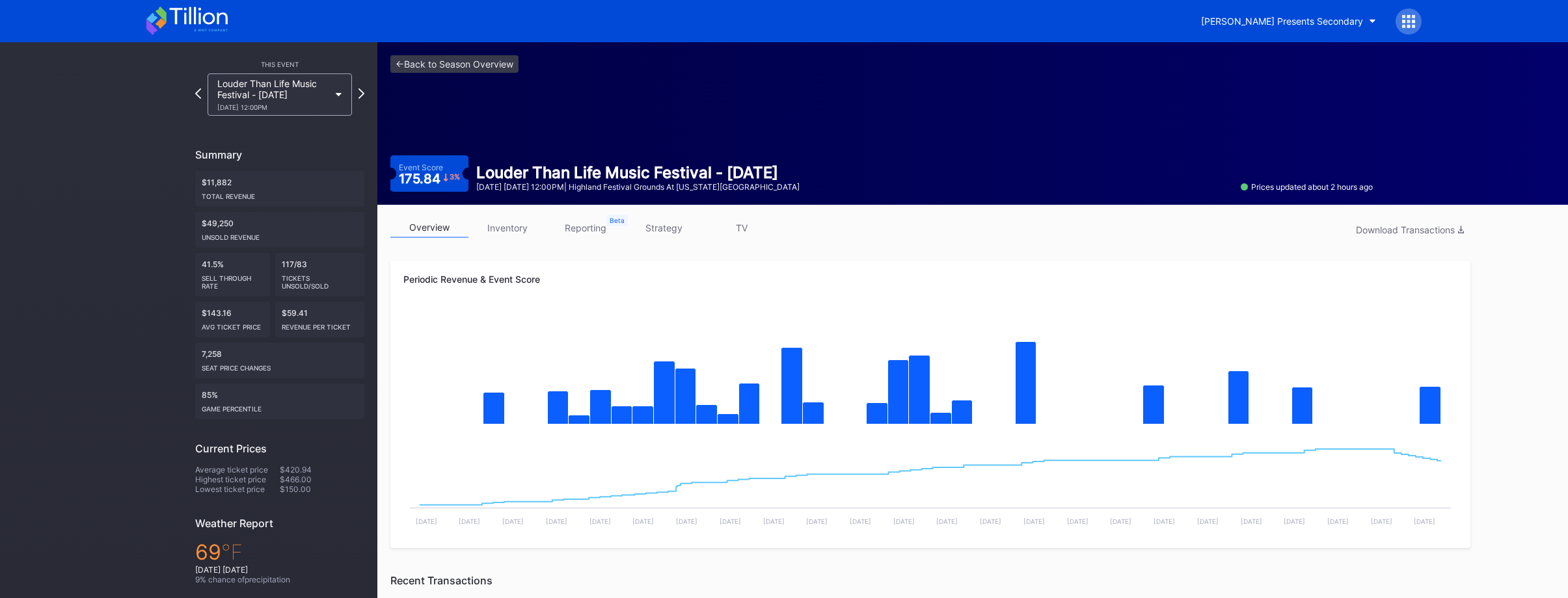
click at [361, 108] on div "Louder Than Life Music Festival - Thursday 9/18 Thursday 12:00PM" at bounding box center [279, 95] width 169 height 42
click at [415, 63] on link "<- Back to Season Overview" at bounding box center [454, 64] width 128 height 18
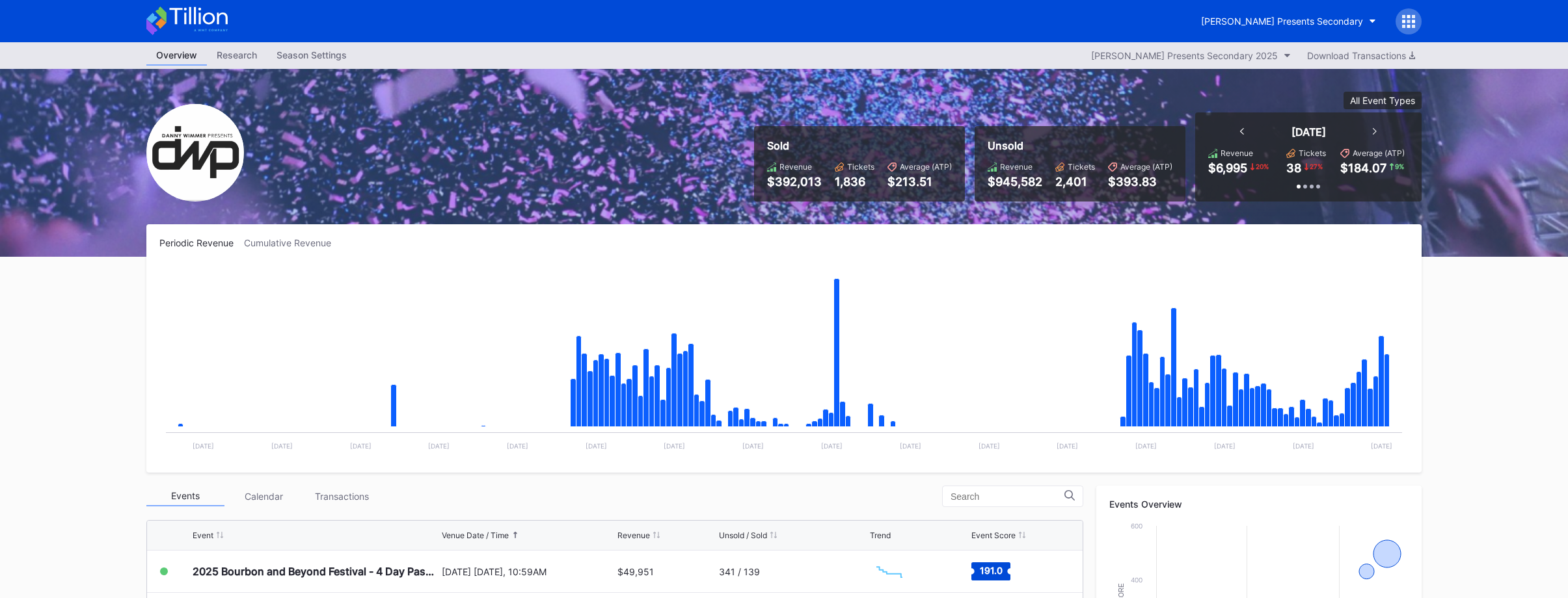
click at [189, 15] on icon at bounding box center [198, 16] width 58 height 18
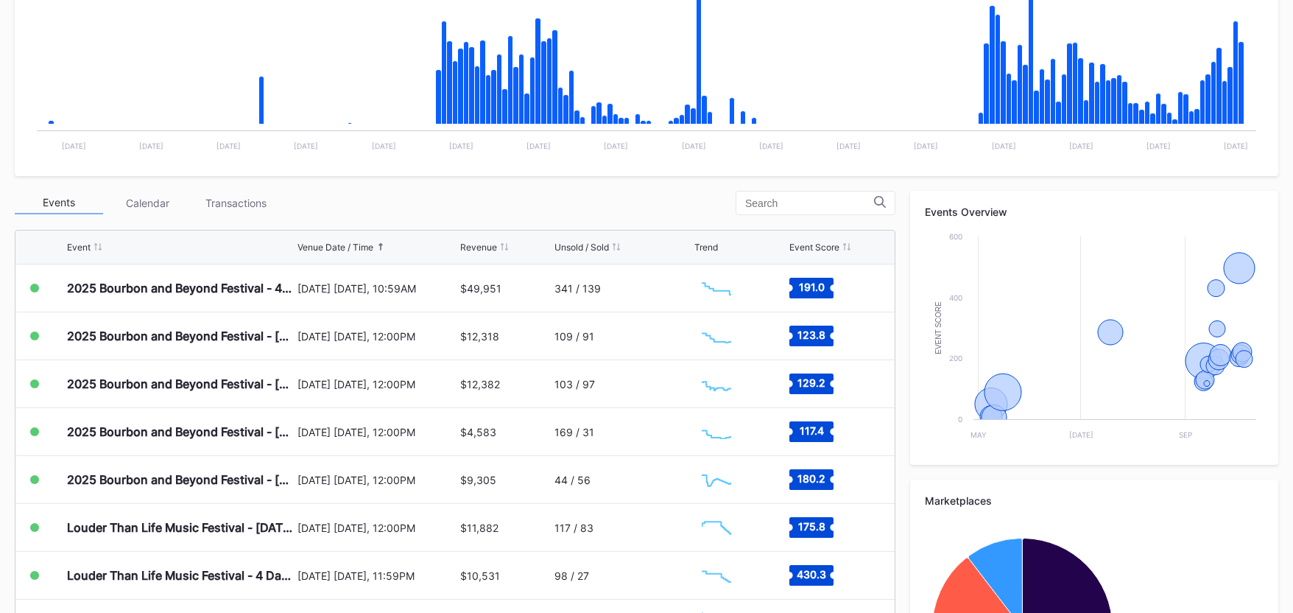
scroll to position [515, 0]
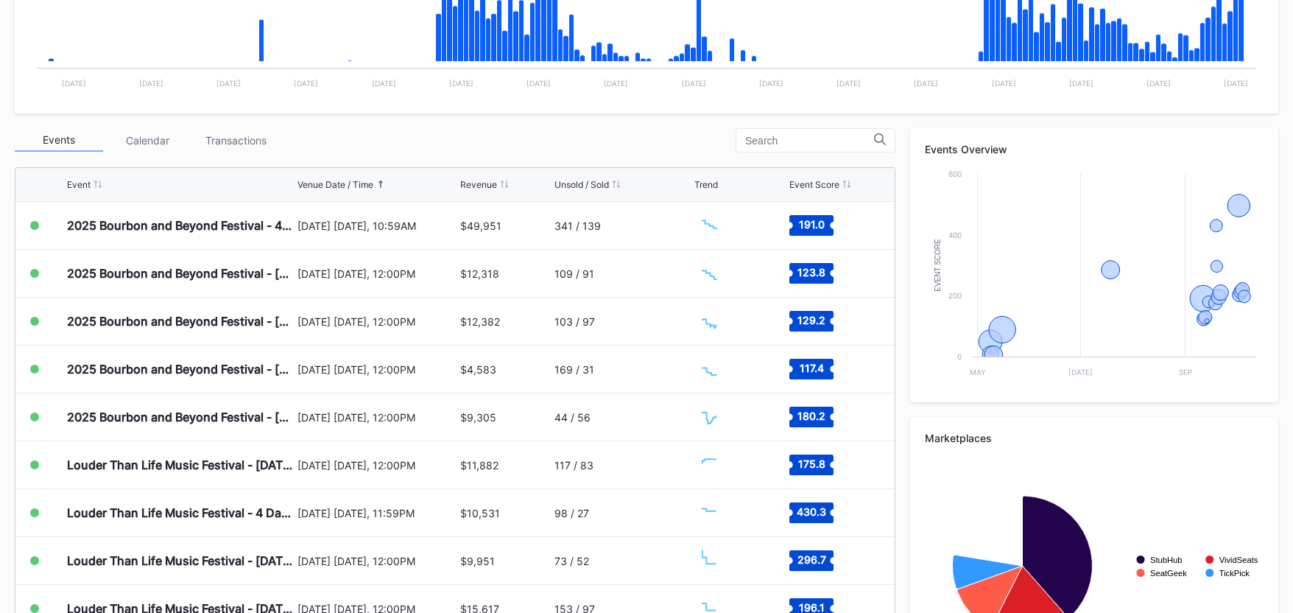
scroll to position [515, 0]
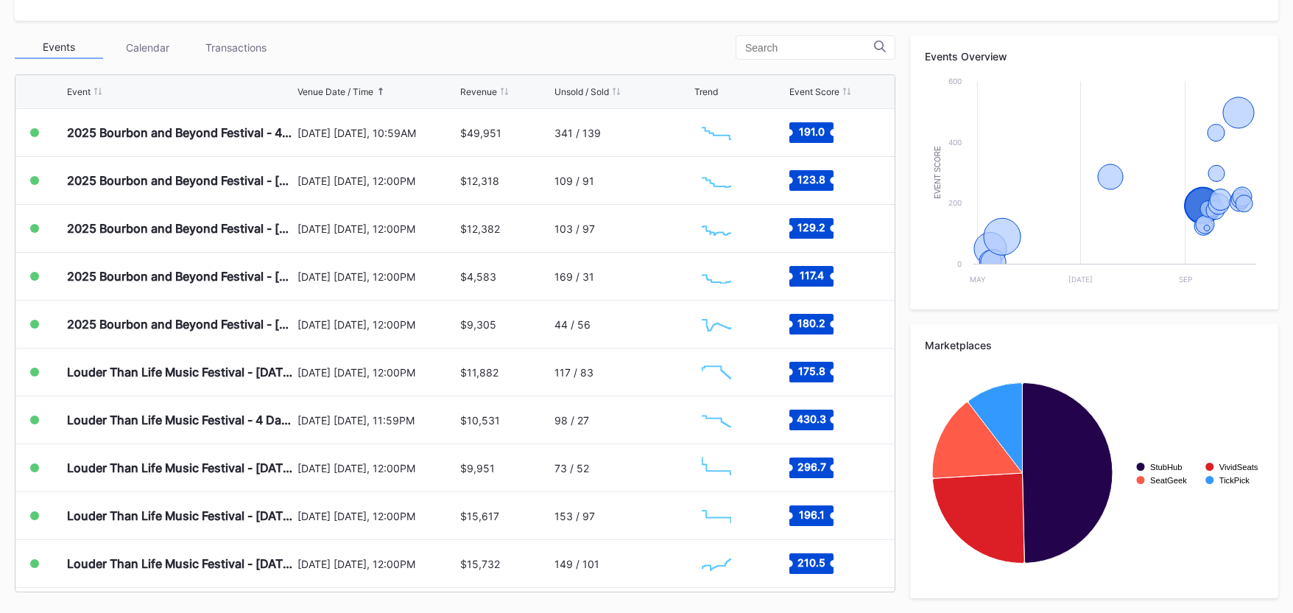
click at [441, 135] on div "[DATE] [DATE], 10:59AM" at bounding box center [377, 133] width 159 height 13
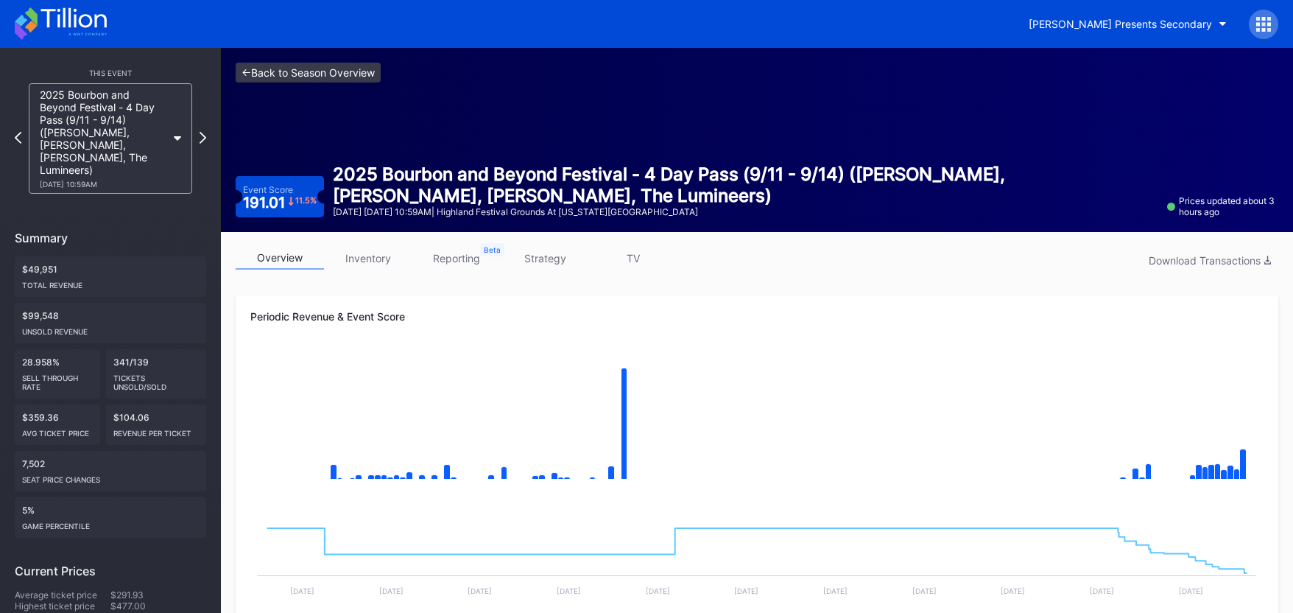
click at [332, 80] on link "<- Back to Season Overview" at bounding box center [308, 73] width 145 height 20
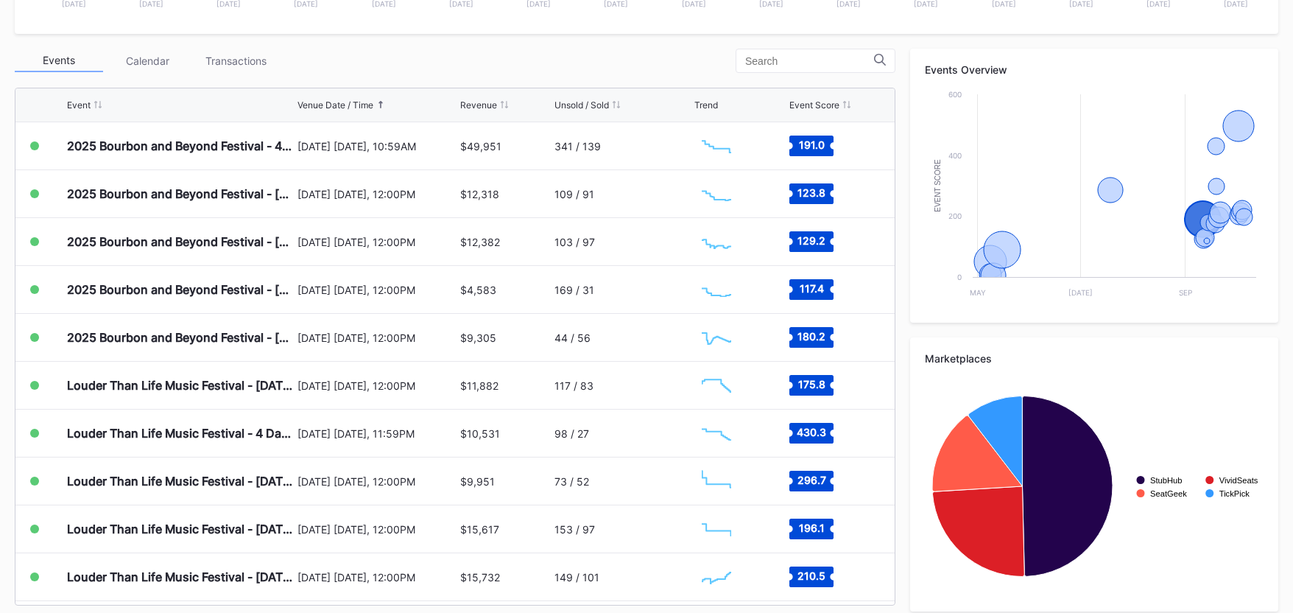
scroll to position [515, 0]
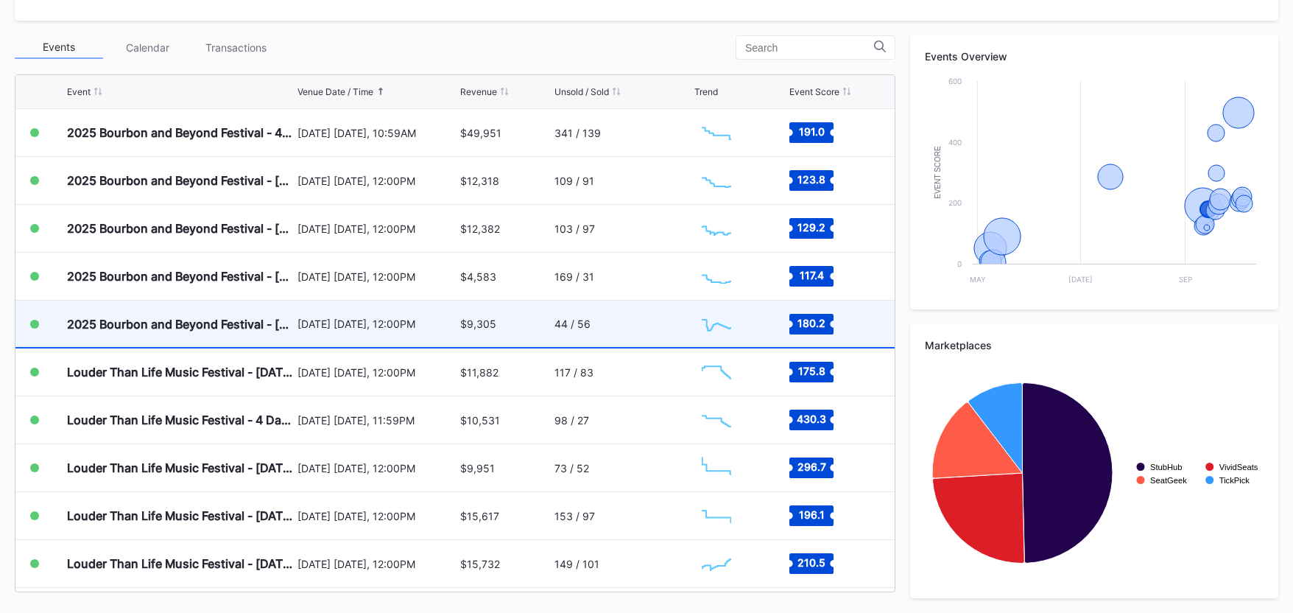
click at [440, 329] on div "[DATE] [DATE], 12:00PM" at bounding box center [377, 323] width 159 height 13
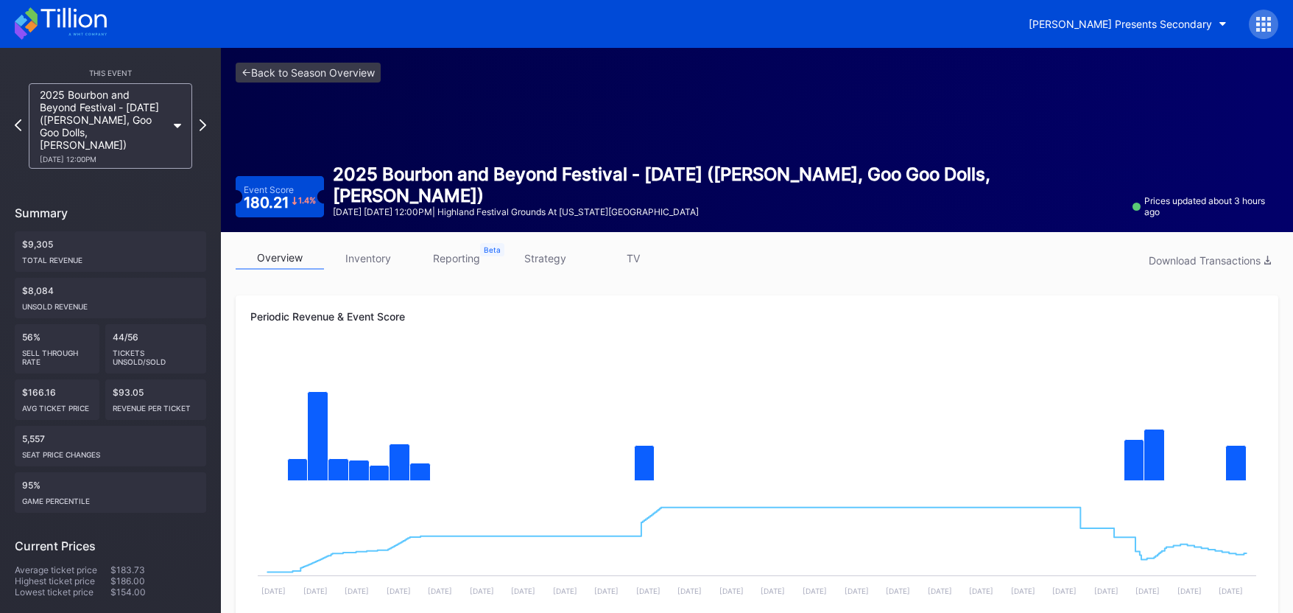
click at [376, 251] on link "inventory" at bounding box center [368, 258] width 88 height 23
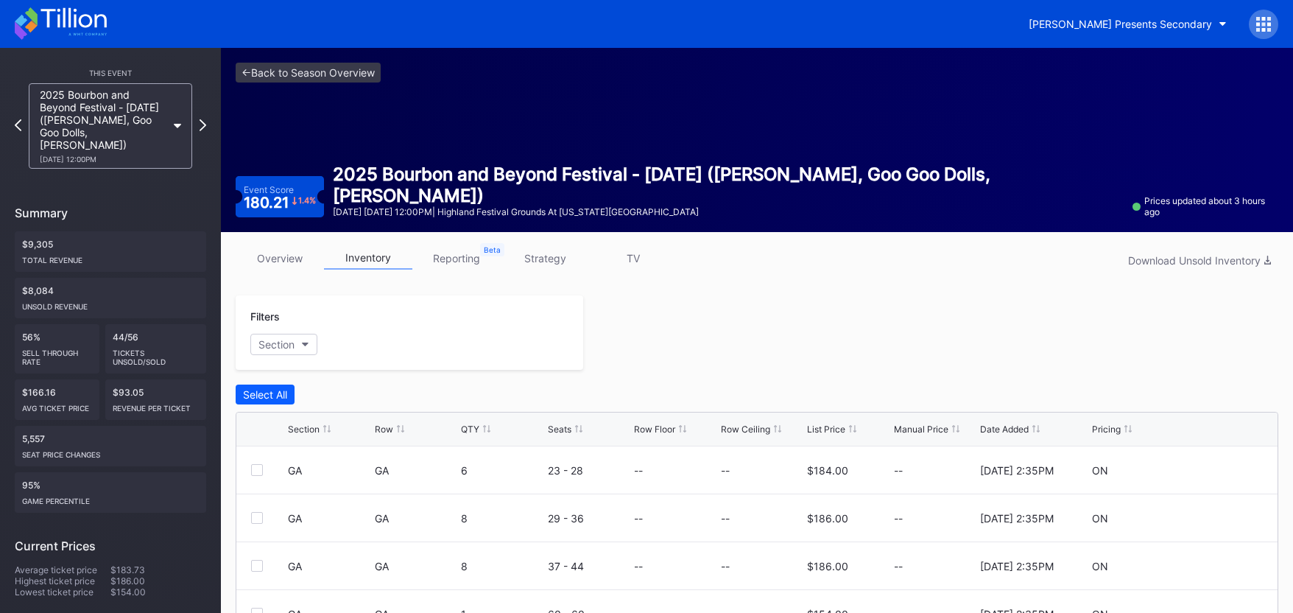
click at [288, 264] on link "overview" at bounding box center [280, 258] width 88 height 23
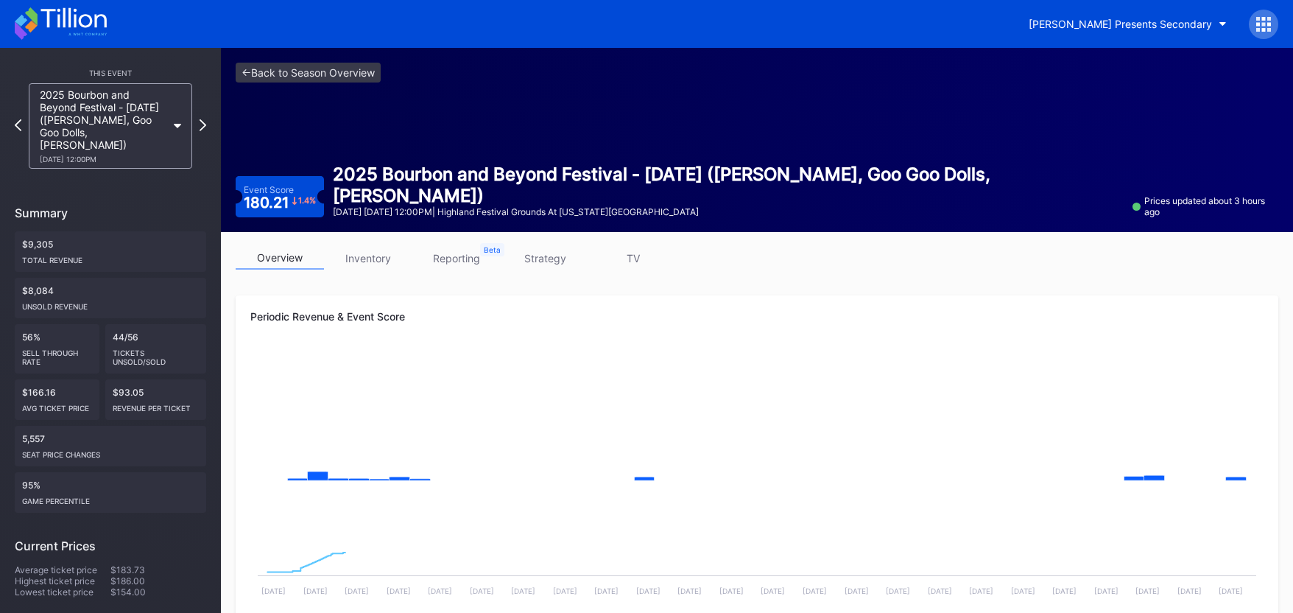
click at [90, 113] on div "2025 Bourbon and Beyond Festival - [DATE] ([PERSON_NAME], Goo Goo Dolls, [PERSO…" at bounding box center [103, 125] width 127 height 75
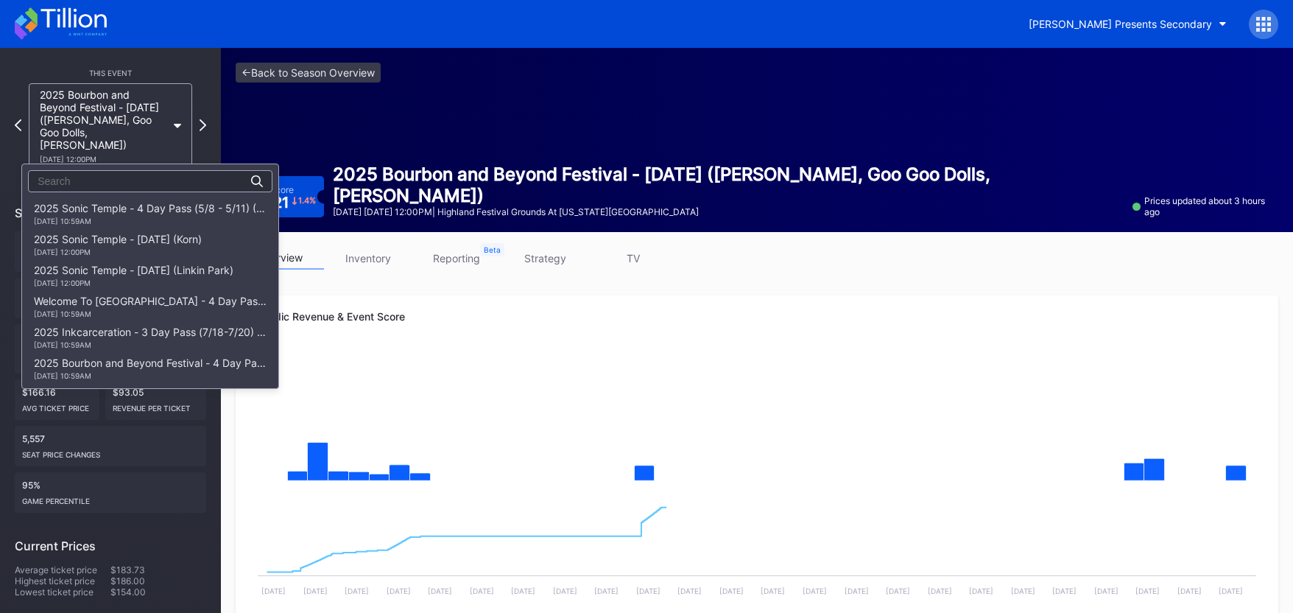
scroll to position [278, 0]
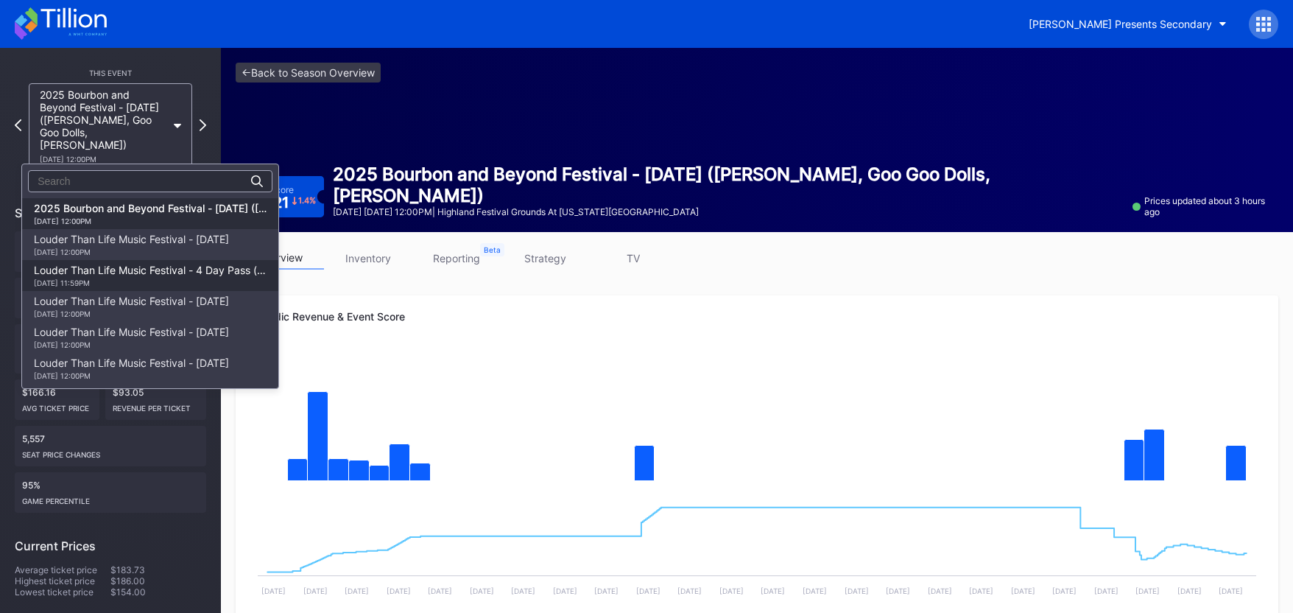
click at [130, 270] on div "Louder Than Life Music Festival - 4 Day Pass (9/18 - 9/21) [DATE] 11:59PM" at bounding box center [150, 276] width 233 height 24
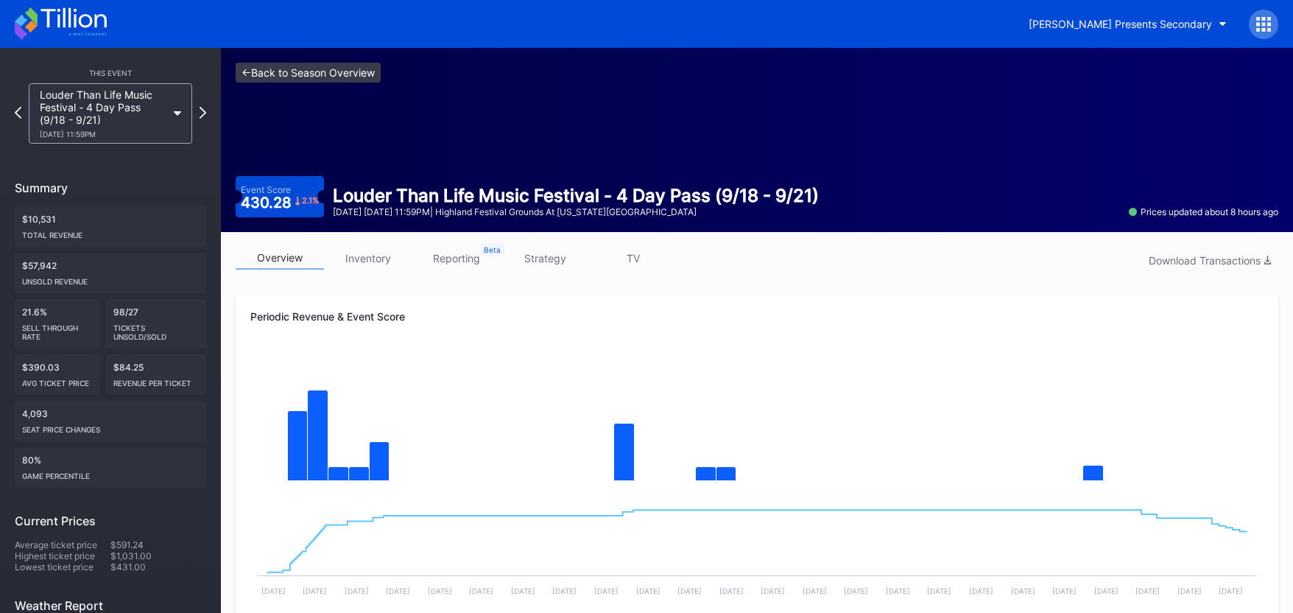
click at [348, 74] on link "<- Back to Season Overview" at bounding box center [308, 73] width 145 height 20
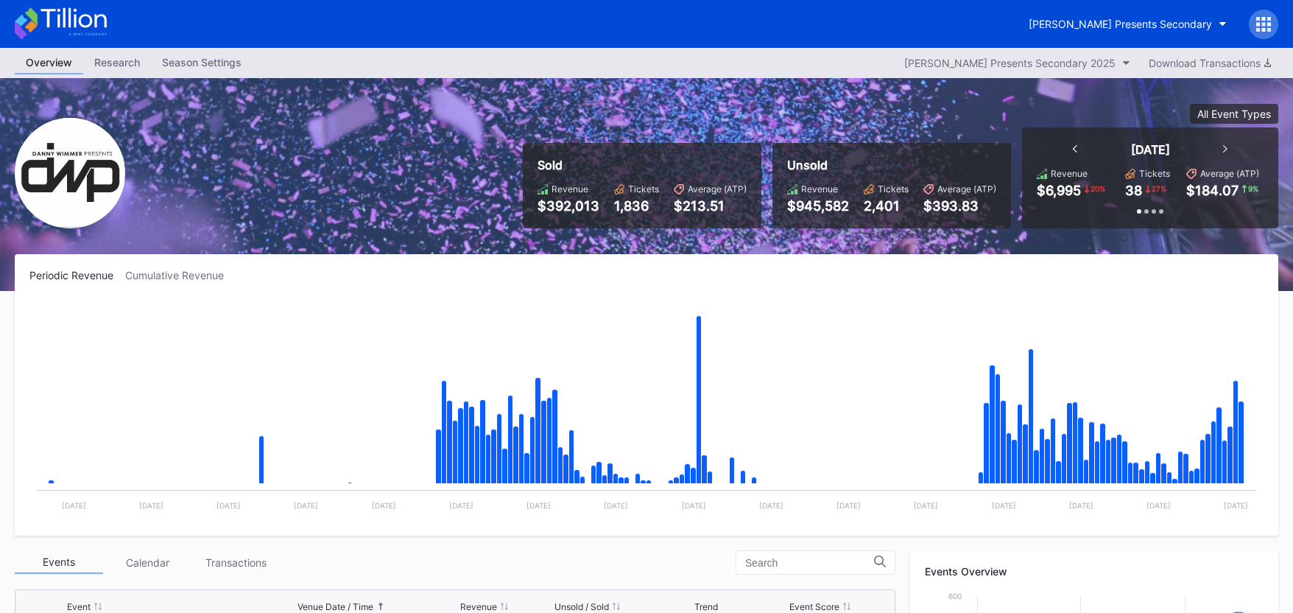
click at [94, 15] on icon at bounding box center [61, 23] width 92 height 32
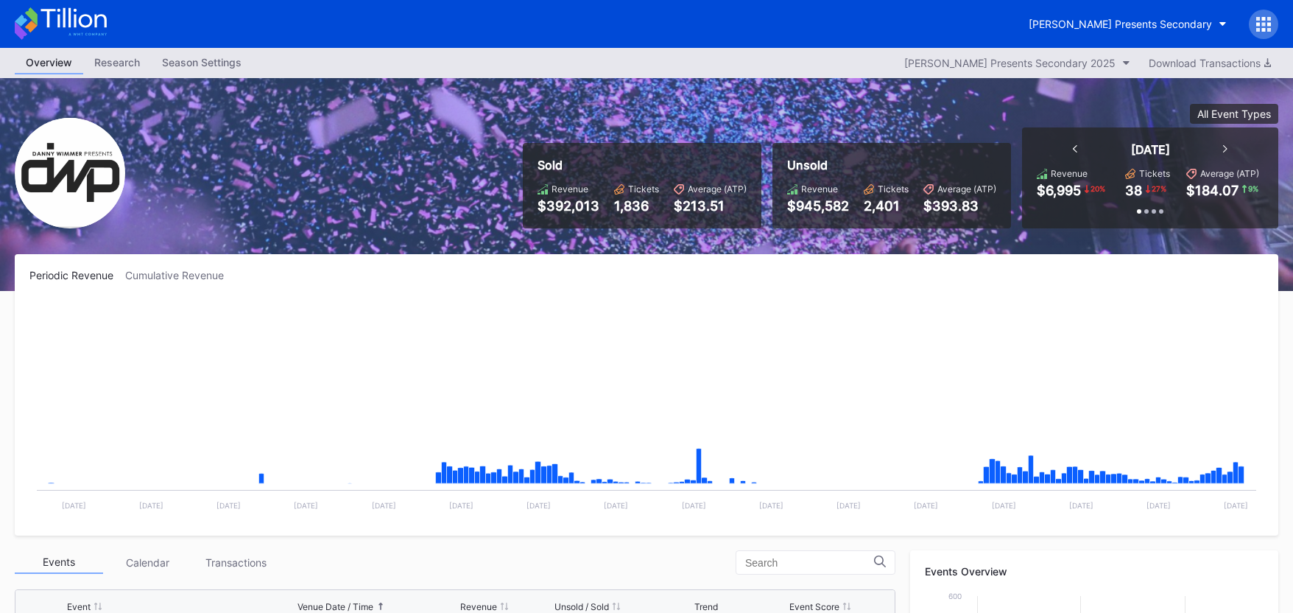
scroll to position [239, 0]
